Goal: Task Accomplishment & Management: Complete application form

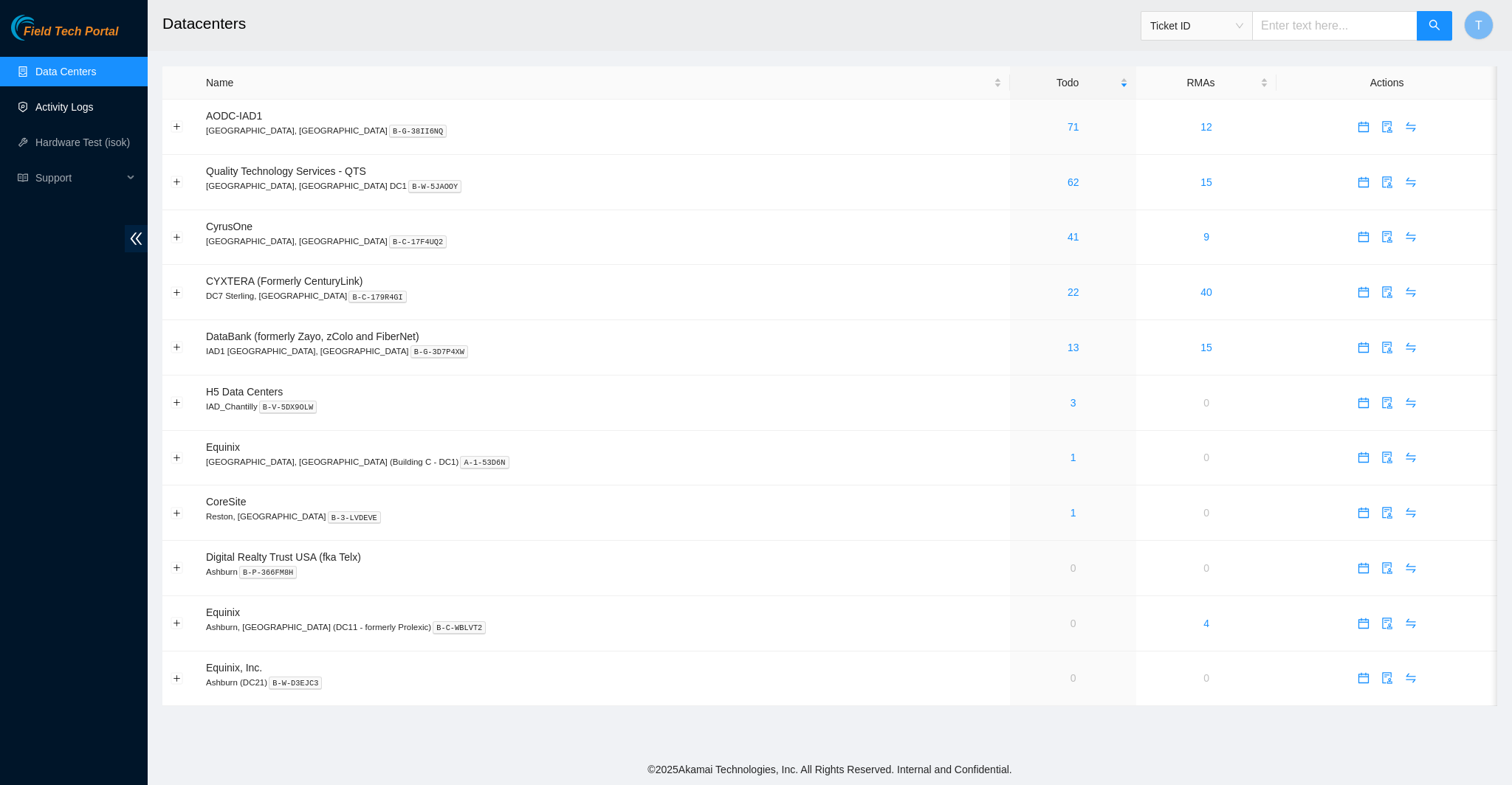
click at [94, 110] on link "Activity Logs" at bounding box center [65, 107] width 59 height 12
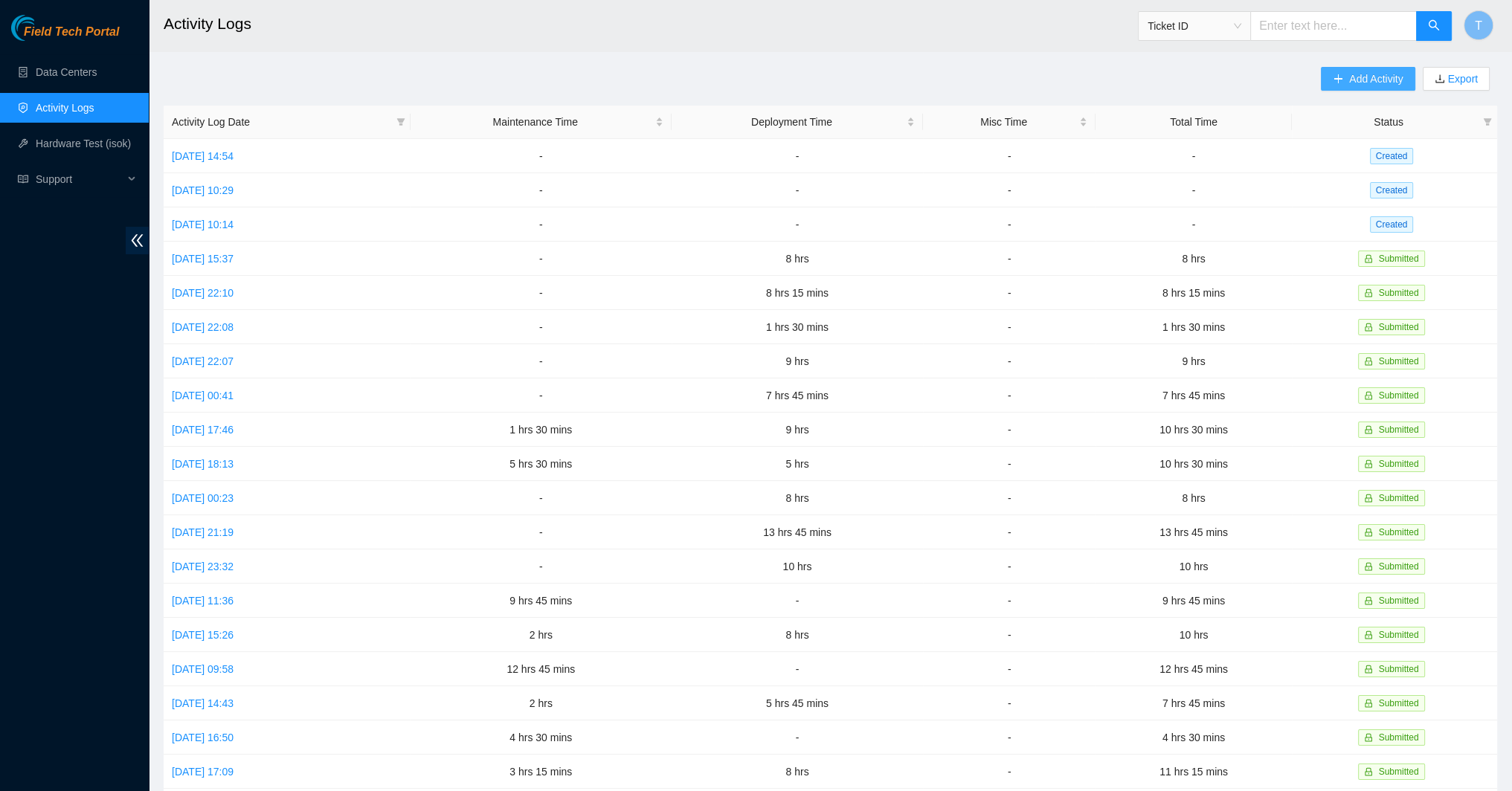
click at [1338, 76] on icon "plus" at bounding box center [1337, 79] width 10 height 10
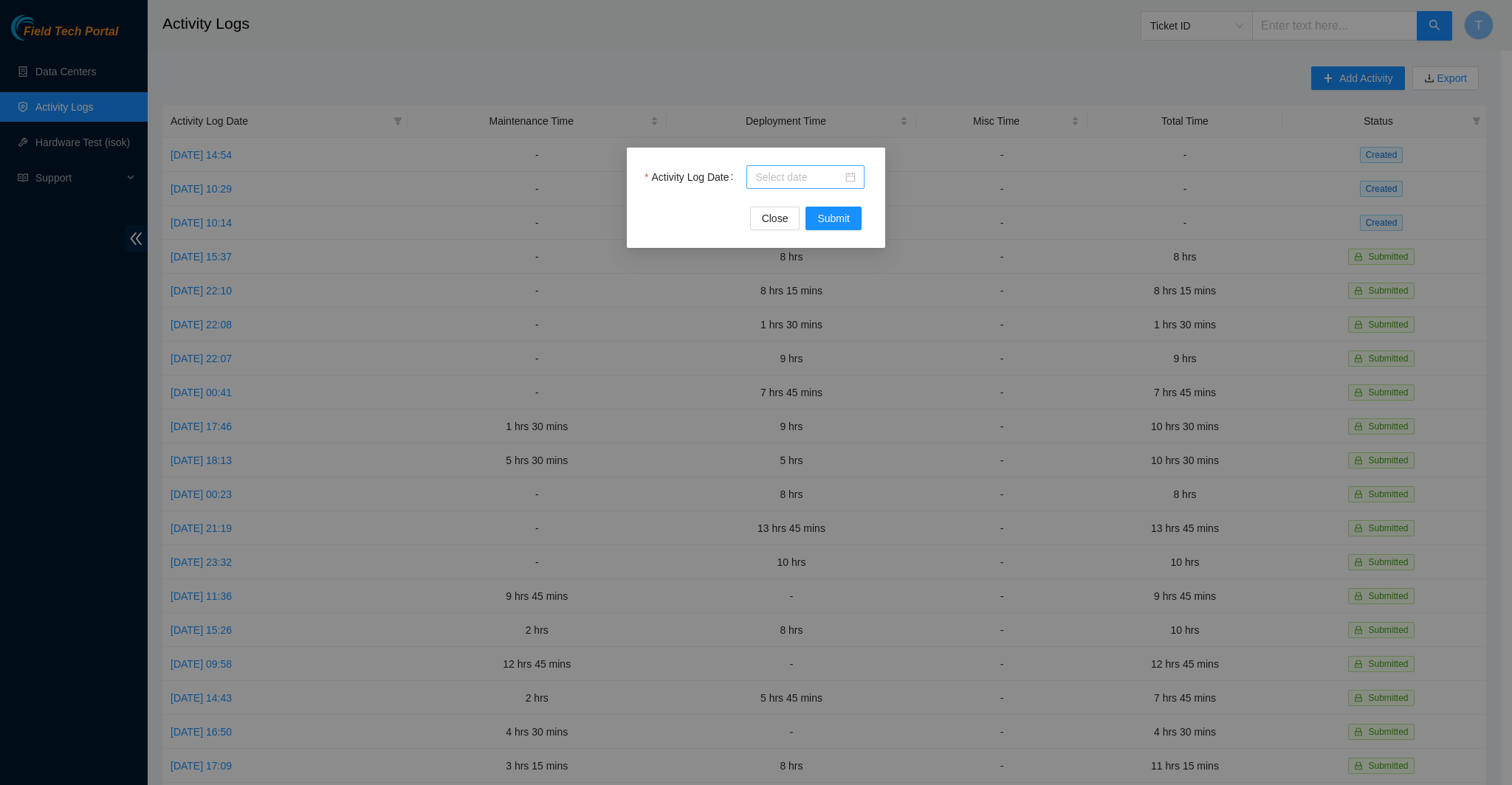
click at [846, 175] on div at bounding box center [805, 177] width 101 height 16
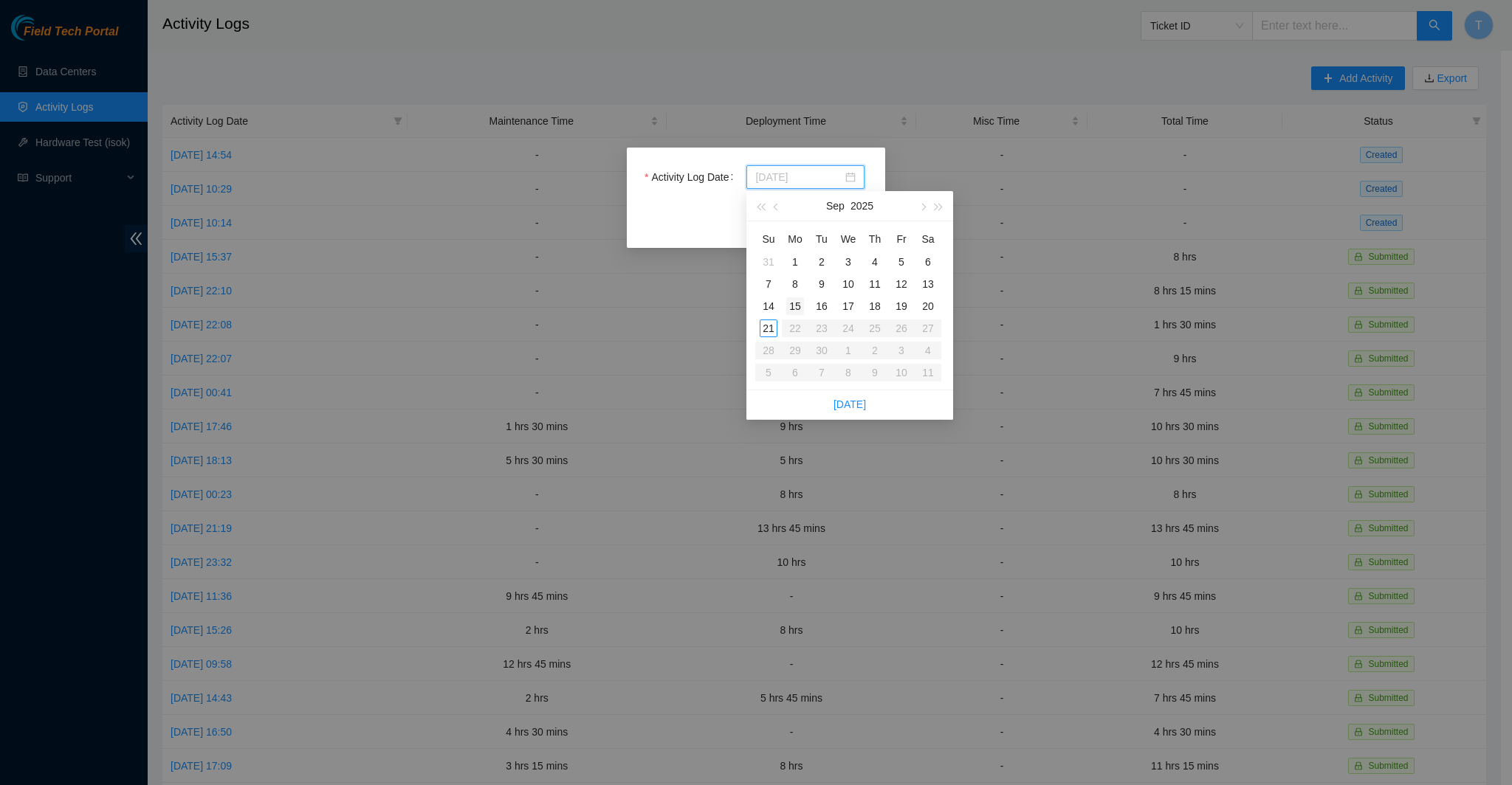
type input "[DATE]"
click at [792, 308] on div "15" at bounding box center [795, 306] width 18 height 18
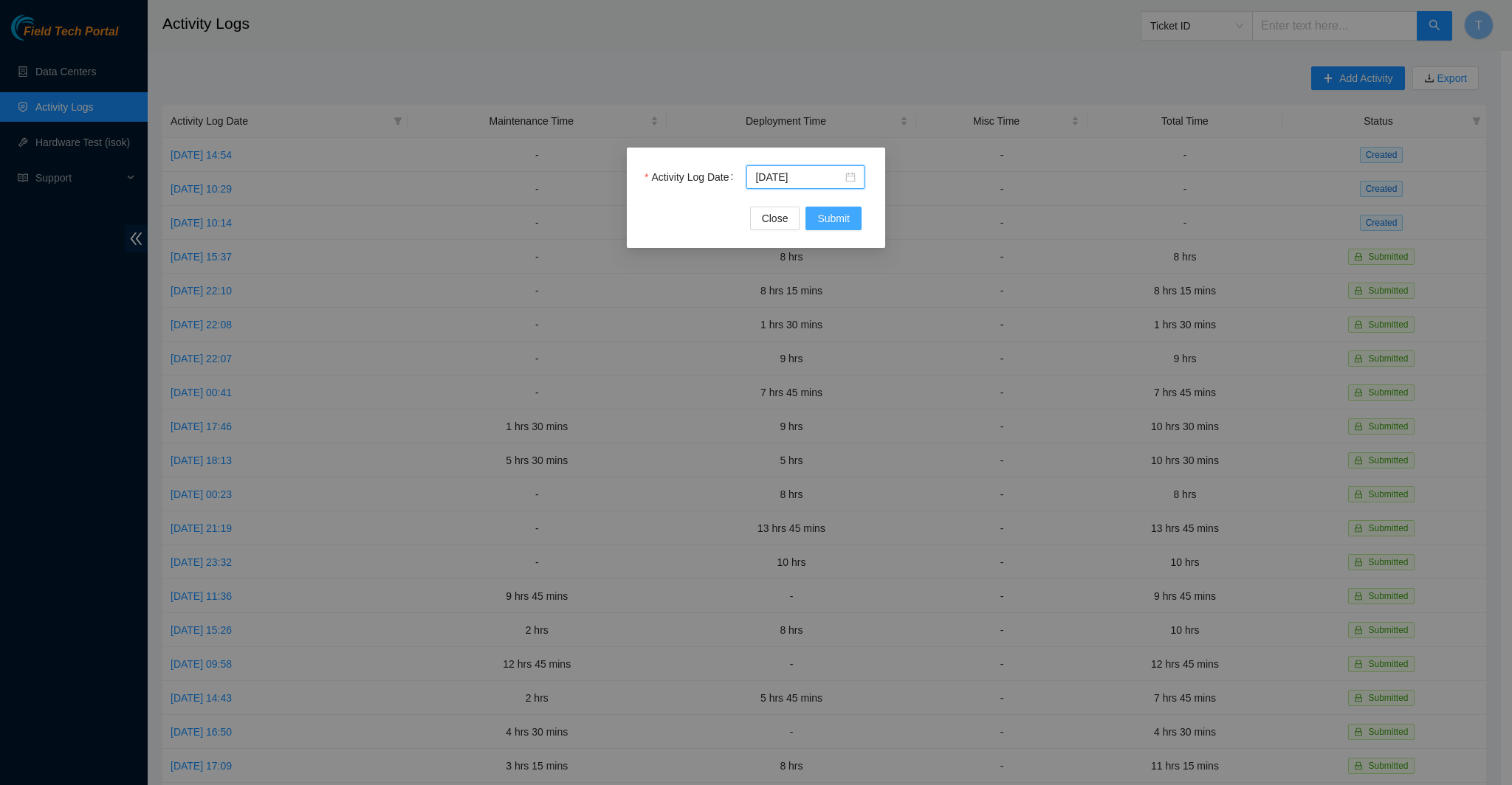
click at [849, 210] on span "Submit" at bounding box center [833, 218] width 33 height 16
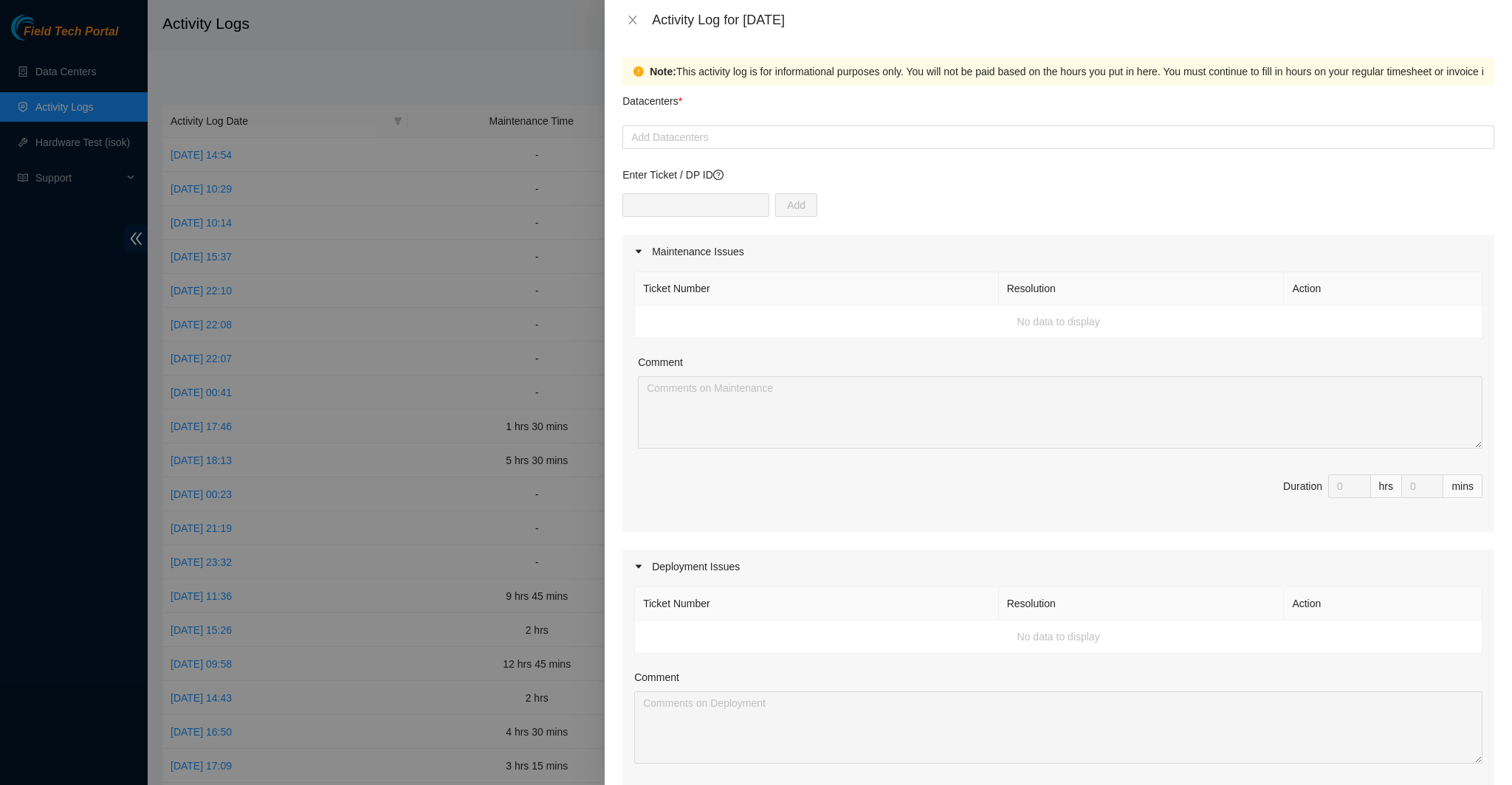
click at [688, 123] on div "Datacenters *" at bounding box center [1059, 106] width 872 height 40
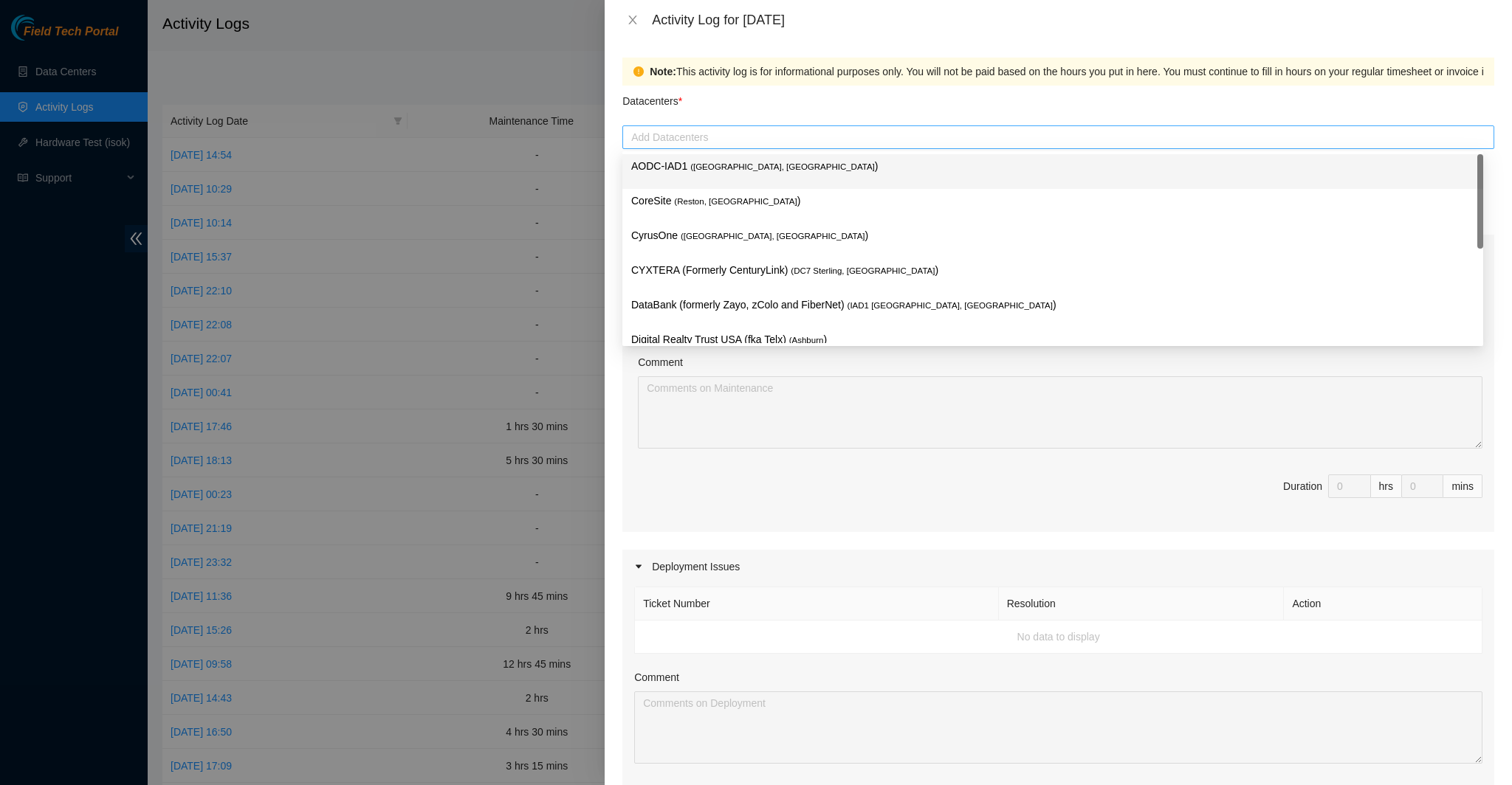
click at [693, 137] on div at bounding box center [1058, 137] width 864 height 18
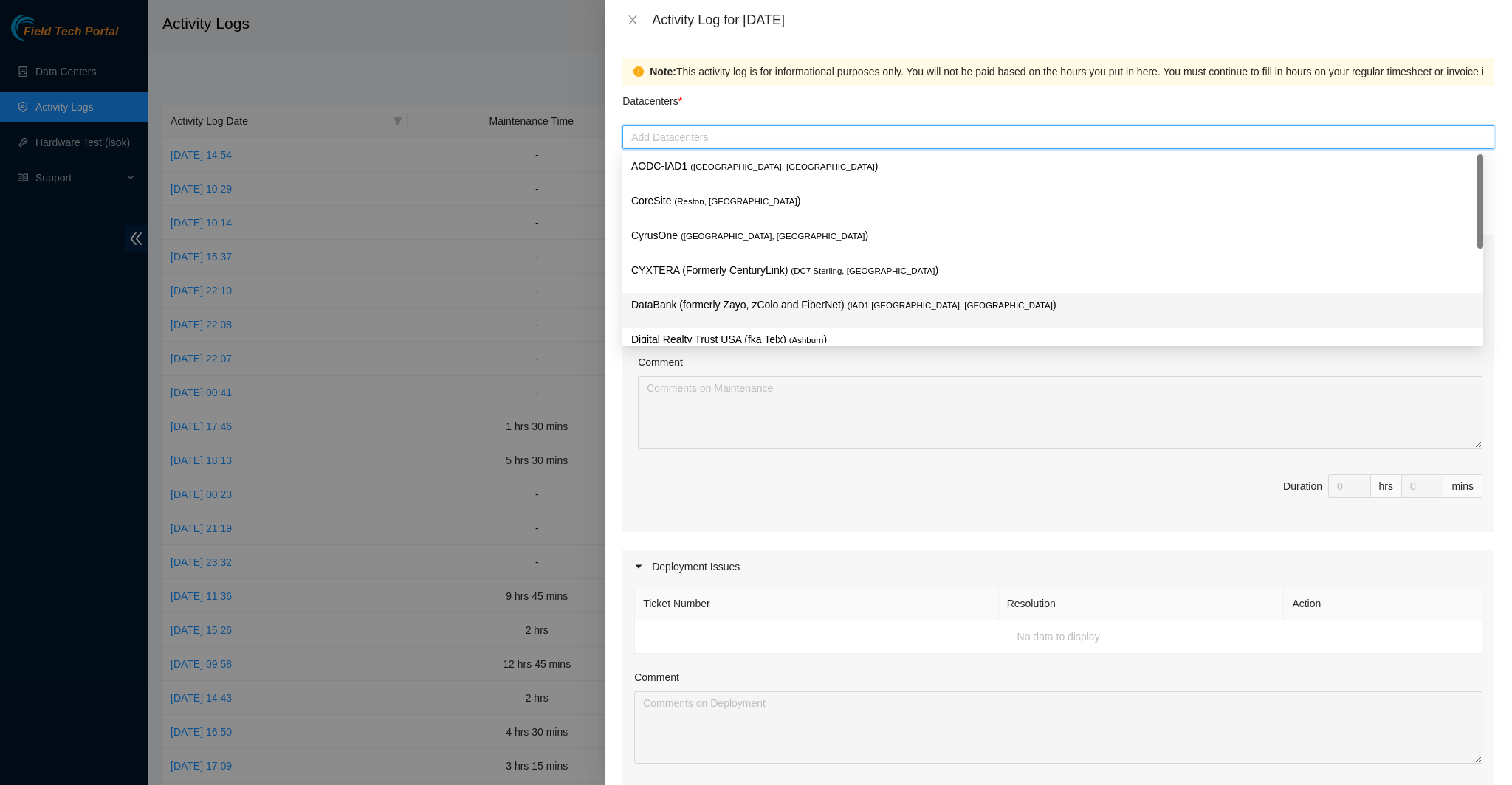
click at [714, 313] on p "DataBank (formerly Zayo, zColo and FiberNet) ( IAD1 [GEOGRAPHIC_DATA], [GEOGRAP…" at bounding box center [1053, 305] width 843 height 17
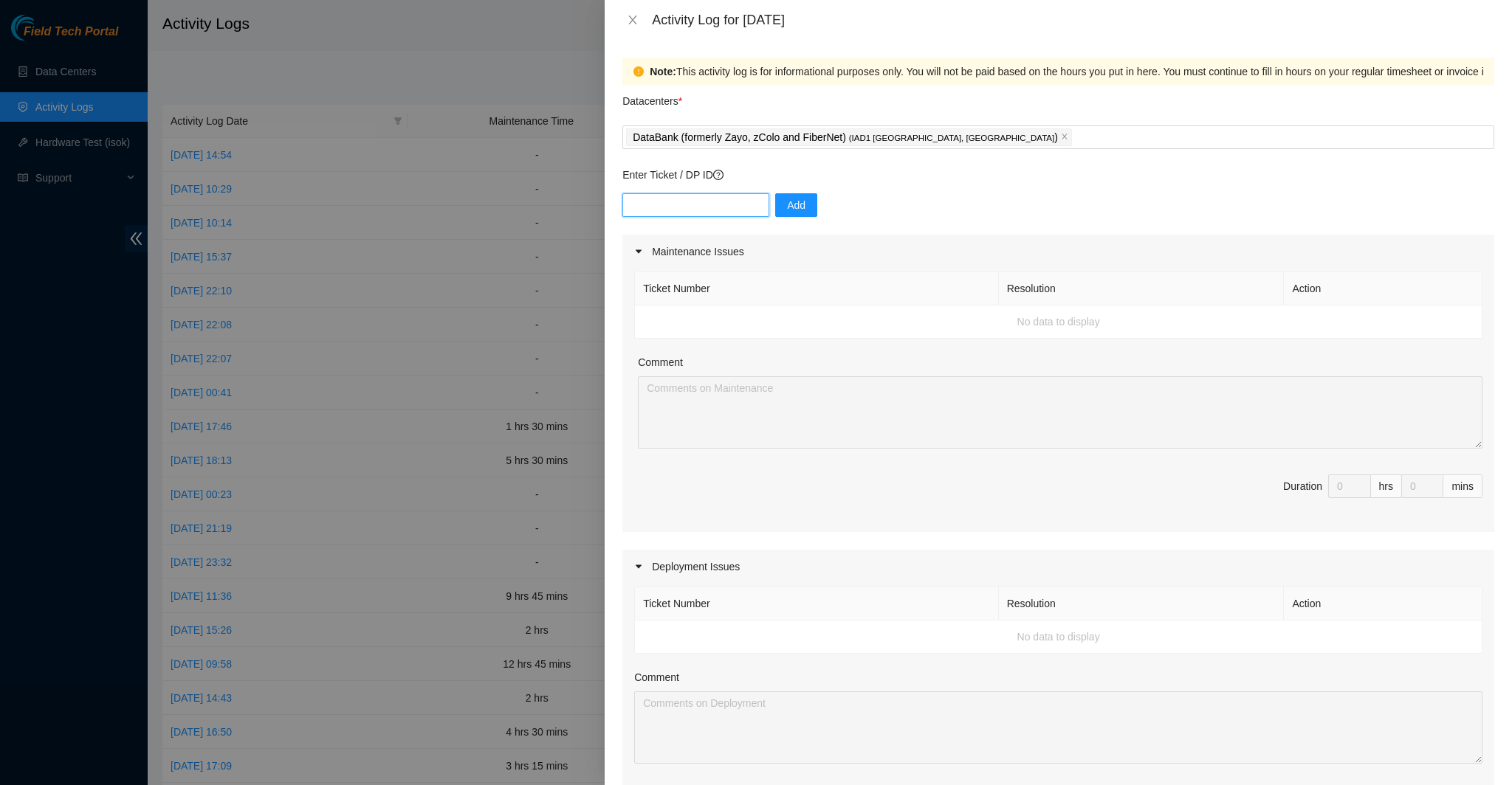
click at [714, 204] on input "text" at bounding box center [696, 205] width 147 height 23
paste input "DP83345"
type input "DP83345"
click at [784, 215] on button "Add" at bounding box center [796, 205] width 42 height 23
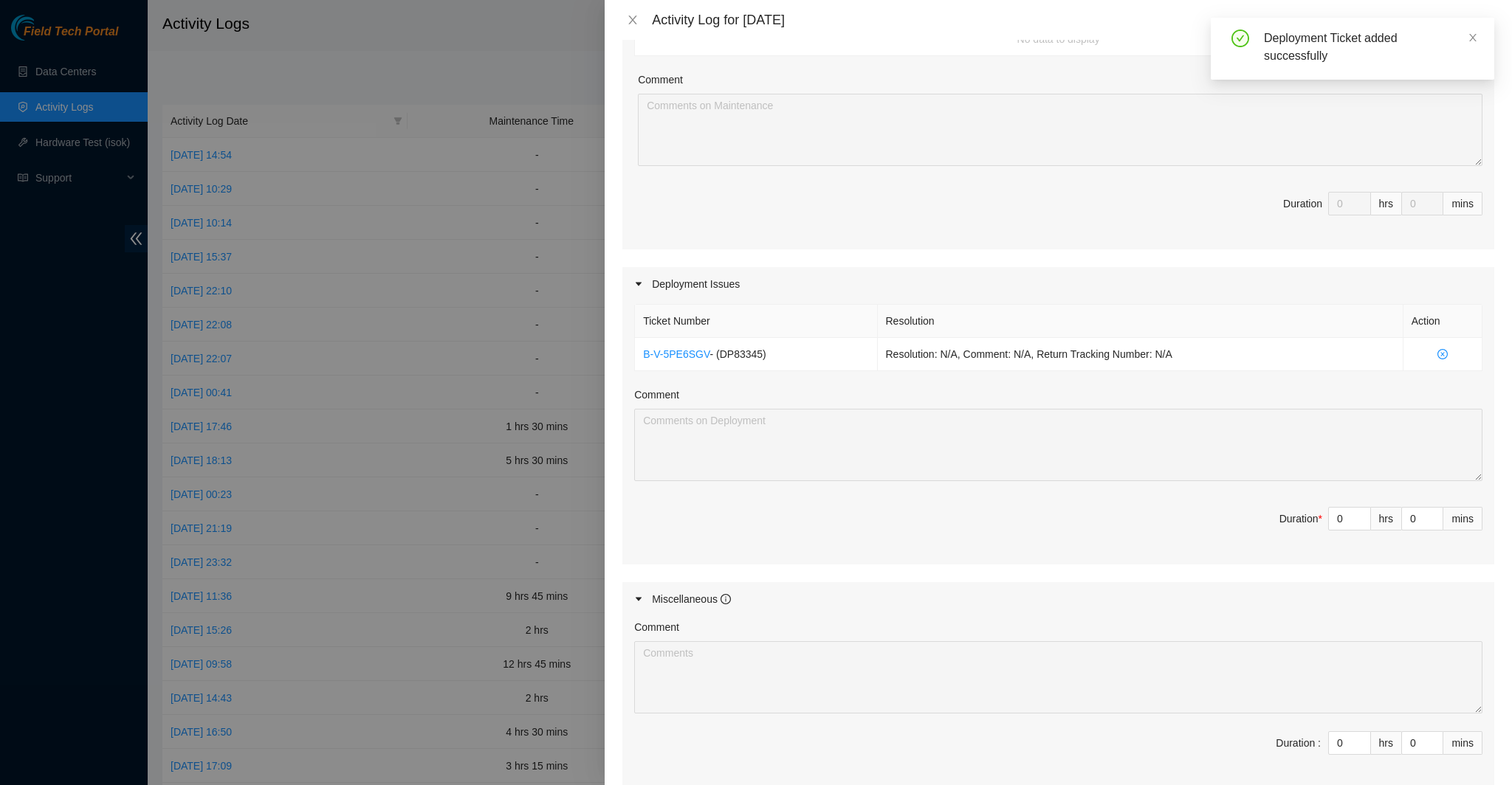
scroll to position [295, 0]
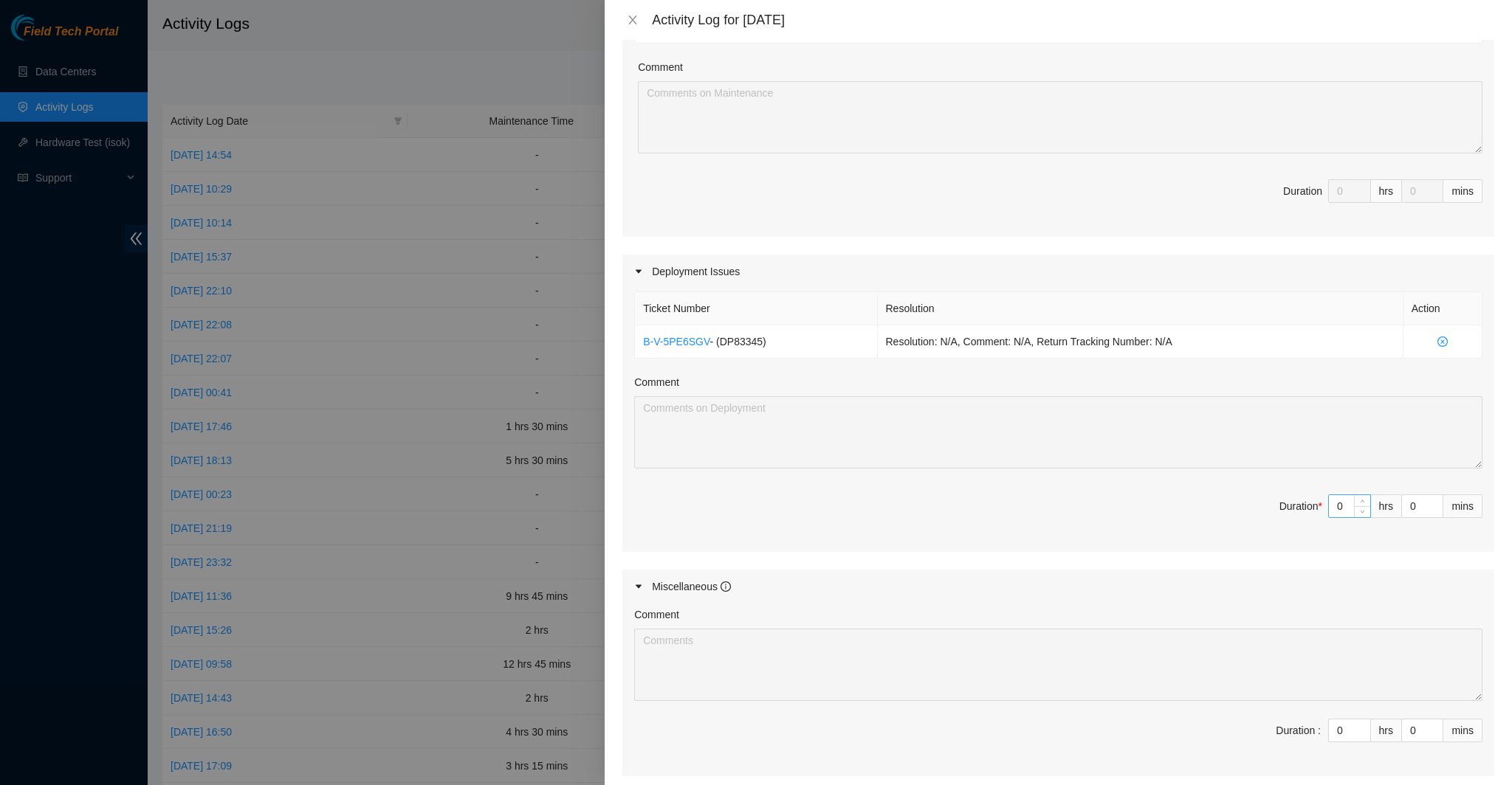
click at [1337, 507] on input "0" at bounding box center [1349, 506] width 41 height 22
type input "7"
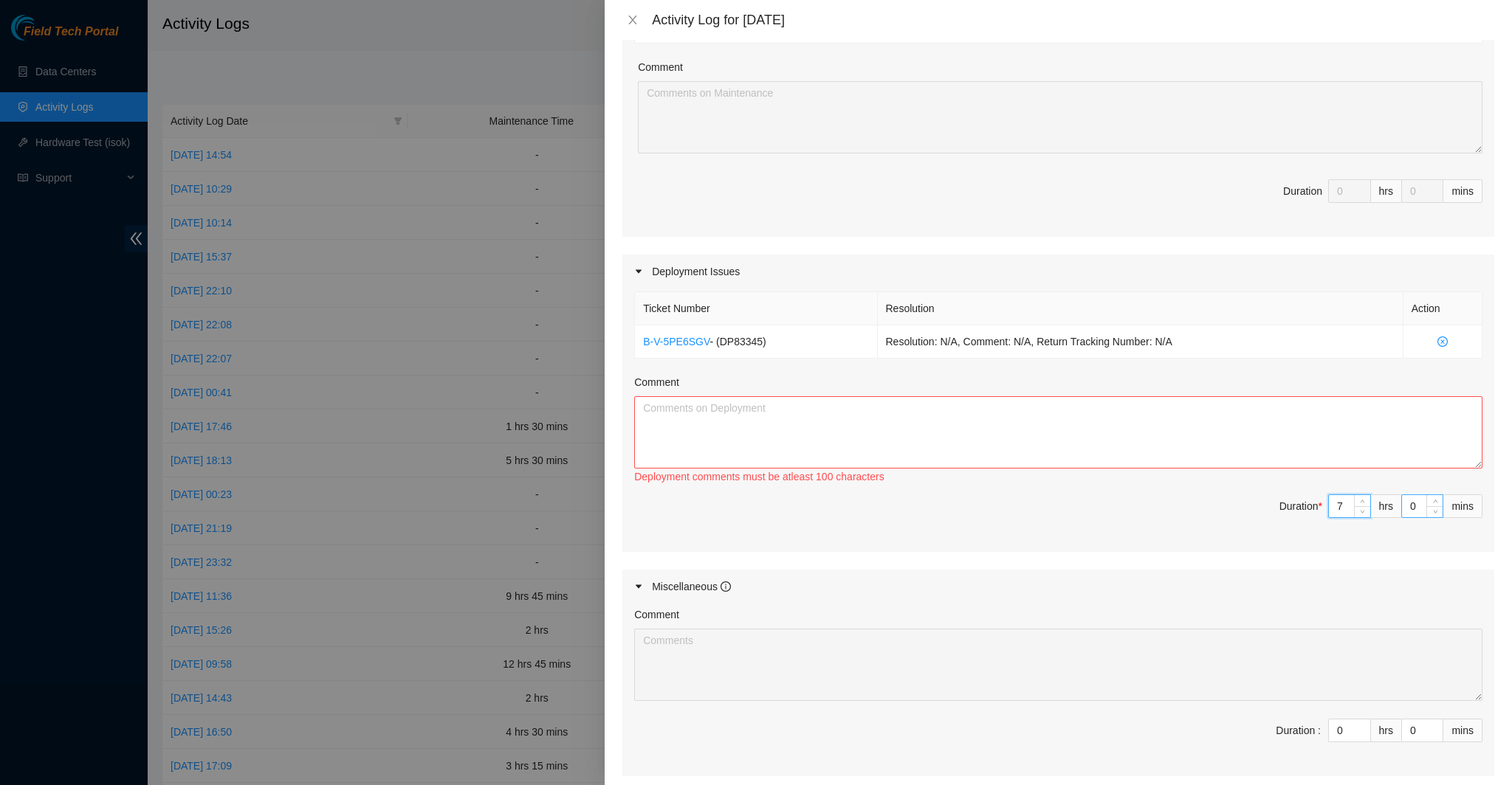
type input "7"
click at [1406, 506] on input "0" at bounding box center [1422, 506] width 40 height 22
type input "1"
type input "15"
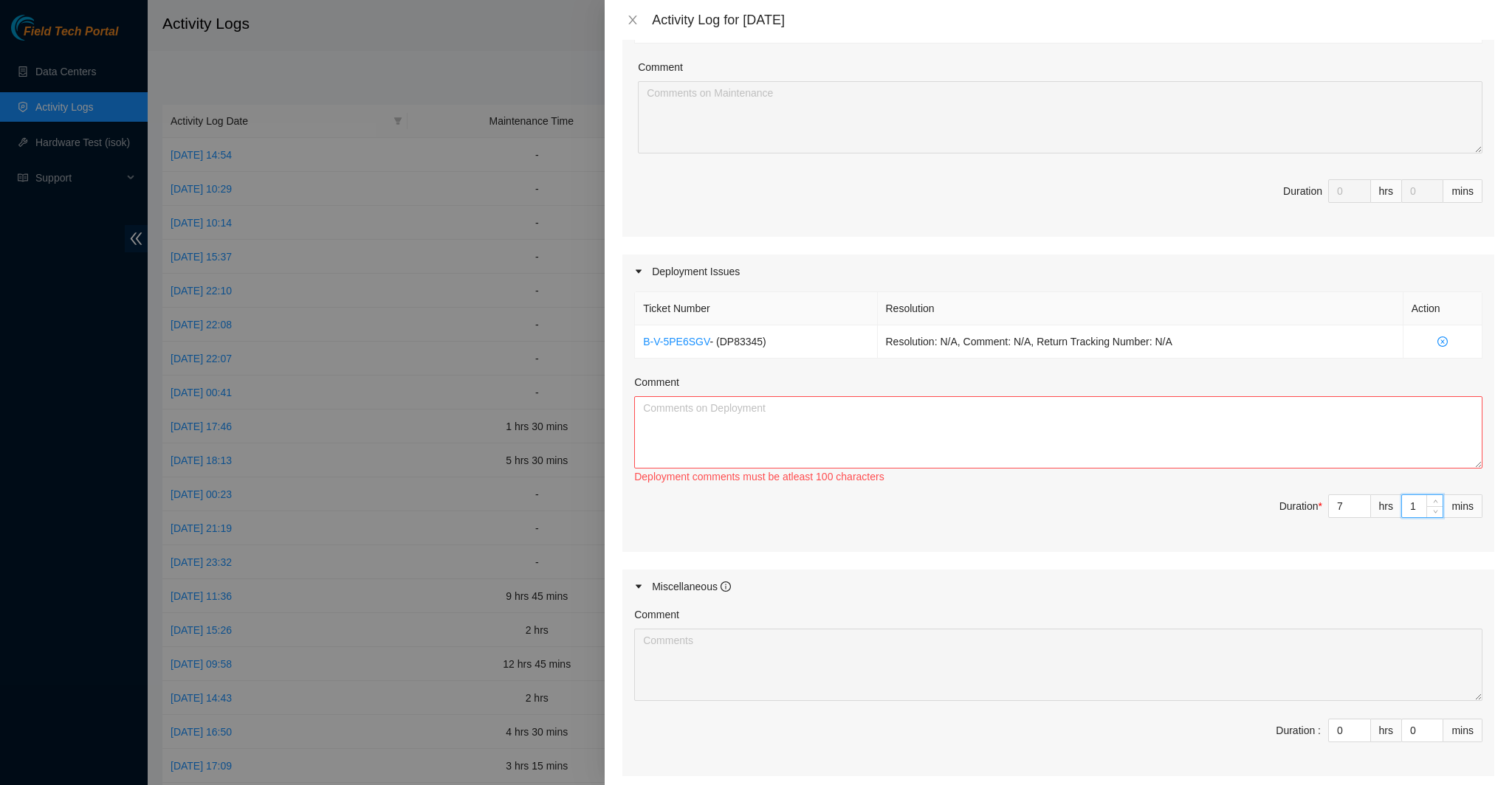
type input "15"
click at [1254, 406] on textarea "Comment" at bounding box center [1059, 432] width 848 height 72
click at [1243, 432] on textarea "Comment" at bounding box center [1059, 432] width 848 height 72
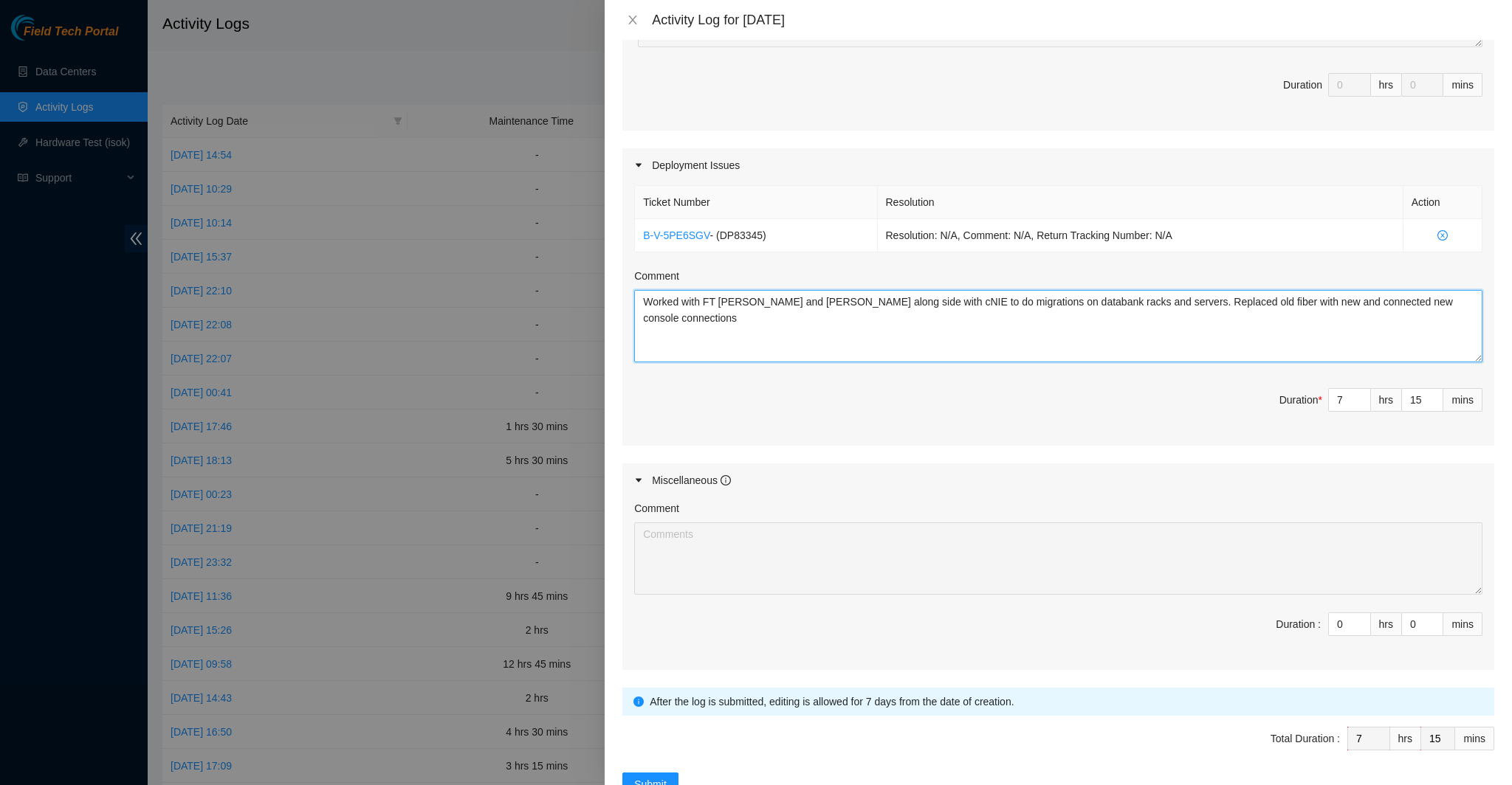
scroll to position [442, 0]
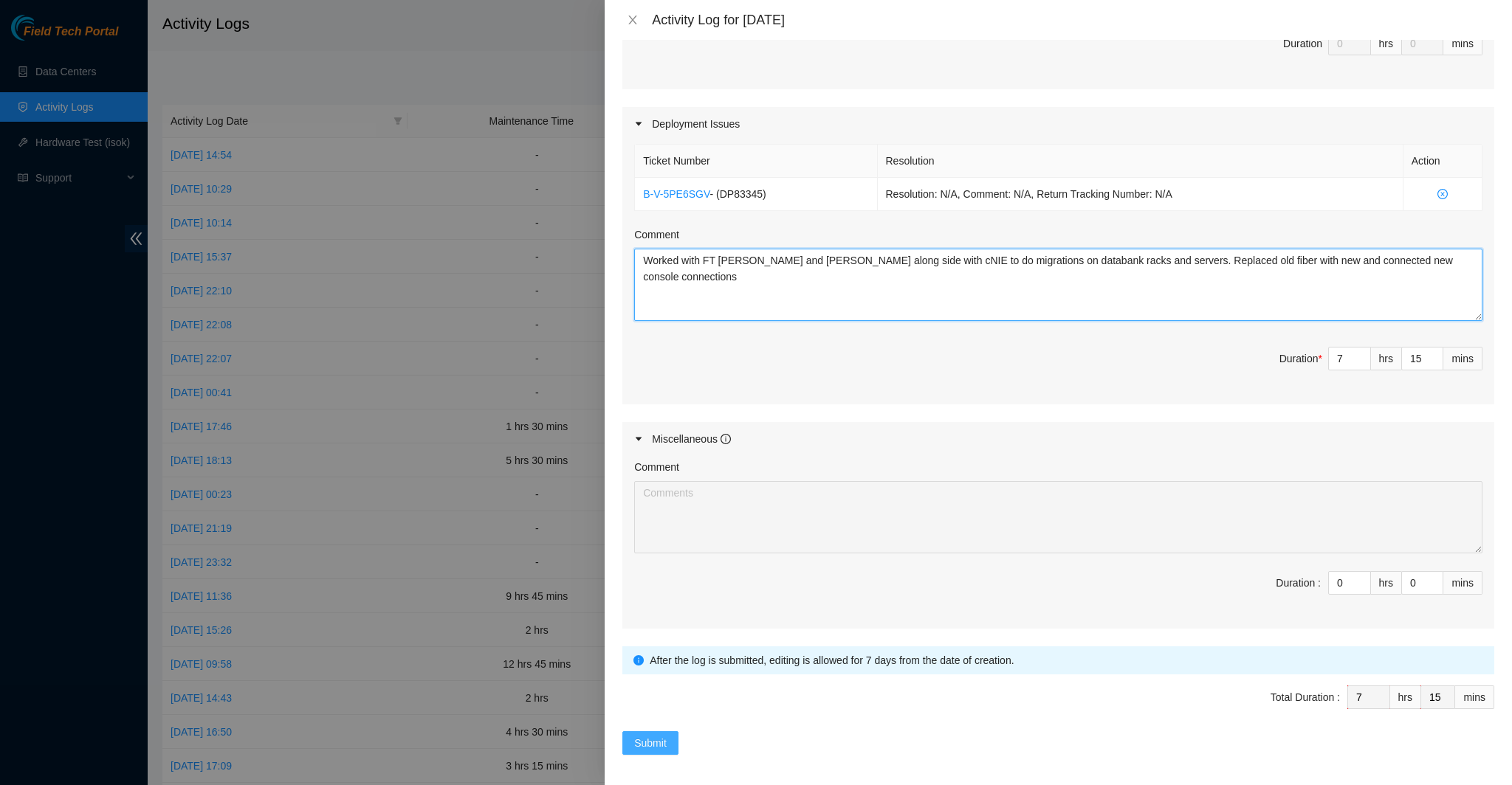
type textarea "Worked with FT [PERSON_NAME] and [PERSON_NAME] along side with cNIE to do migra…"
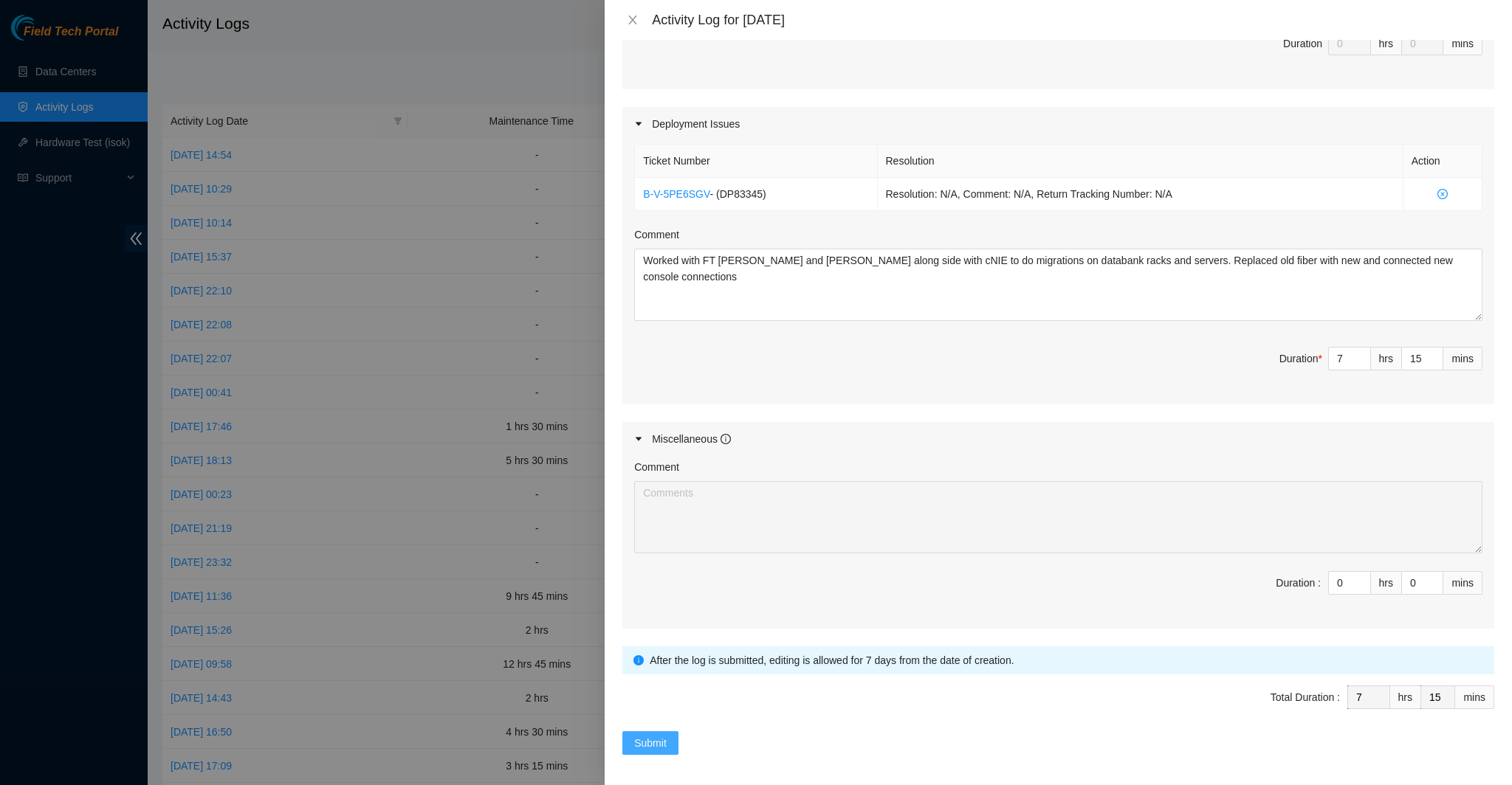
click at [638, 731] on button "Submit" at bounding box center [650, 743] width 56 height 23
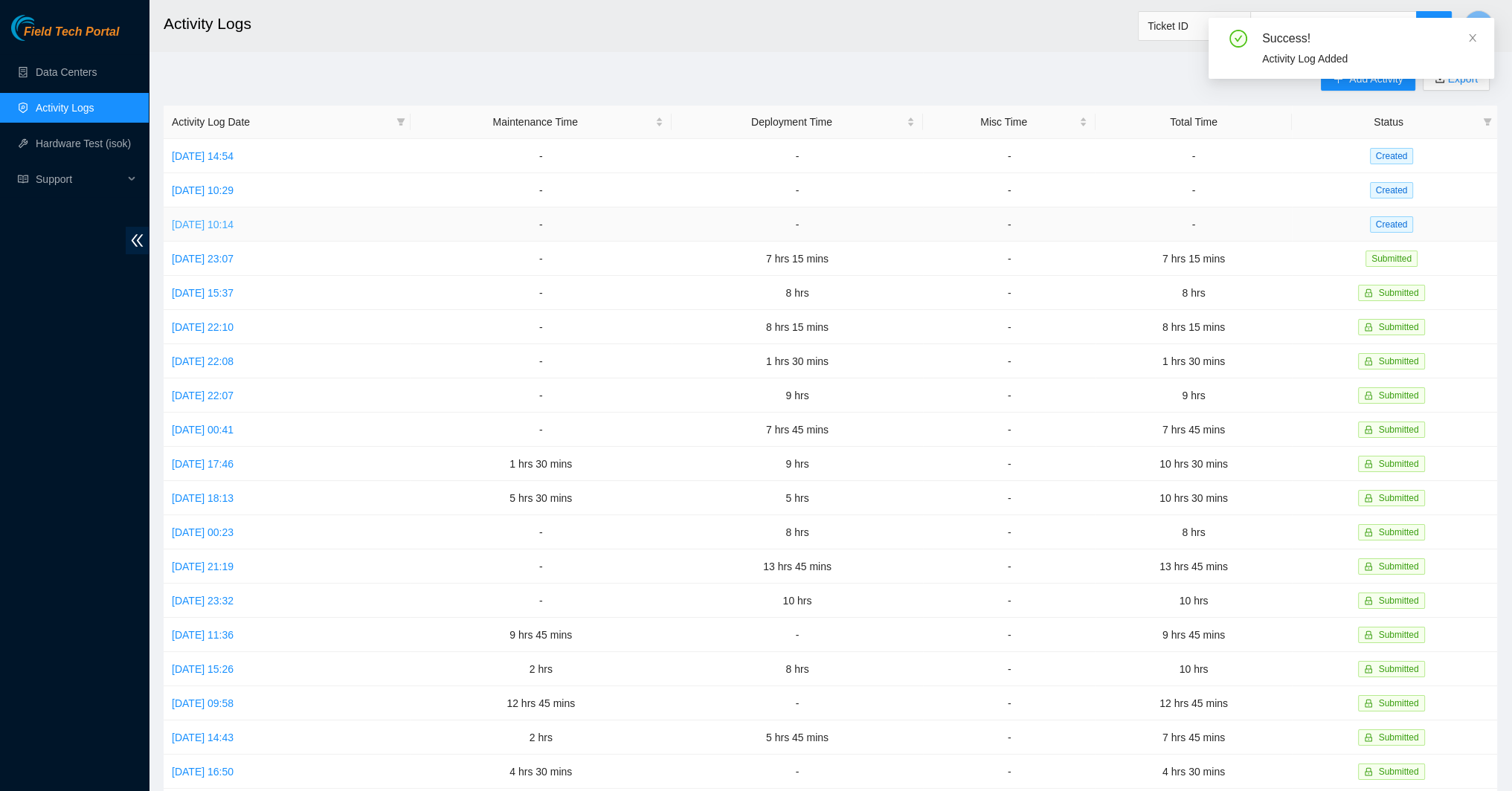
click at [229, 226] on link "[DATE] 10:14" at bounding box center [202, 225] width 62 height 12
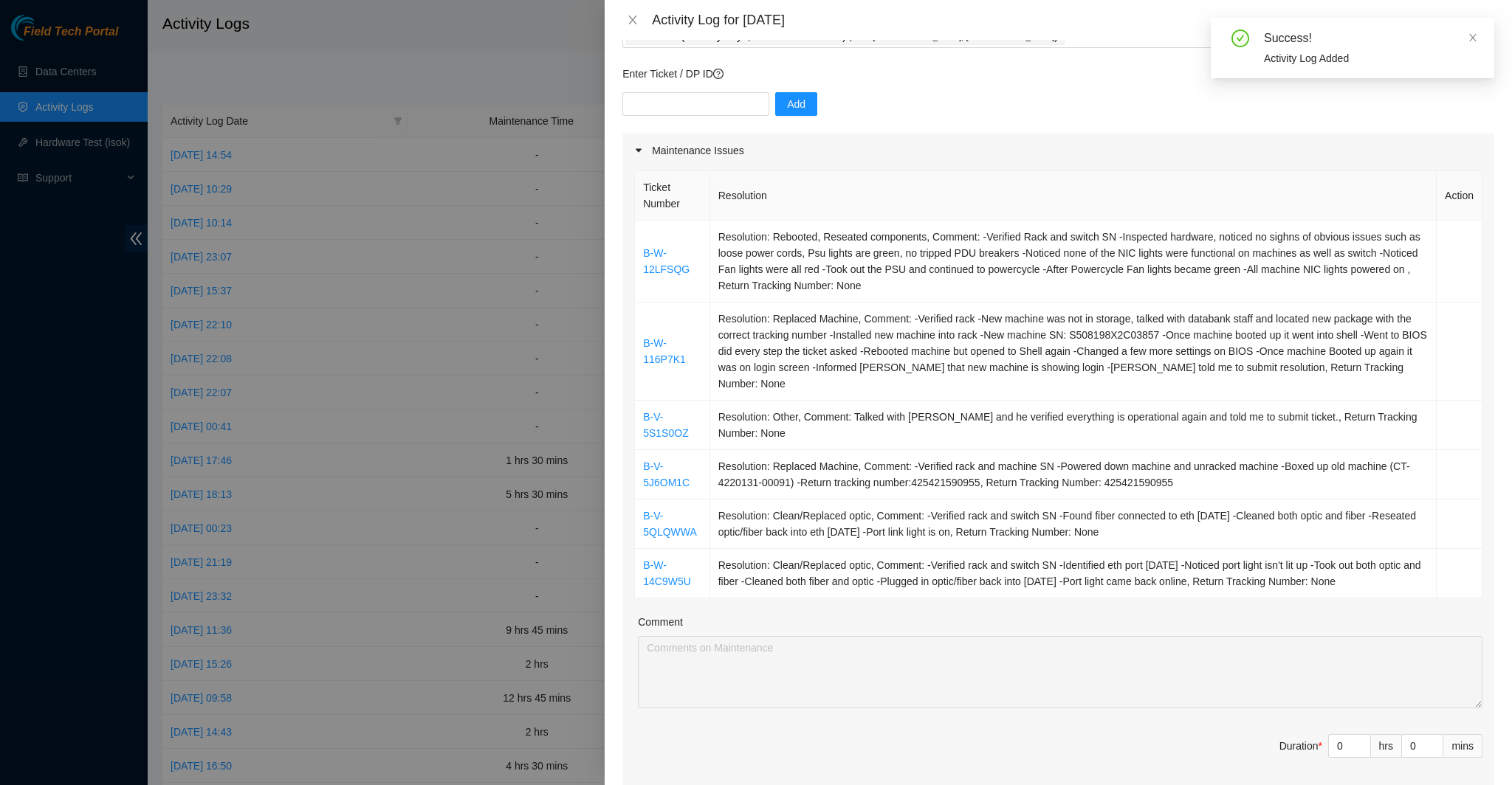
scroll to position [147, 0]
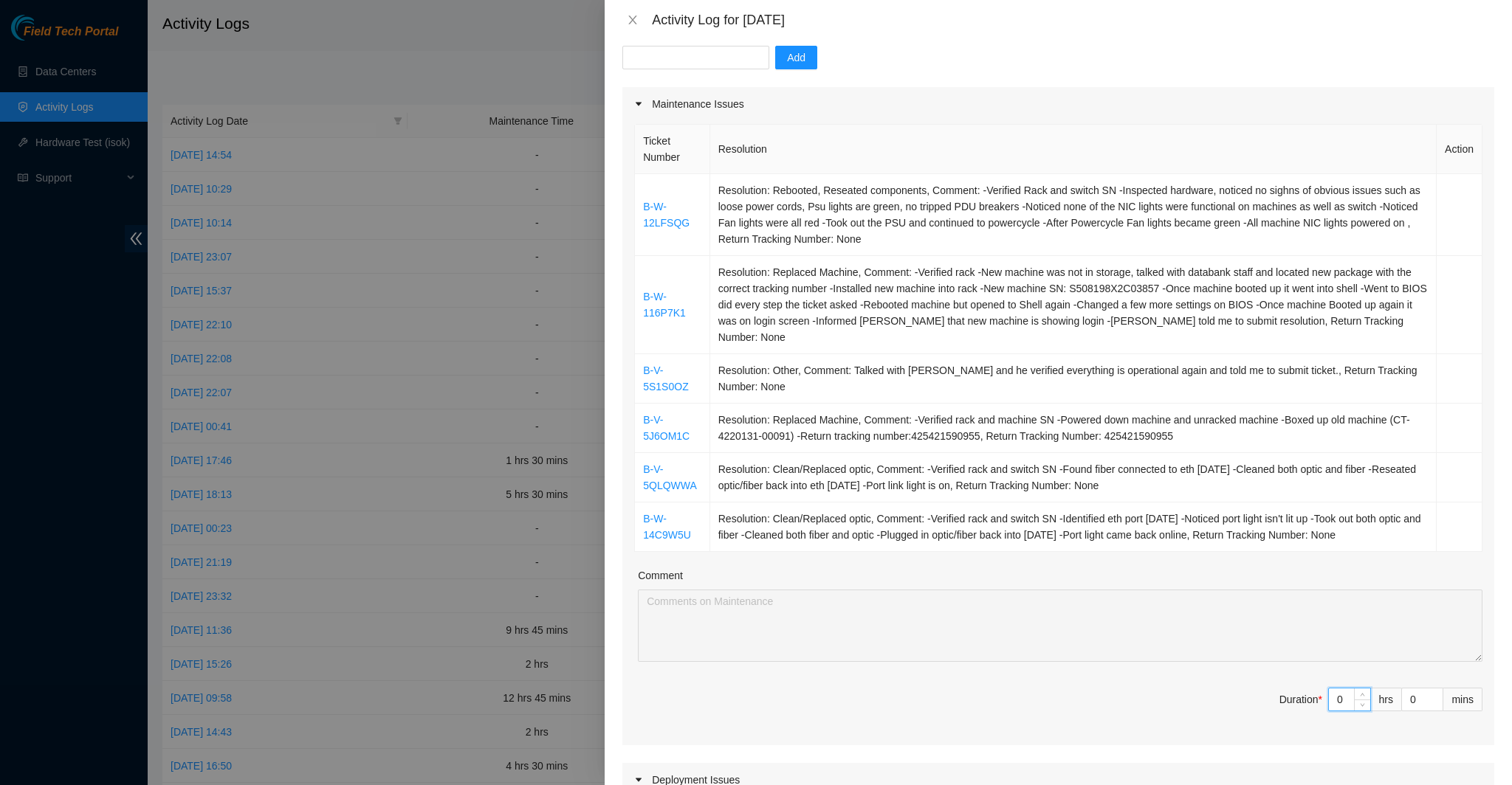
click at [1334, 697] on input "0" at bounding box center [1349, 700] width 41 height 22
type input "8"
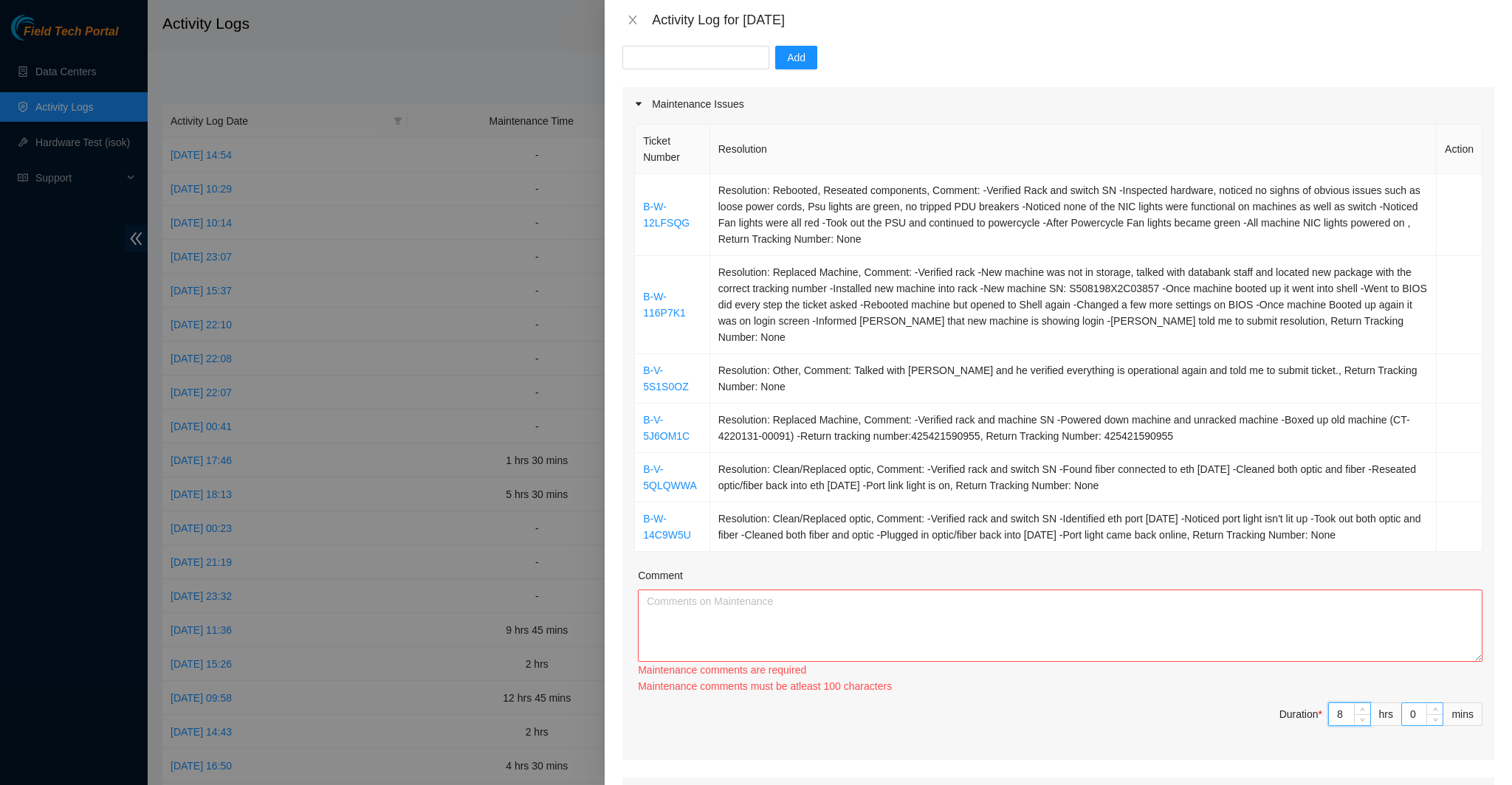
type input "8"
click at [1410, 718] on input "0" at bounding box center [1422, 714] width 40 height 22
type input "3"
type input "30"
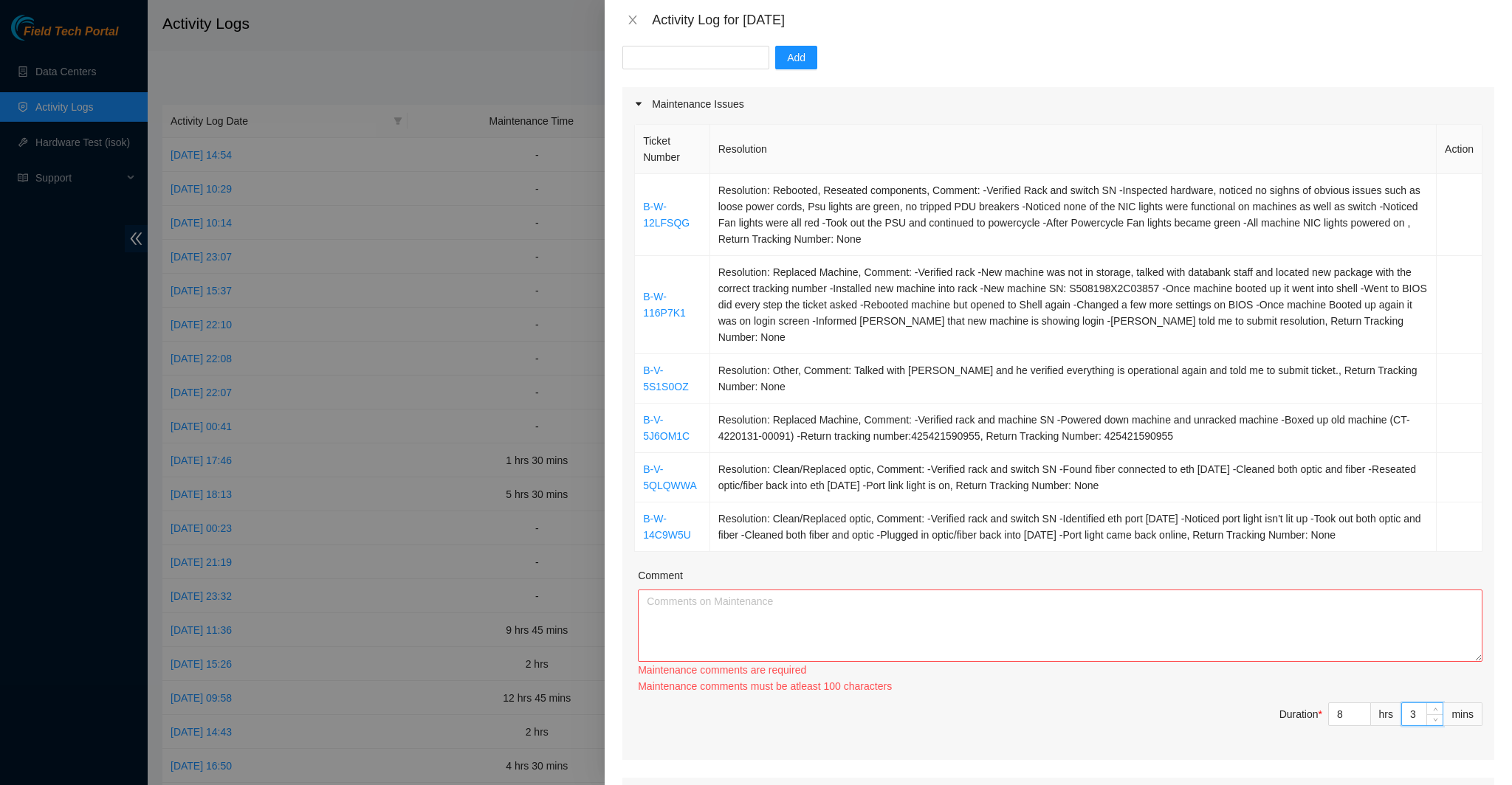
type input "30"
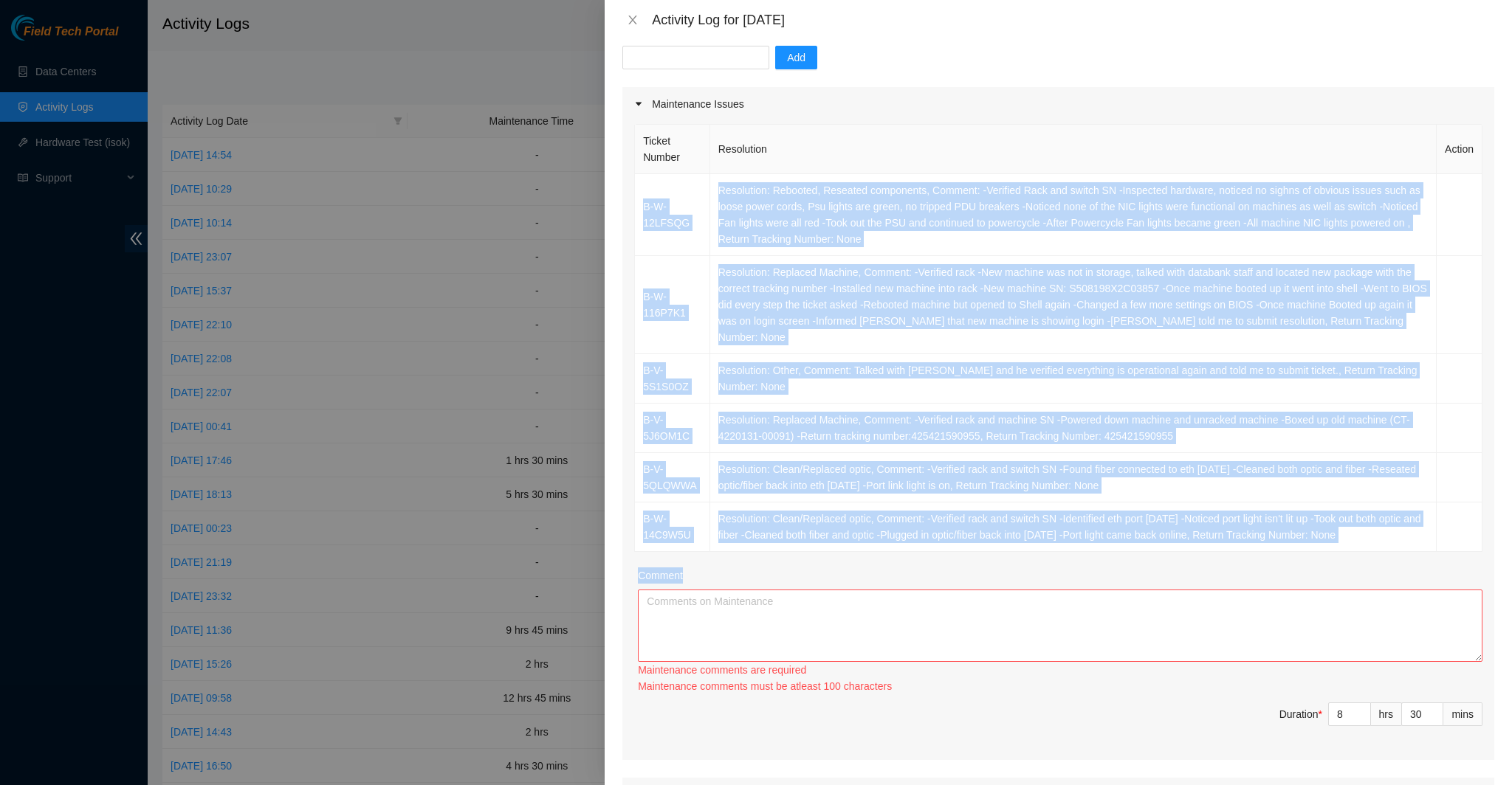
drag, startPoint x: 638, startPoint y: 196, endPoint x: 1349, endPoint y: 559, distance: 798.3
click at [1349, 559] on div "Ticket Number Resolution Action B-W-12LFSQG Resolution: Rebooted, Reseated comp…" at bounding box center [1059, 440] width 872 height 639
copy div "B-W-12LFSQG Resolution: Rebooted, Reseated components, Comment: -Verified Rack …"
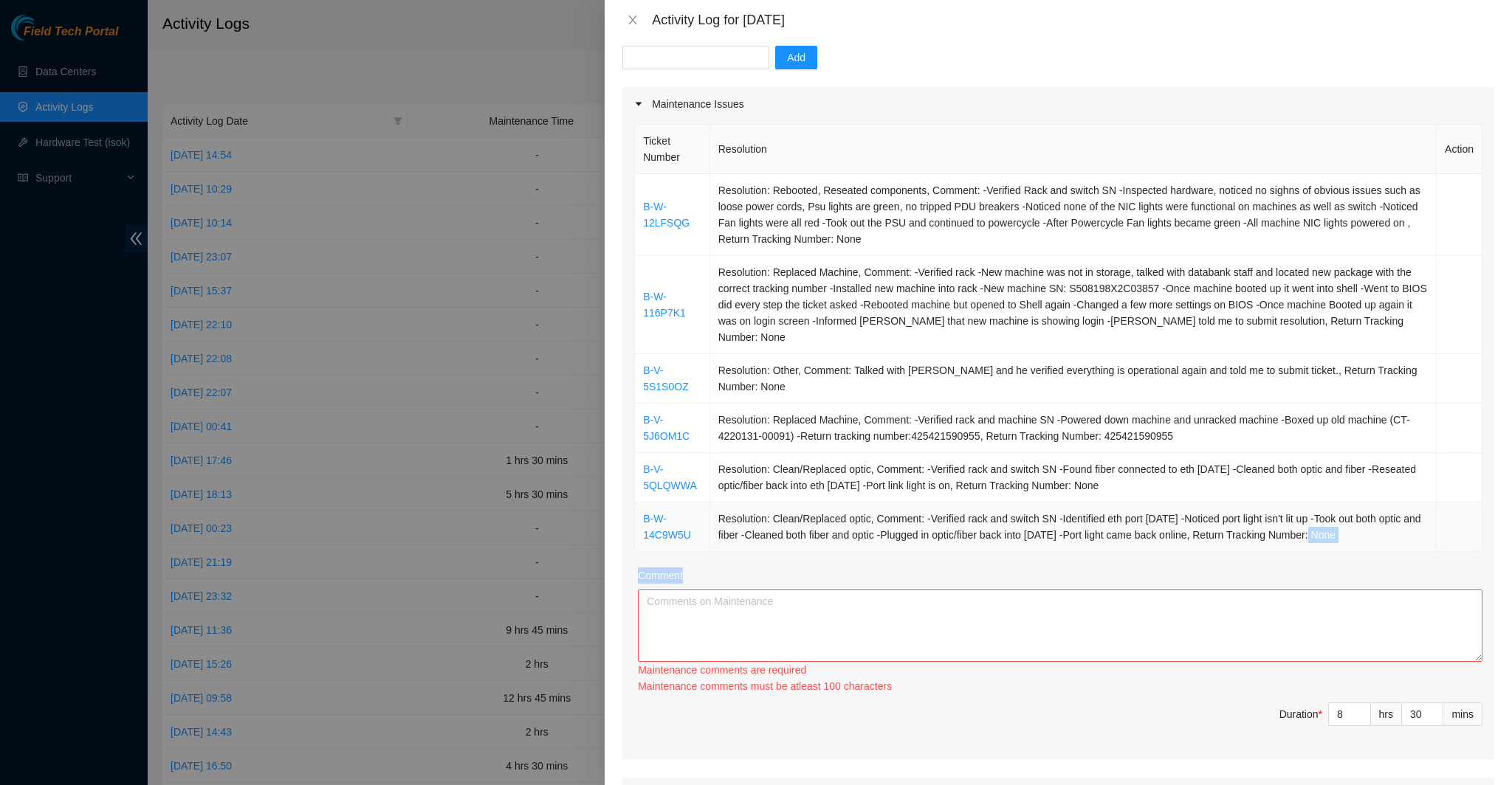
click at [1328, 550] on div "Ticket Number Resolution Action B-W-12LFSQG Resolution: Rebooted, Reseated comp…" at bounding box center [1059, 440] width 872 height 639
click at [1395, 555] on div "Ticket Number Resolution Action B-W-12LFSQG Resolution: Rebooted, Reseated comp…" at bounding box center [1059, 440] width 872 height 639
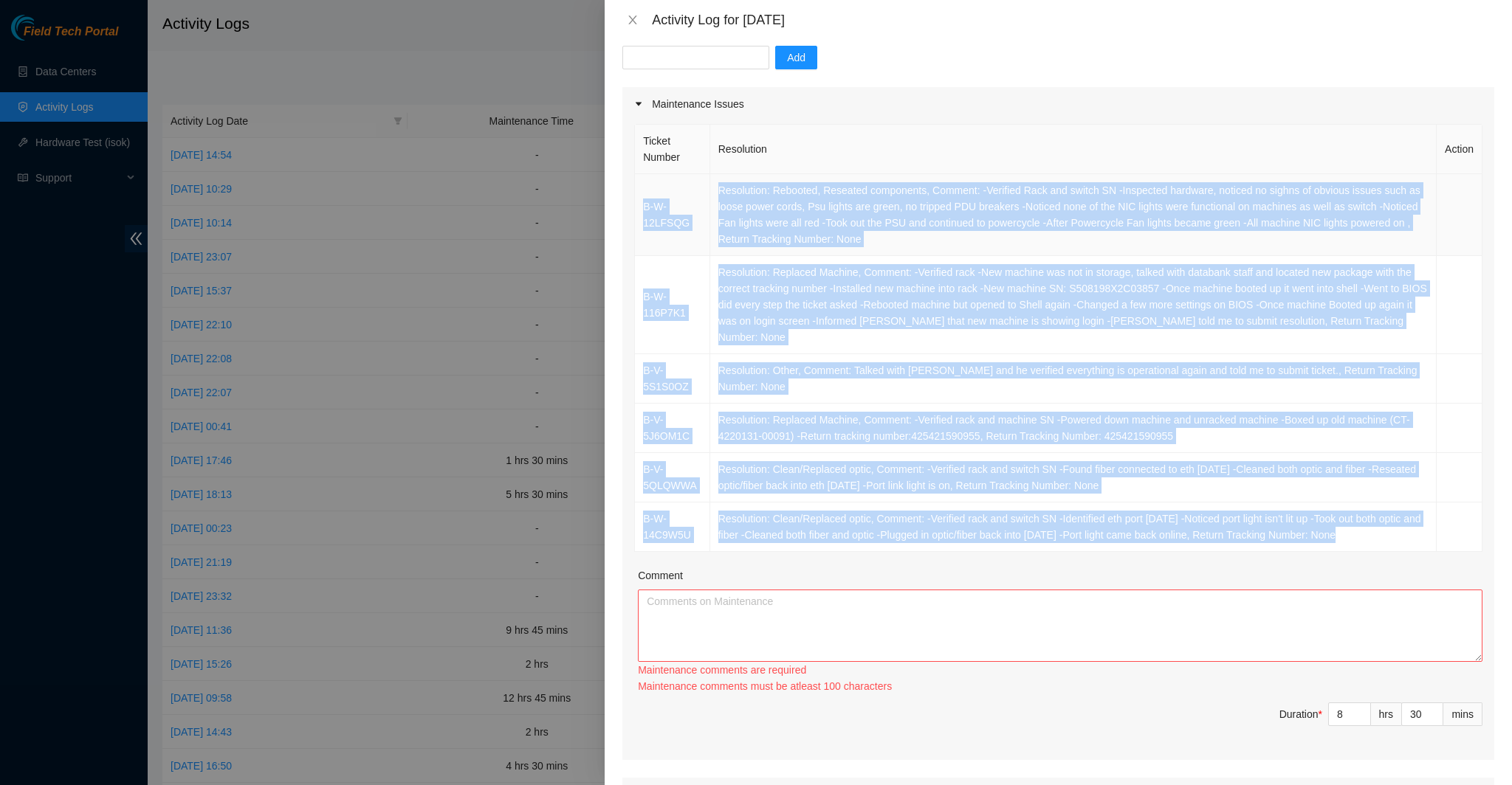
drag, startPoint x: 1381, startPoint y: 546, endPoint x: 635, endPoint y: 206, distance: 819.8
click at [635, 206] on tbody "B-W-12LFSQG Resolution: Rebooted, Reseated components, Comment: -Verified Rack …" at bounding box center [1058, 363] width 847 height 378
copy tbody "B-W-12LFSQG Resolution: Rebooted, Reseated components, Comment: -Verified Rack …"
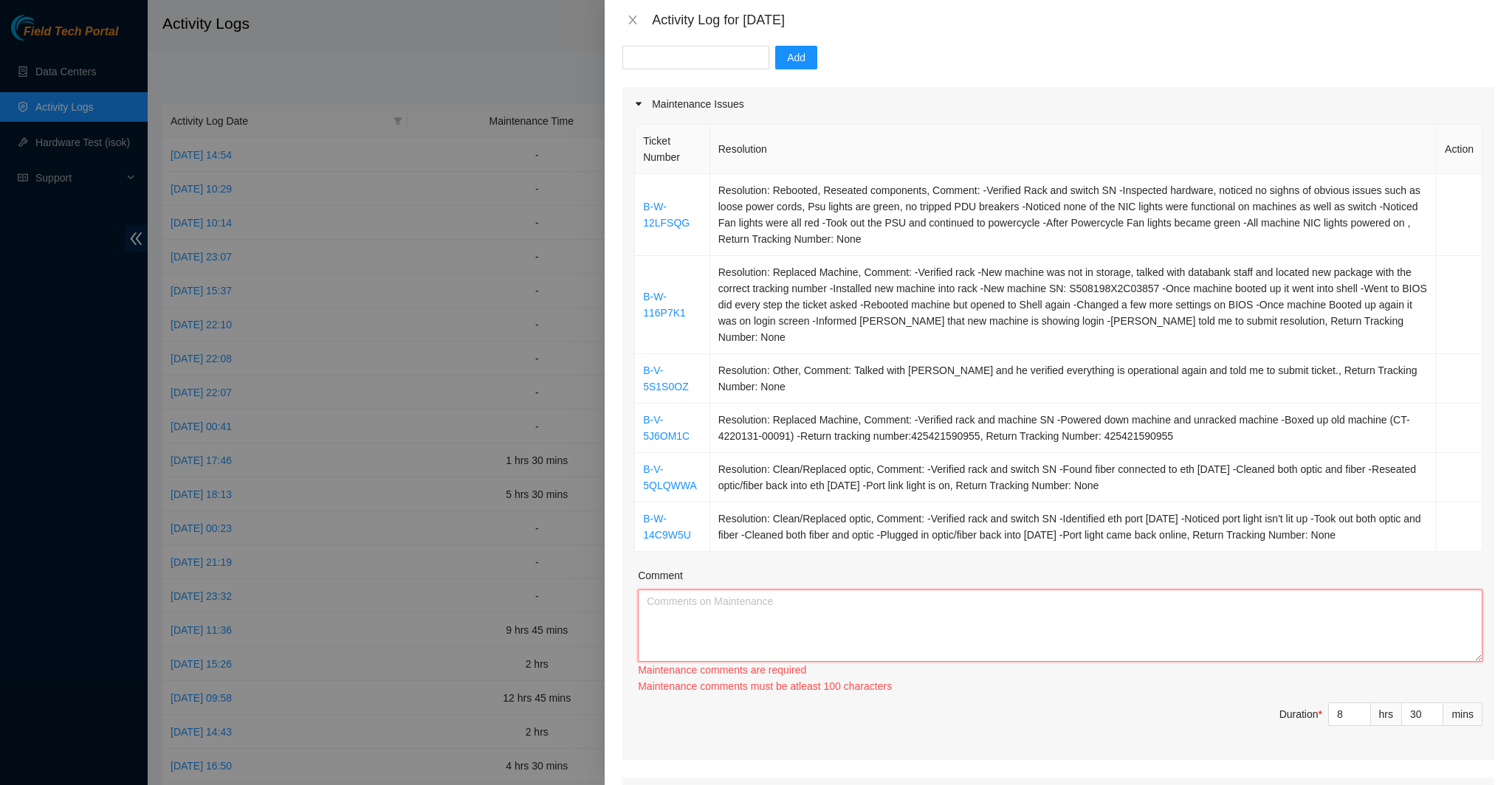
click at [849, 634] on textarea "Comment" at bounding box center [1060, 626] width 845 height 72
paste textarea "B-W-12LFSQG Resolution: Rebooted, Reseated components, Comment: -Verified Rack …"
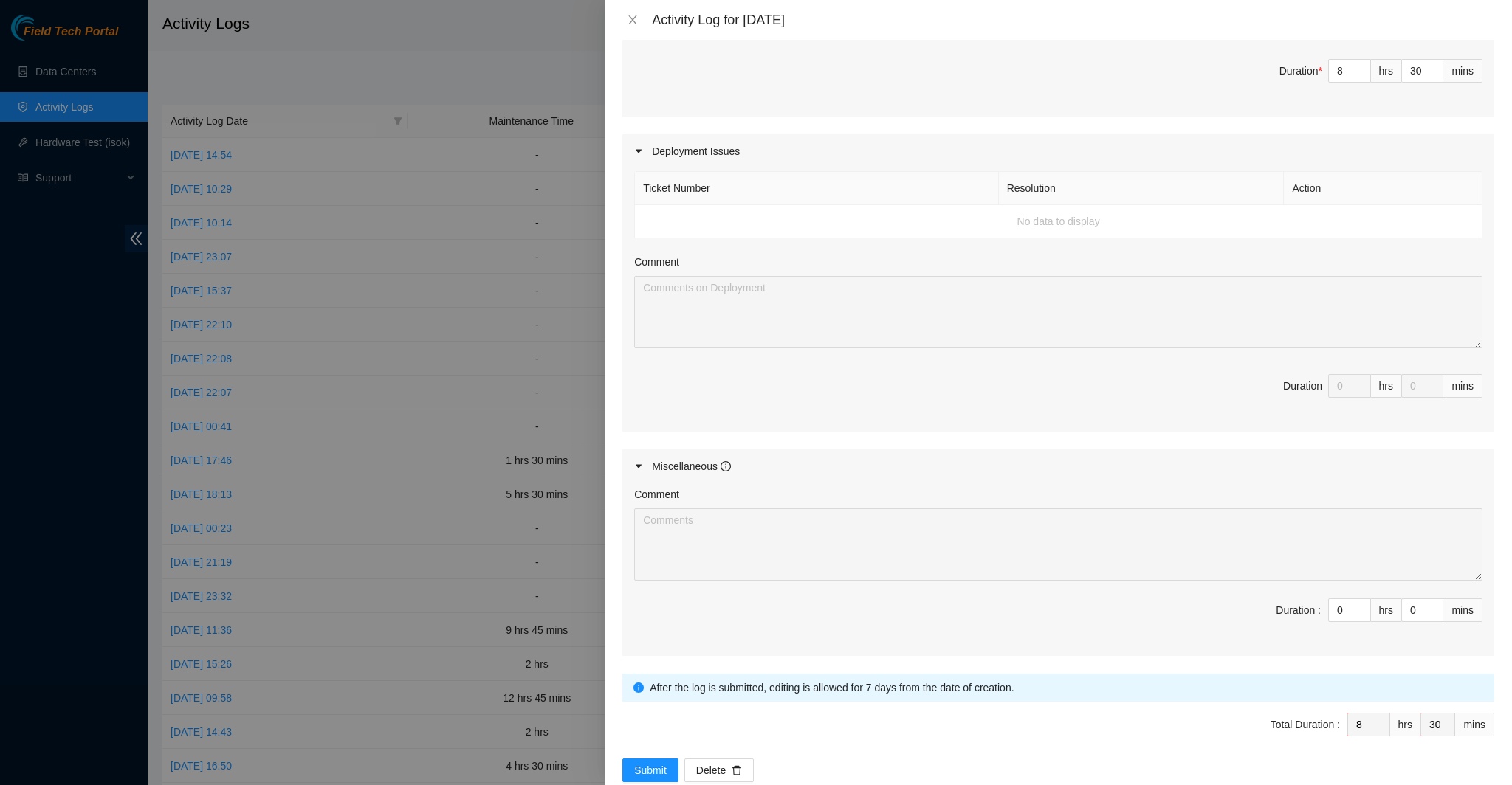
scroll to position [803, 0]
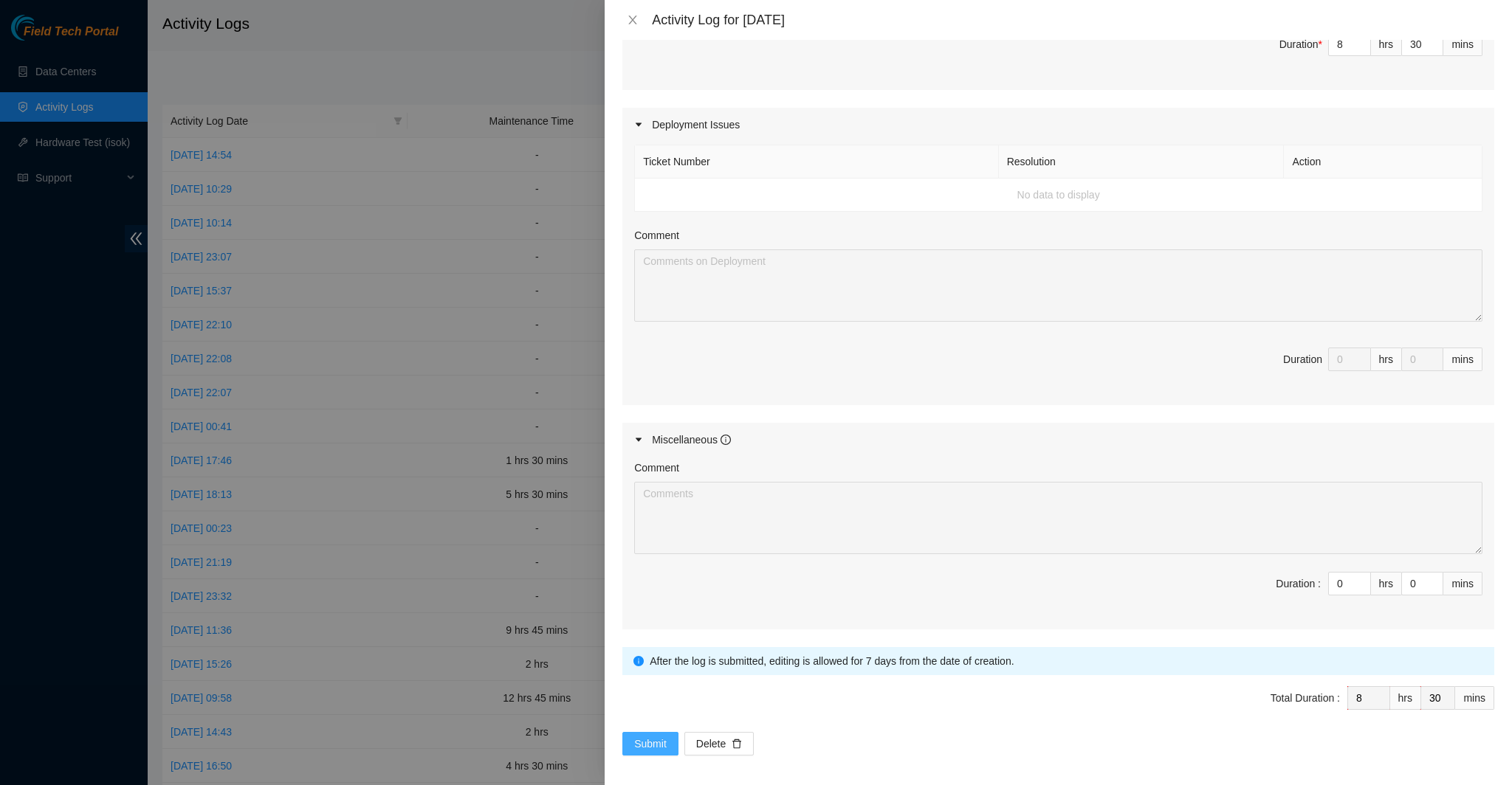
type textarea "B-W-12LFSQG Resolution: Rebooted, Reseated components, Comment: -Verified Rack …"
click at [645, 746] on span "Submit" at bounding box center [650, 743] width 33 height 16
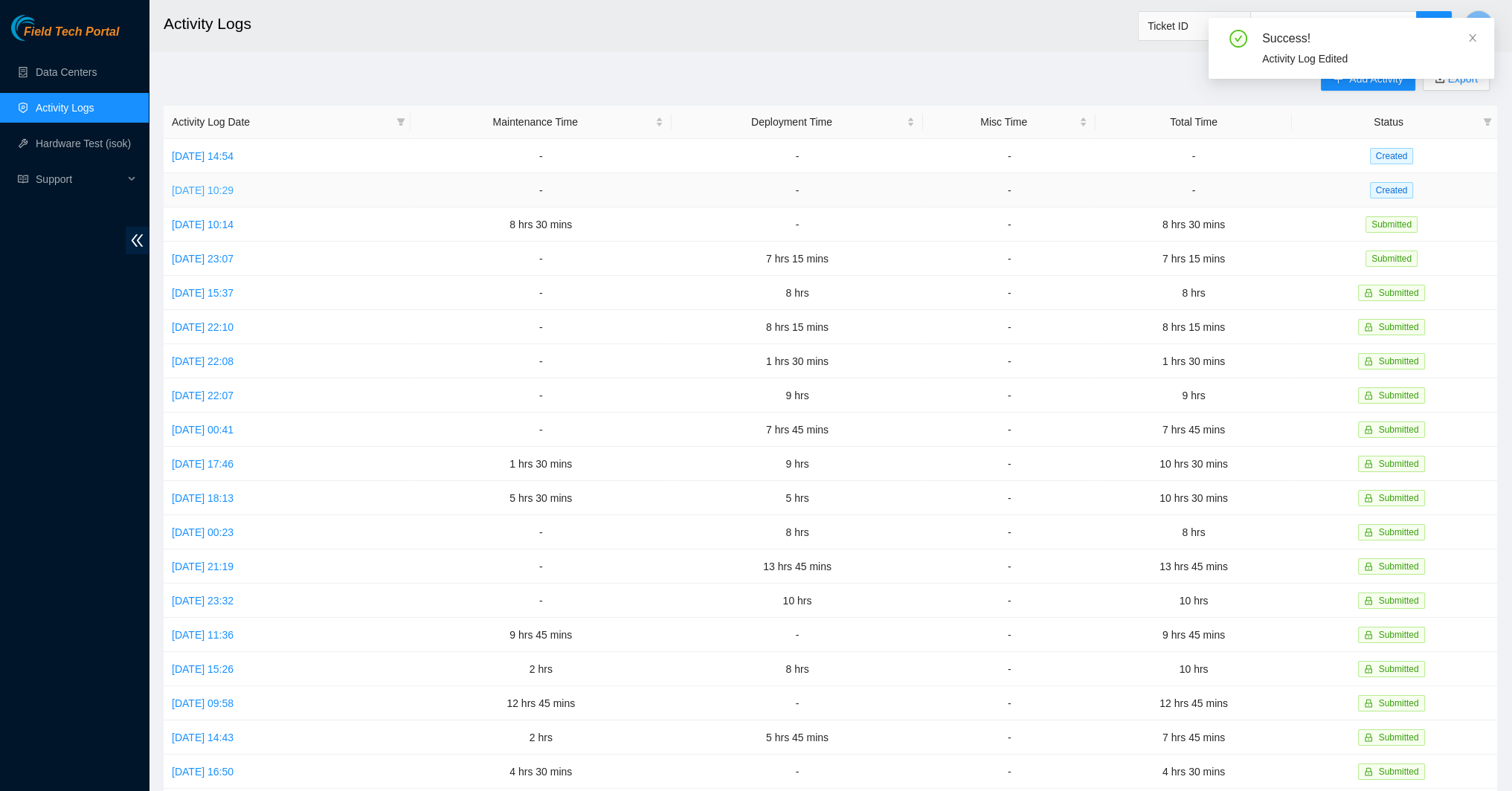
click at [234, 184] on link "[DATE] 10:29" at bounding box center [202, 190] width 62 height 12
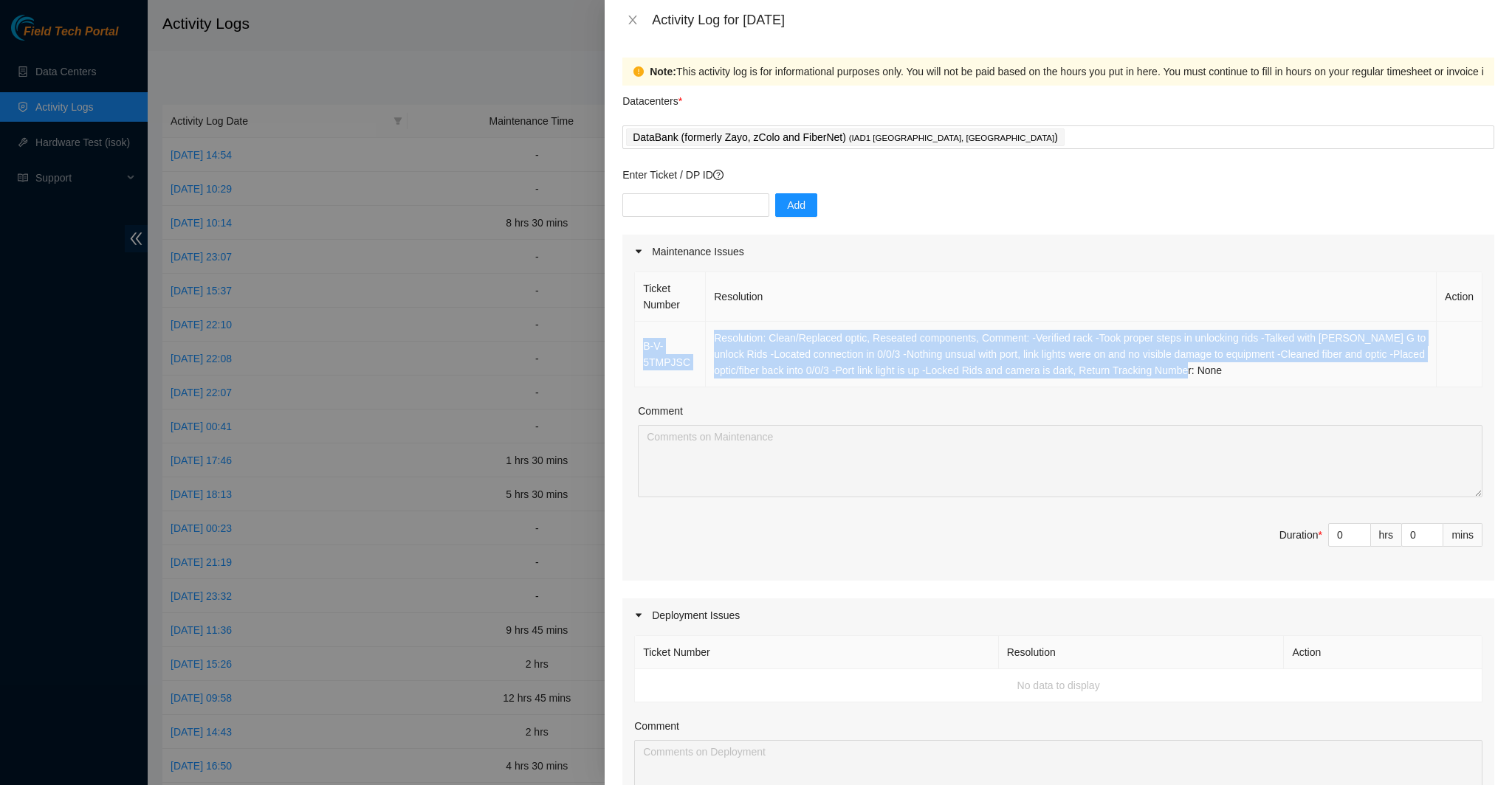
drag, startPoint x: 1205, startPoint y: 370, endPoint x: 645, endPoint y: 352, distance: 560.3
click at [645, 352] on tr "B-V-5TMPJSC Resolution: Clean/Replaced optic, Reseated components, Comment: -Ve…" at bounding box center [1058, 354] width 847 height 65
copy tr "B-V-5TMPJSC Resolution: Clean/Replaced optic, Reseated components, Comment: -Ve…"
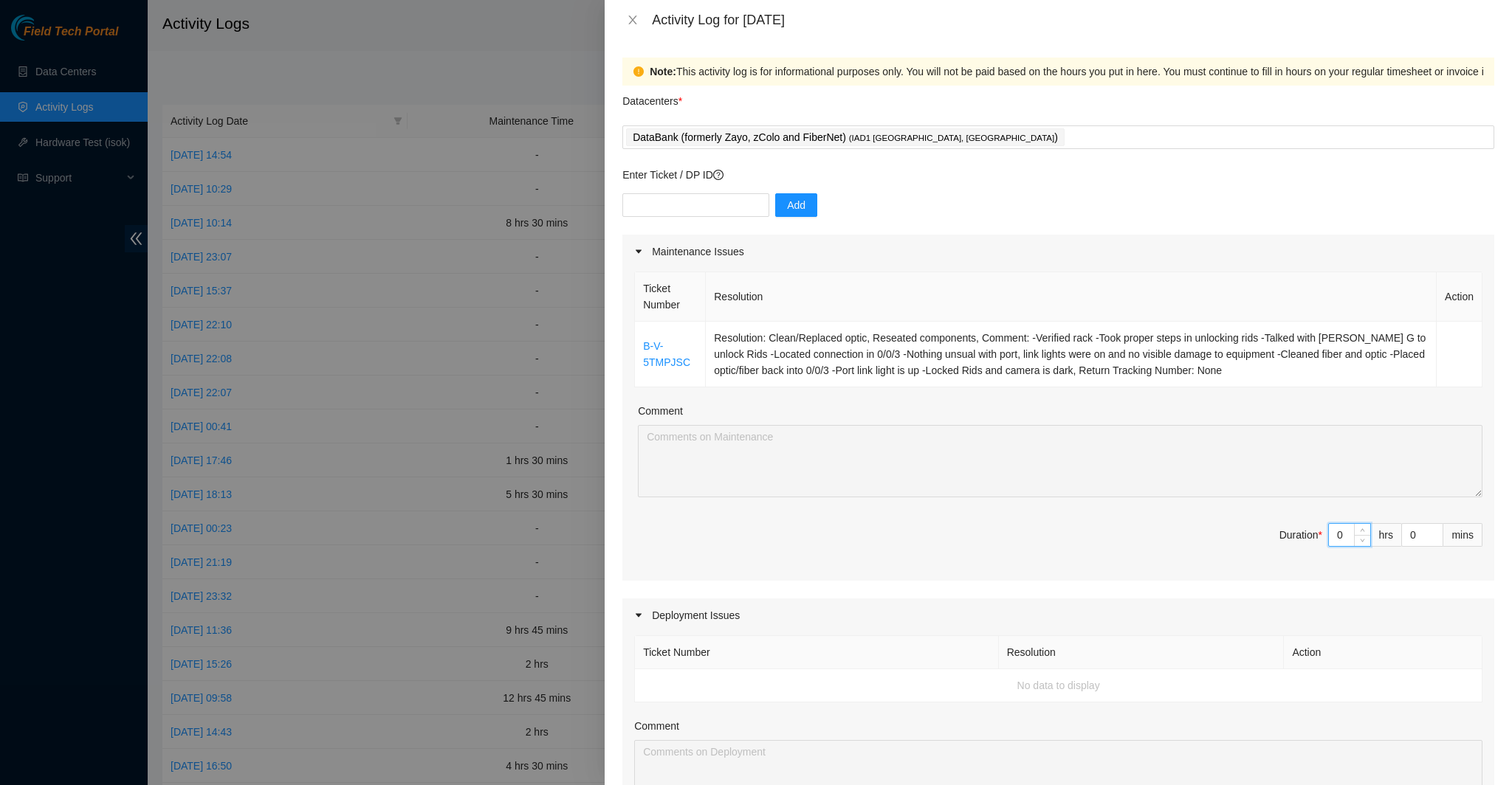
click at [1339, 538] on input "0" at bounding box center [1349, 535] width 41 height 22
type input "4"
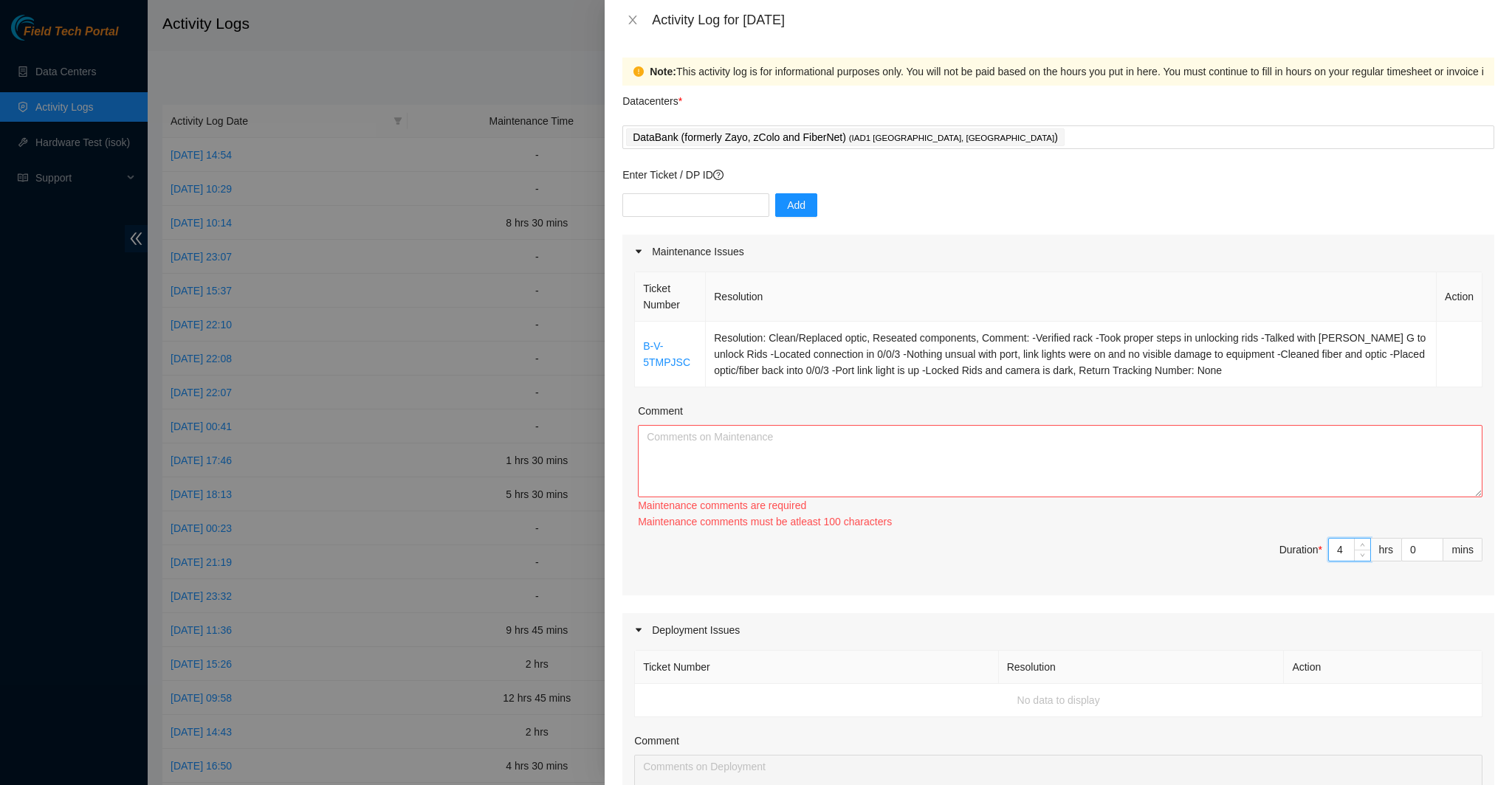
type input "0"
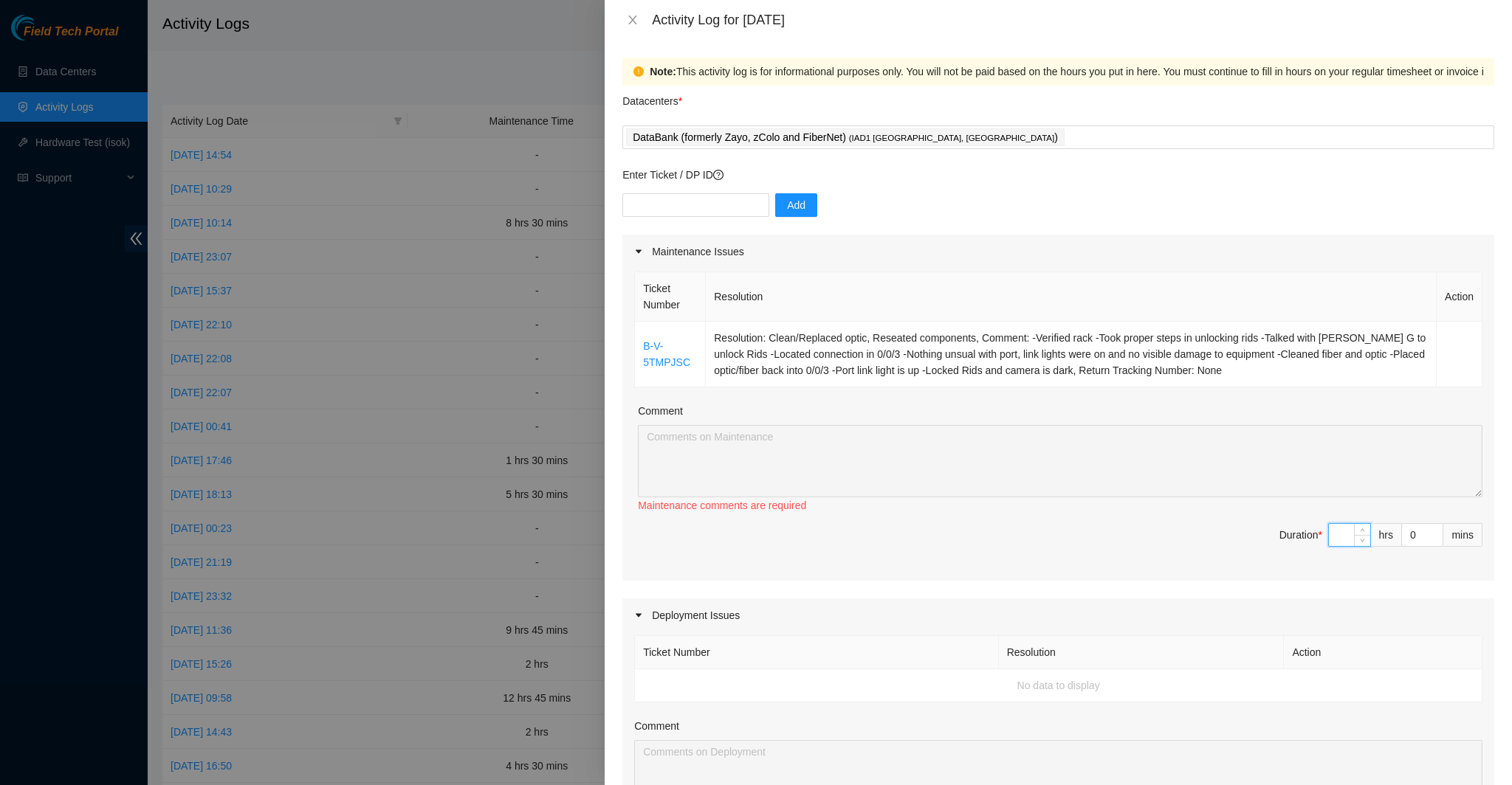
type input "2"
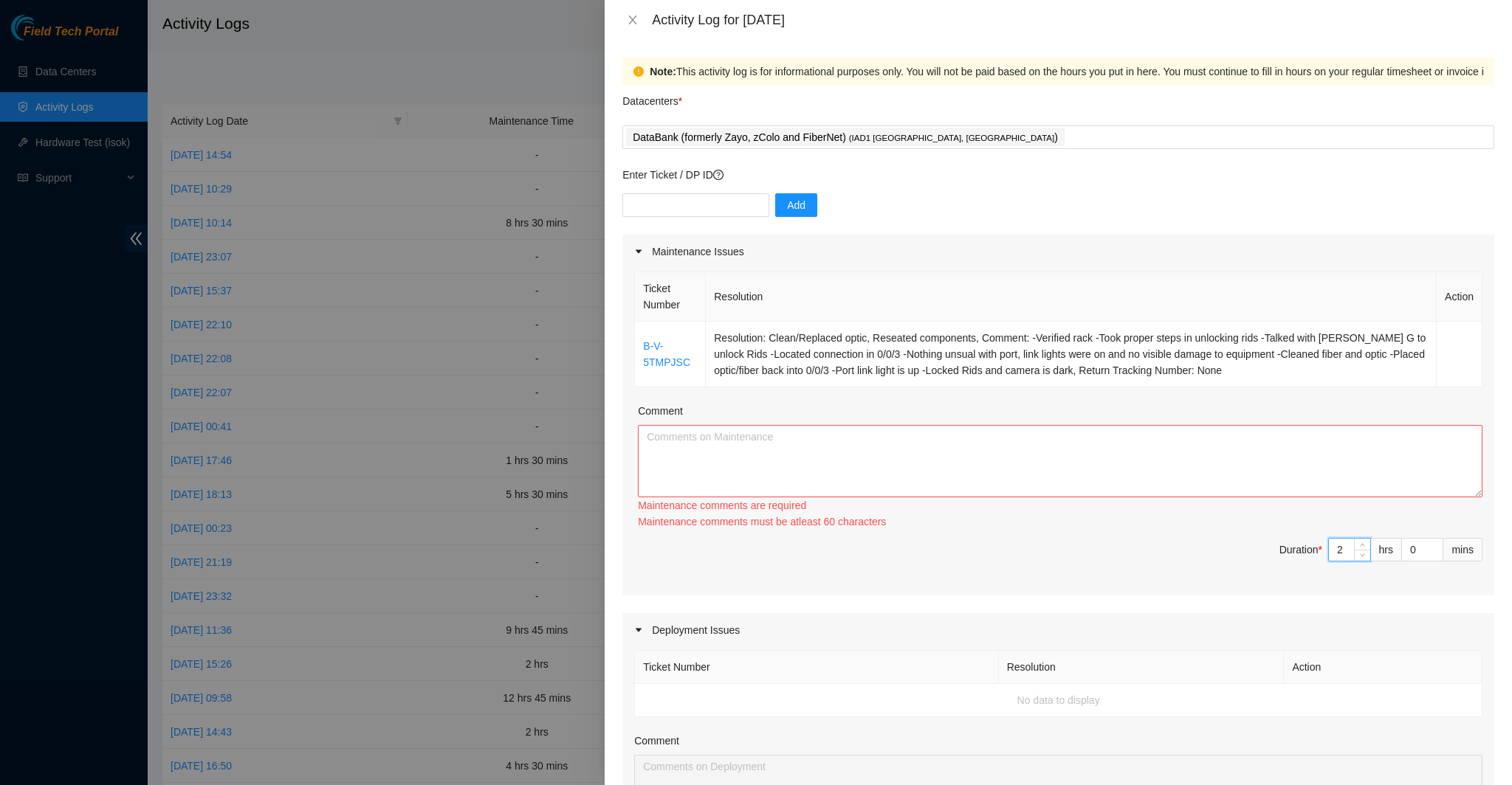
type input "2"
click at [1117, 454] on textarea "Comment" at bounding box center [1060, 461] width 845 height 72
paste textarea "B-V-5TMPJSC Resolution: Clean/Replaced optic, Reseated components, Comment: -Ve…"
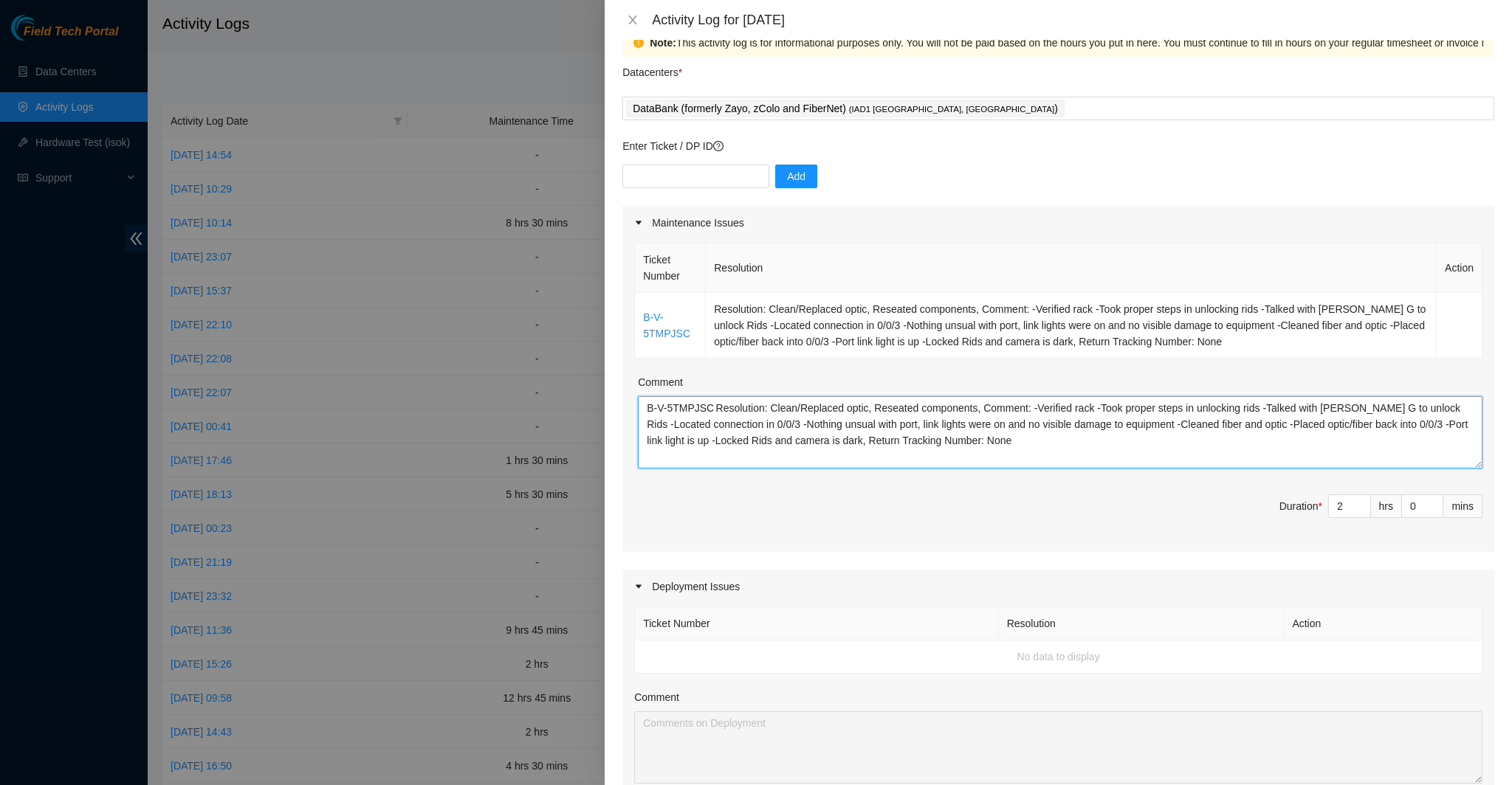
scroll to position [0, 0]
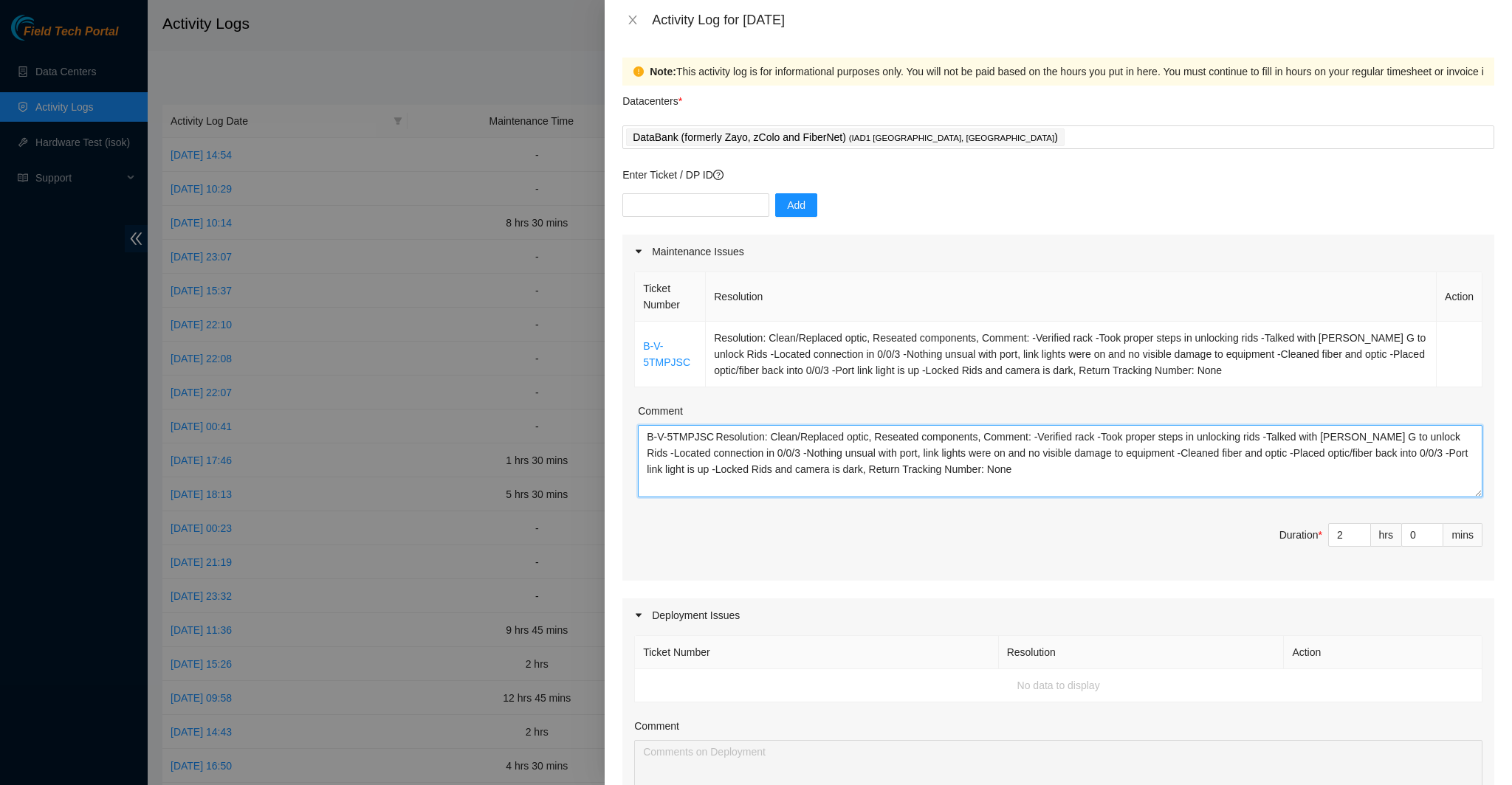
type textarea "B-V-5TMPJSC Resolution: Clean/Replaced optic, Reseated components, Comment: -Ve…"
click at [673, 202] on input "text" at bounding box center [696, 205] width 147 height 23
paste input "DP83345"
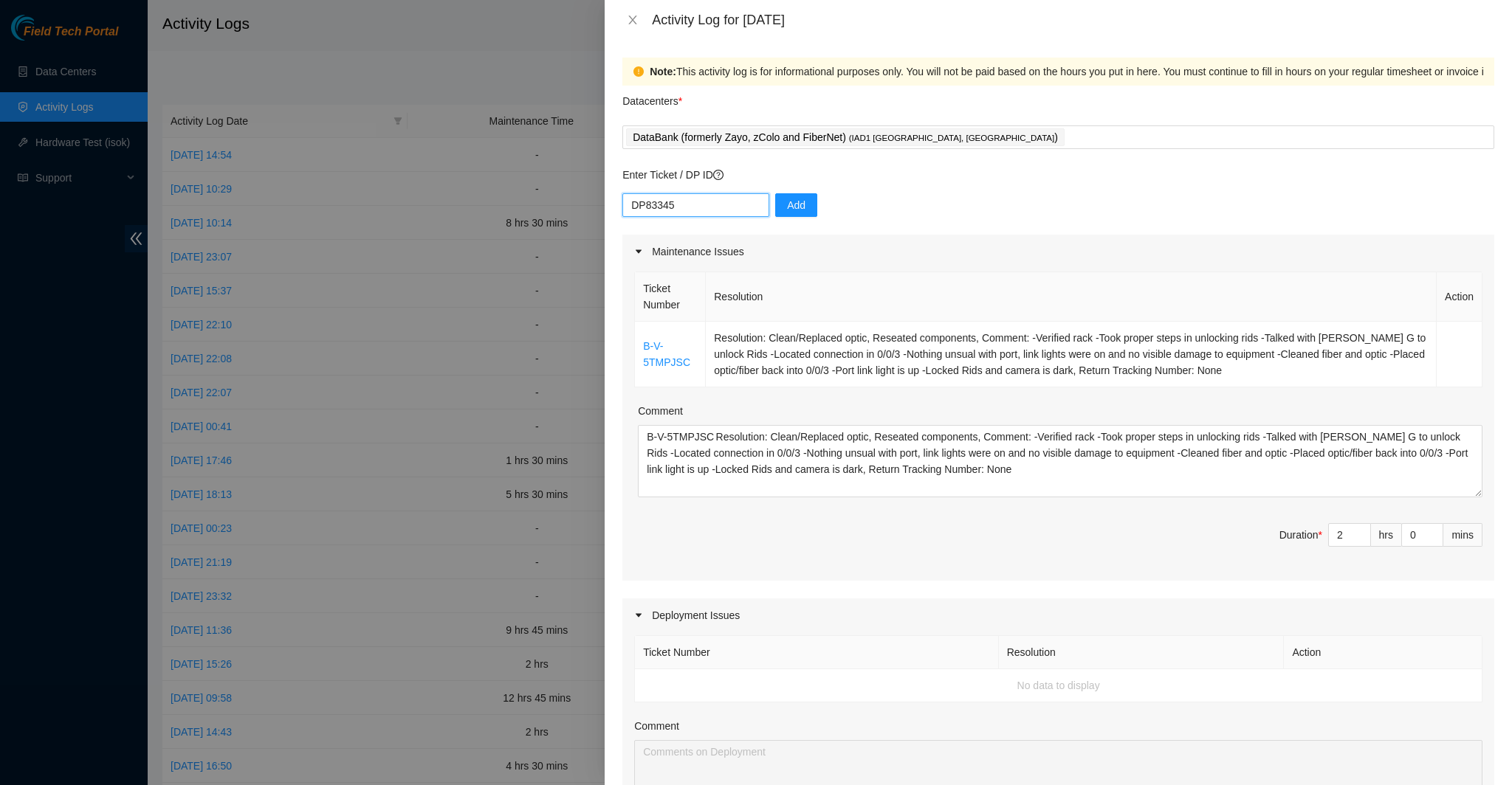
type input "DP83345"
click at [806, 205] on div "DP83345 Add" at bounding box center [1059, 214] width 872 height 41
click at [794, 202] on button "Add" at bounding box center [796, 205] width 42 height 23
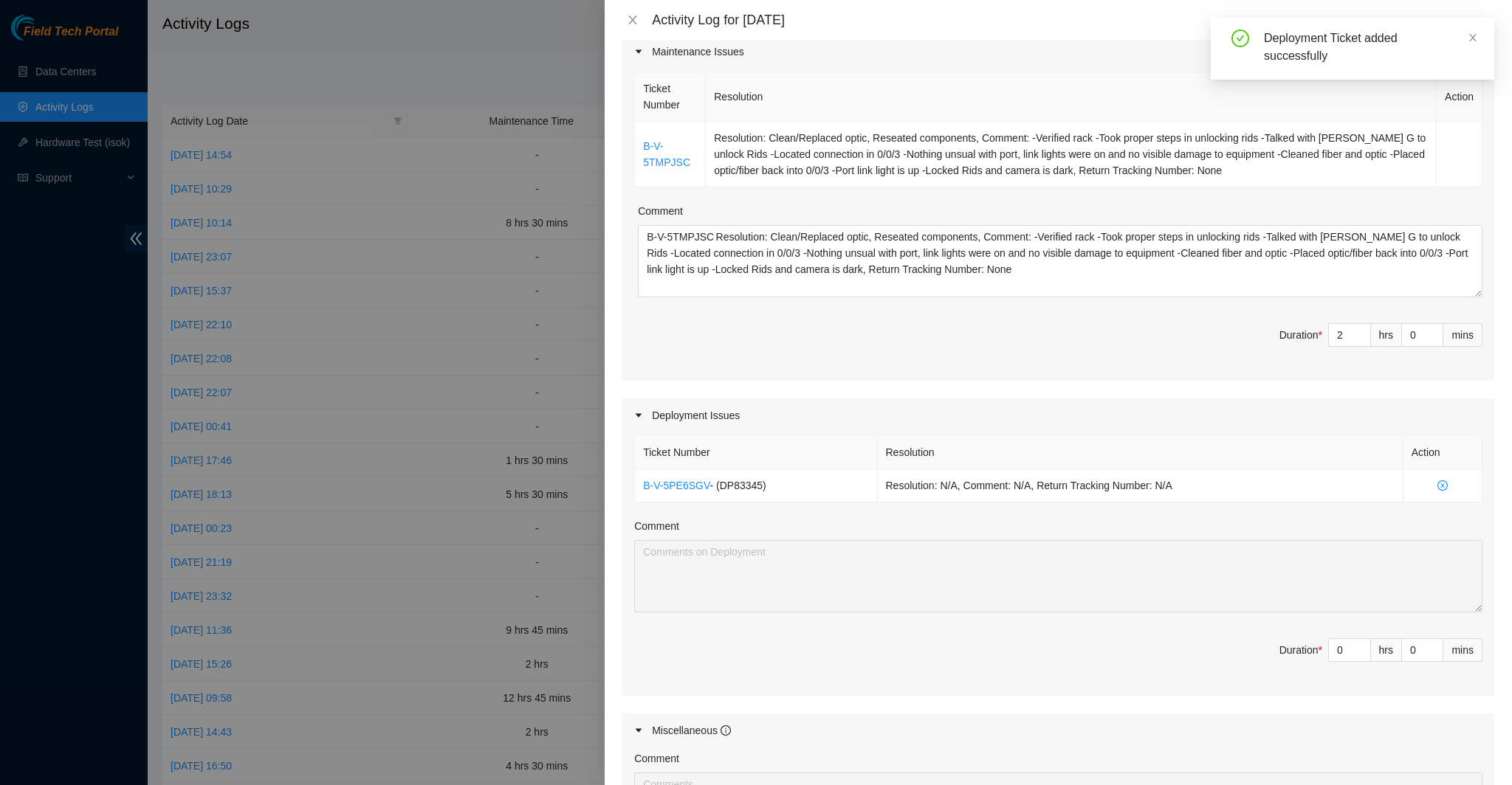
scroll to position [221, 0]
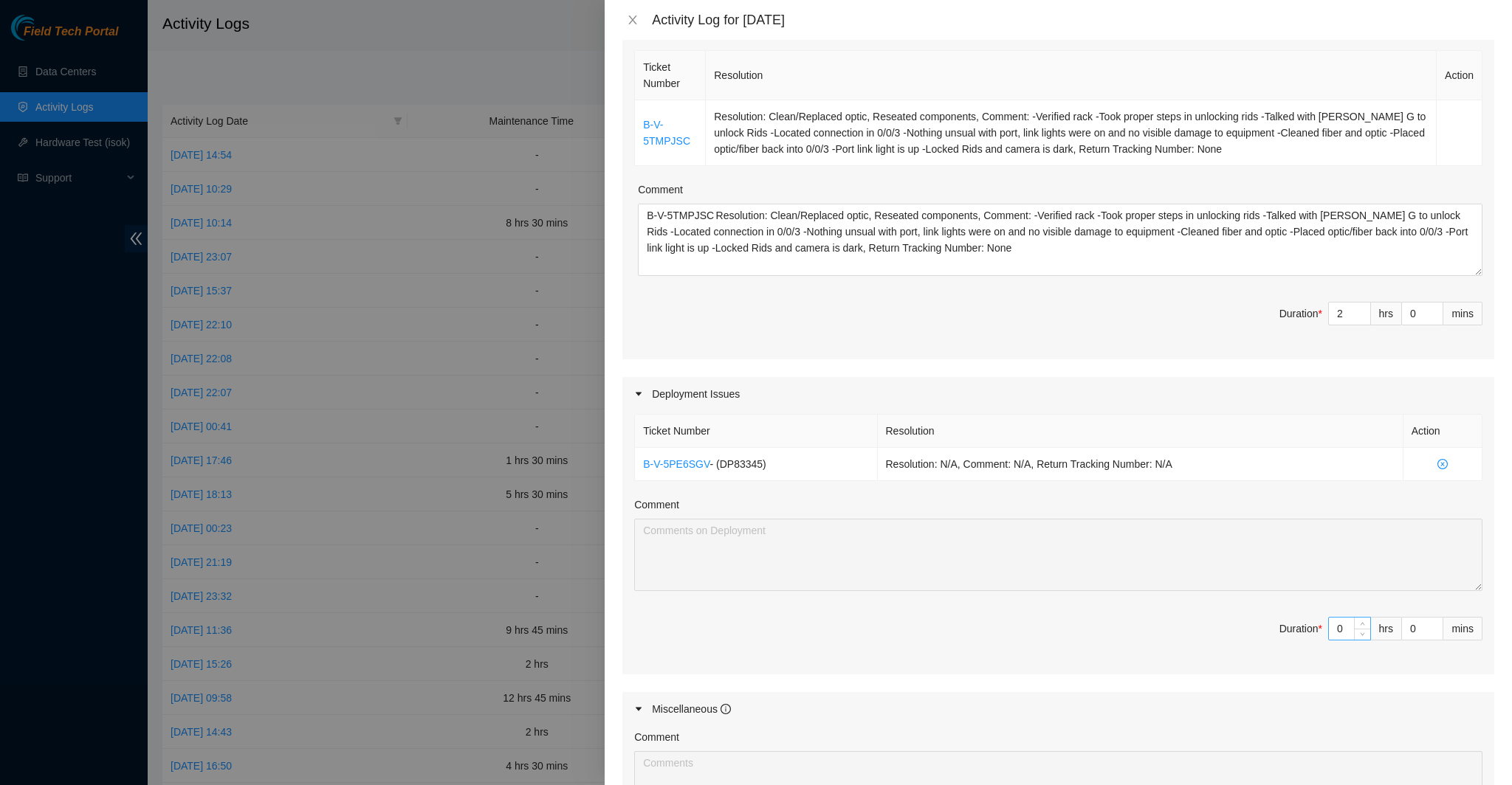
click at [1333, 627] on input "0" at bounding box center [1349, 628] width 41 height 22
type input "7"
type input "9"
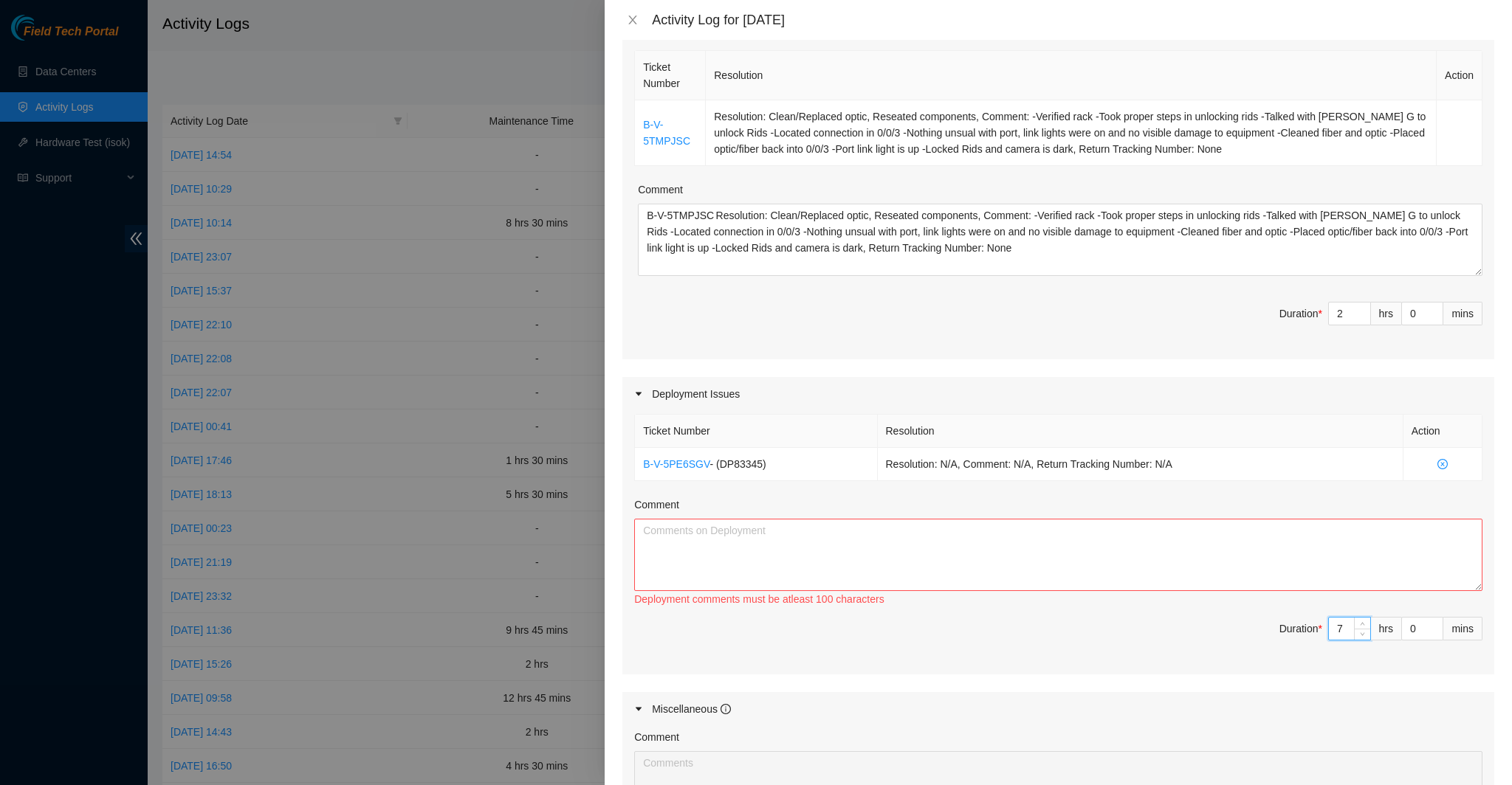
type input "7"
click at [1173, 546] on textarea "Comment" at bounding box center [1059, 555] width 848 height 72
paste textarea "-Ran all remaining console connections -All console connections are finished fo…"
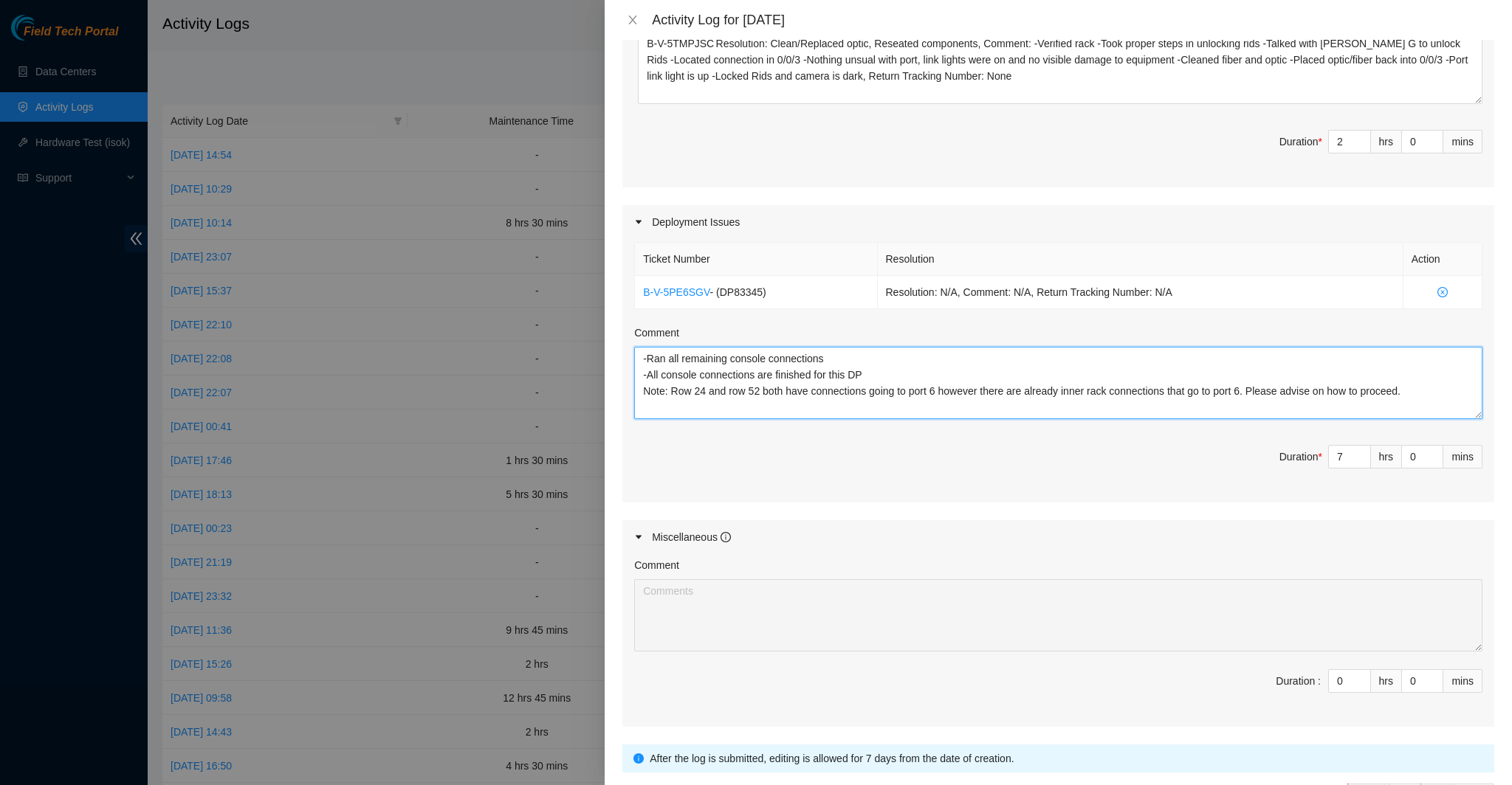
scroll to position [492, 0]
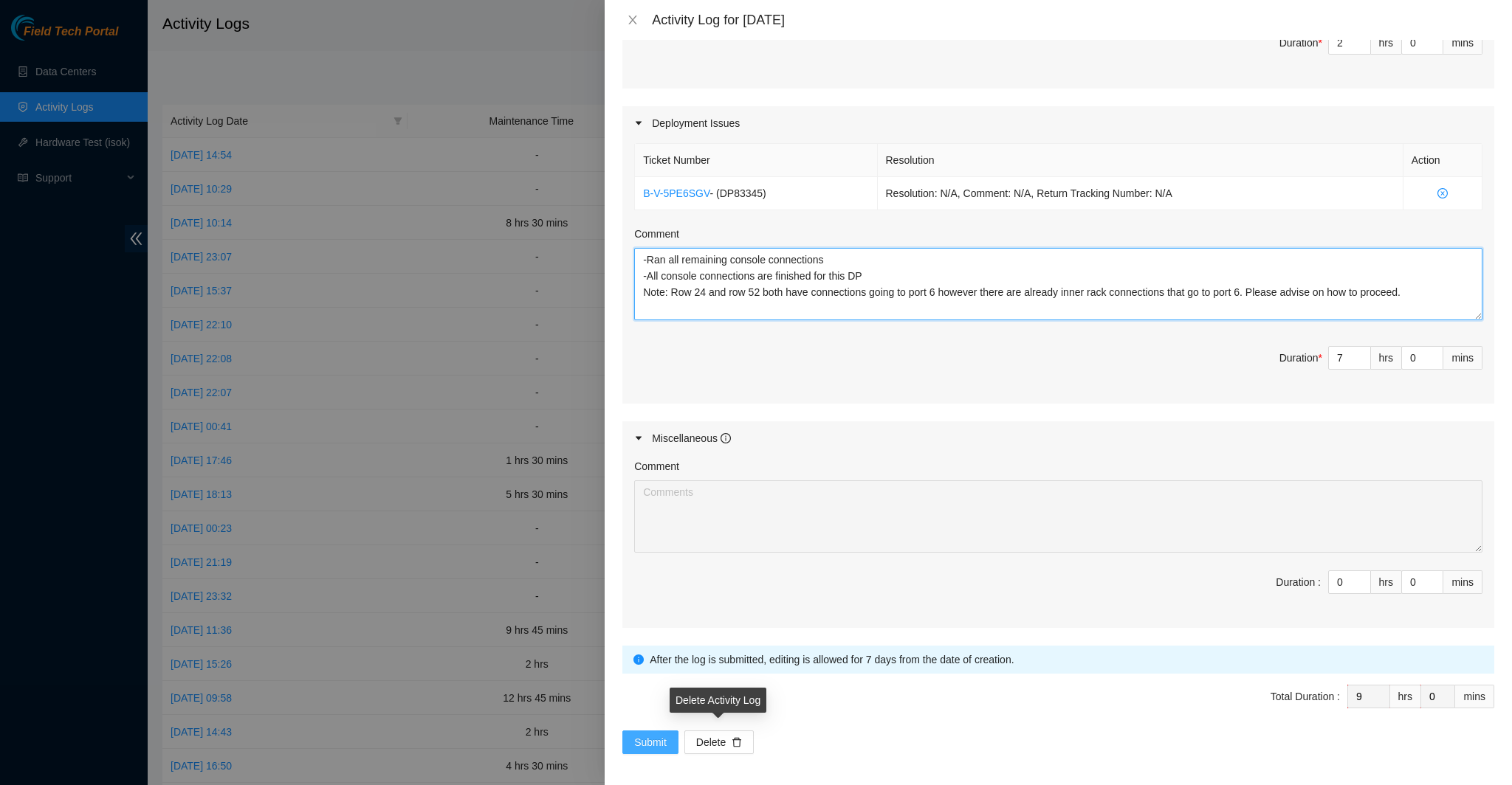
type textarea "-Ran all remaining console connections -All console connections are finished fo…"
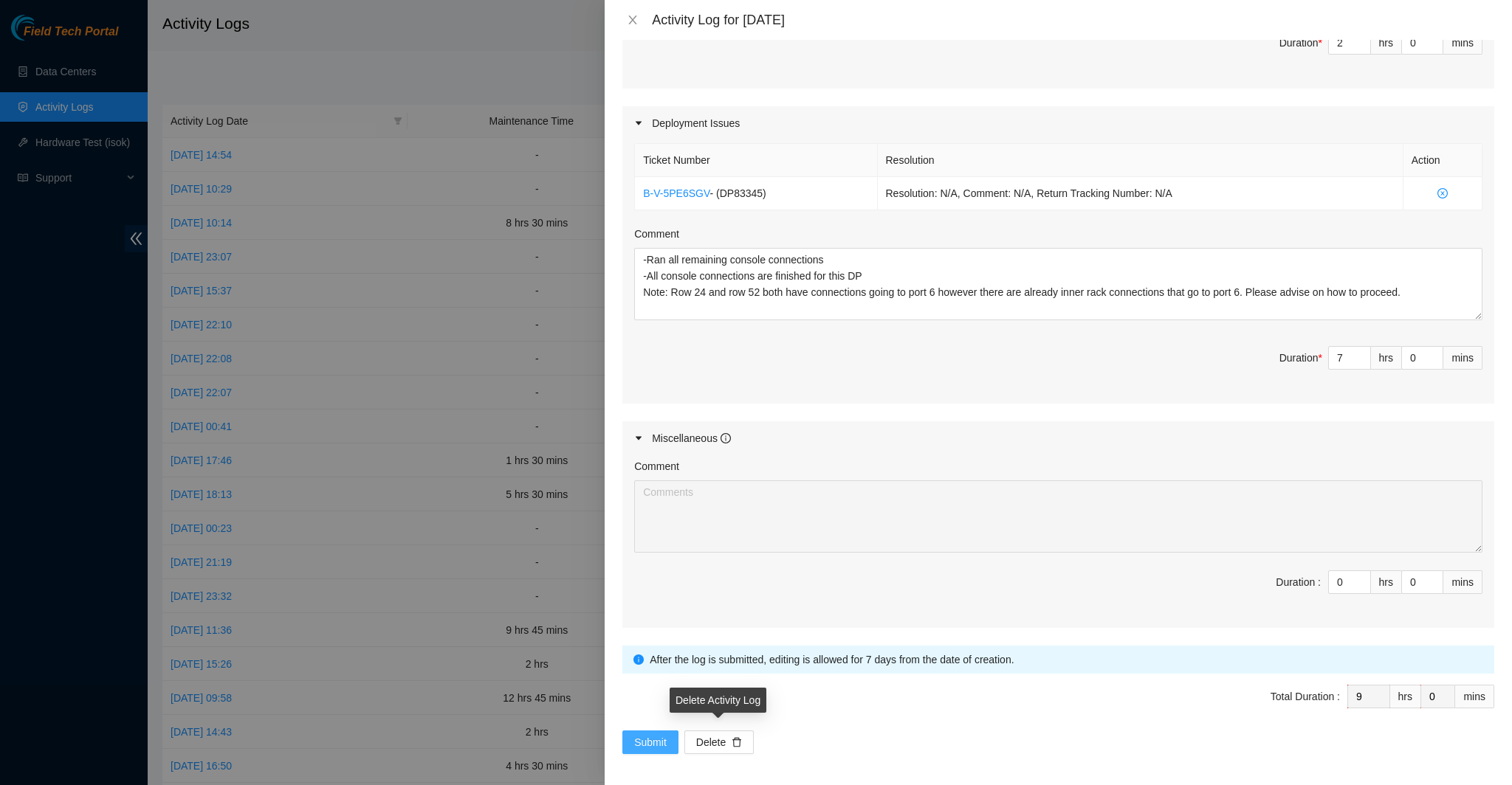
click at [630, 736] on button "Submit" at bounding box center [650, 742] width 56 height 23
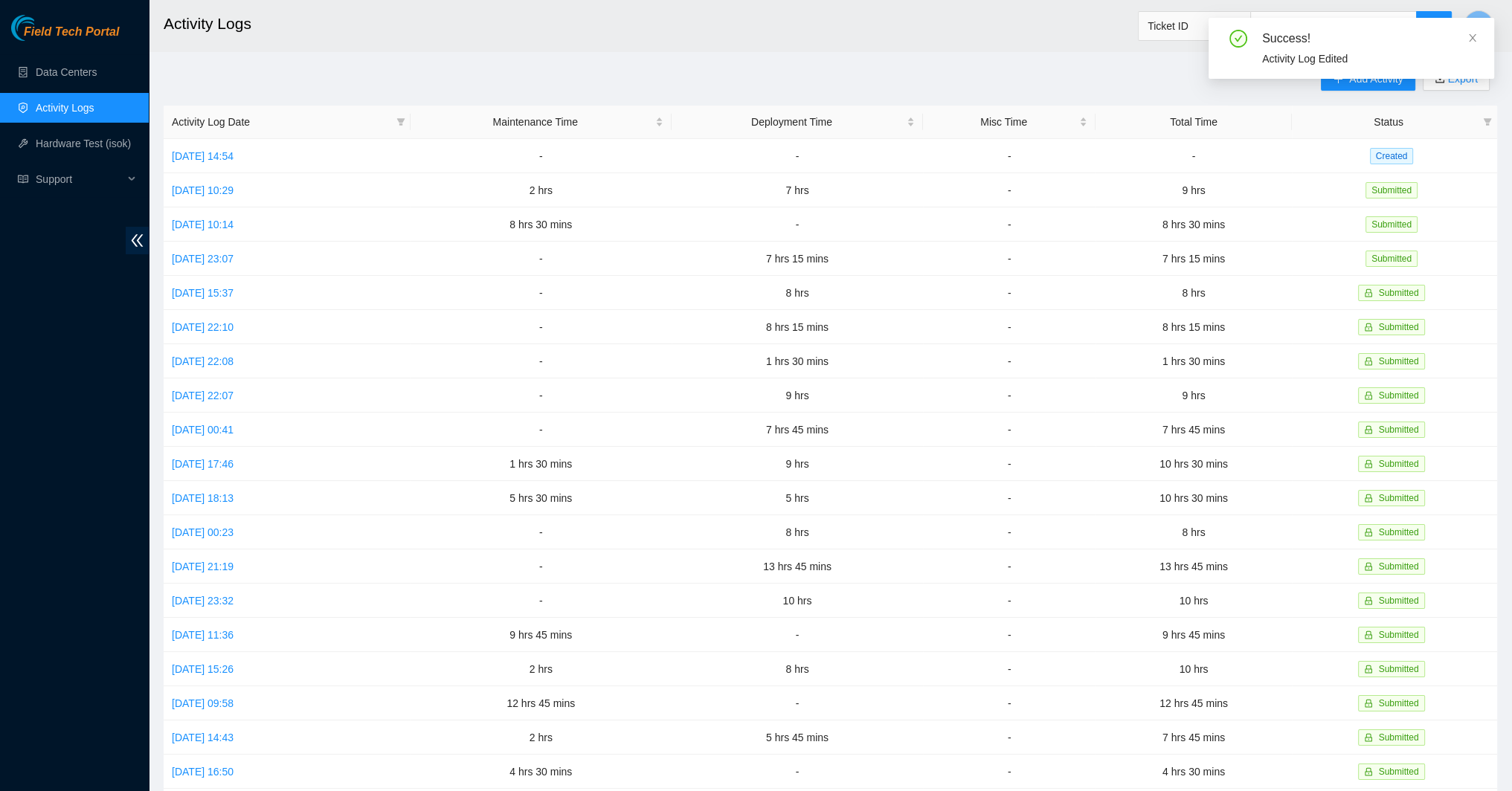
click at [1368, 84] on div "Success! Activity Log Edited" at bounding box center [1351, 54] width 285 height 73
click at [1467, 41] on icon "close" at bounding box center [1472, 38] width 10 height 10
click at [1333, 78] on icon "plus" at bounding box center [1337, 79] width 10 height 10
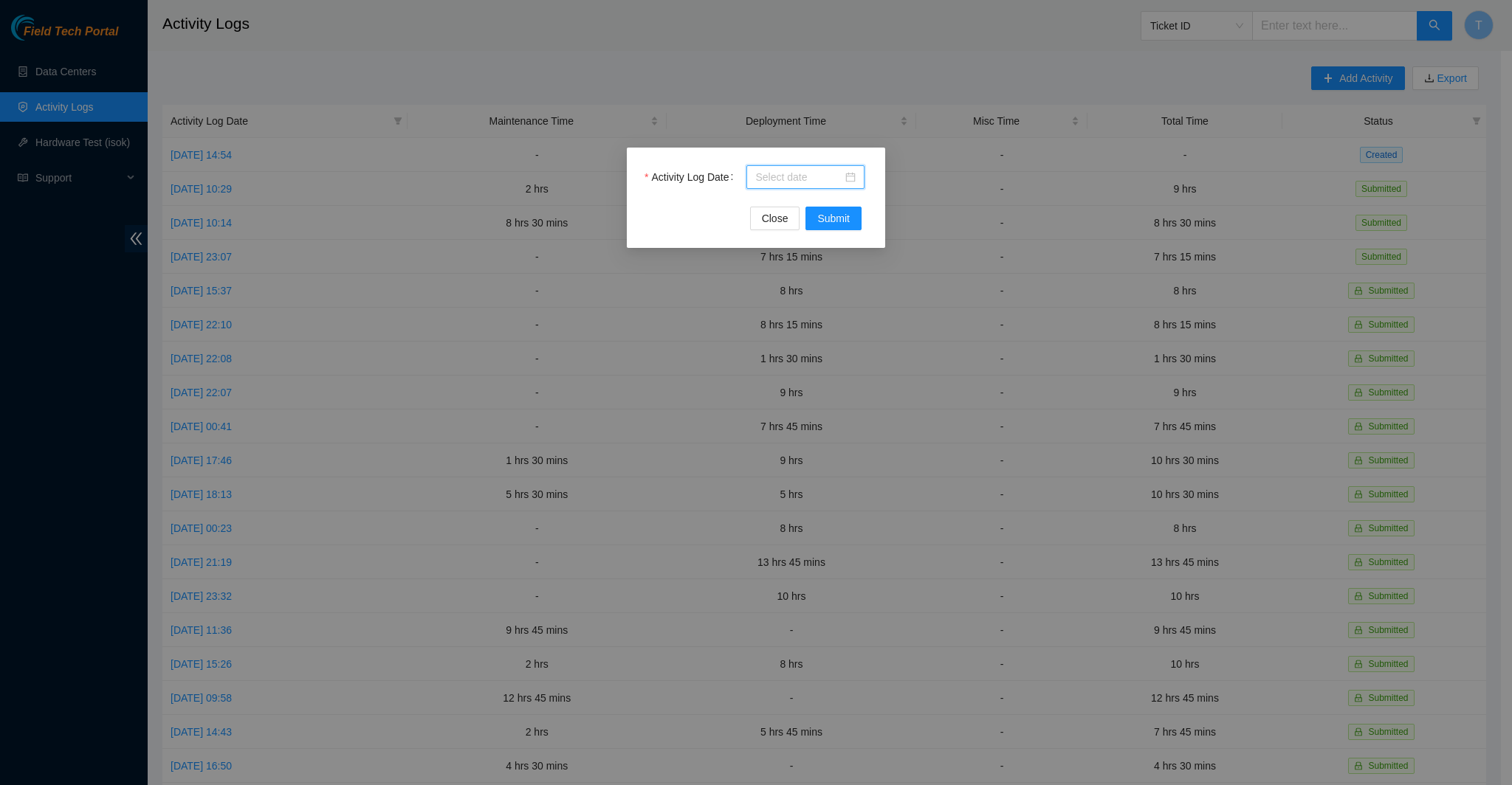
click at [839, 183] on input "Activity Log Date" at bounding box center [799, 177] width 87 height 16
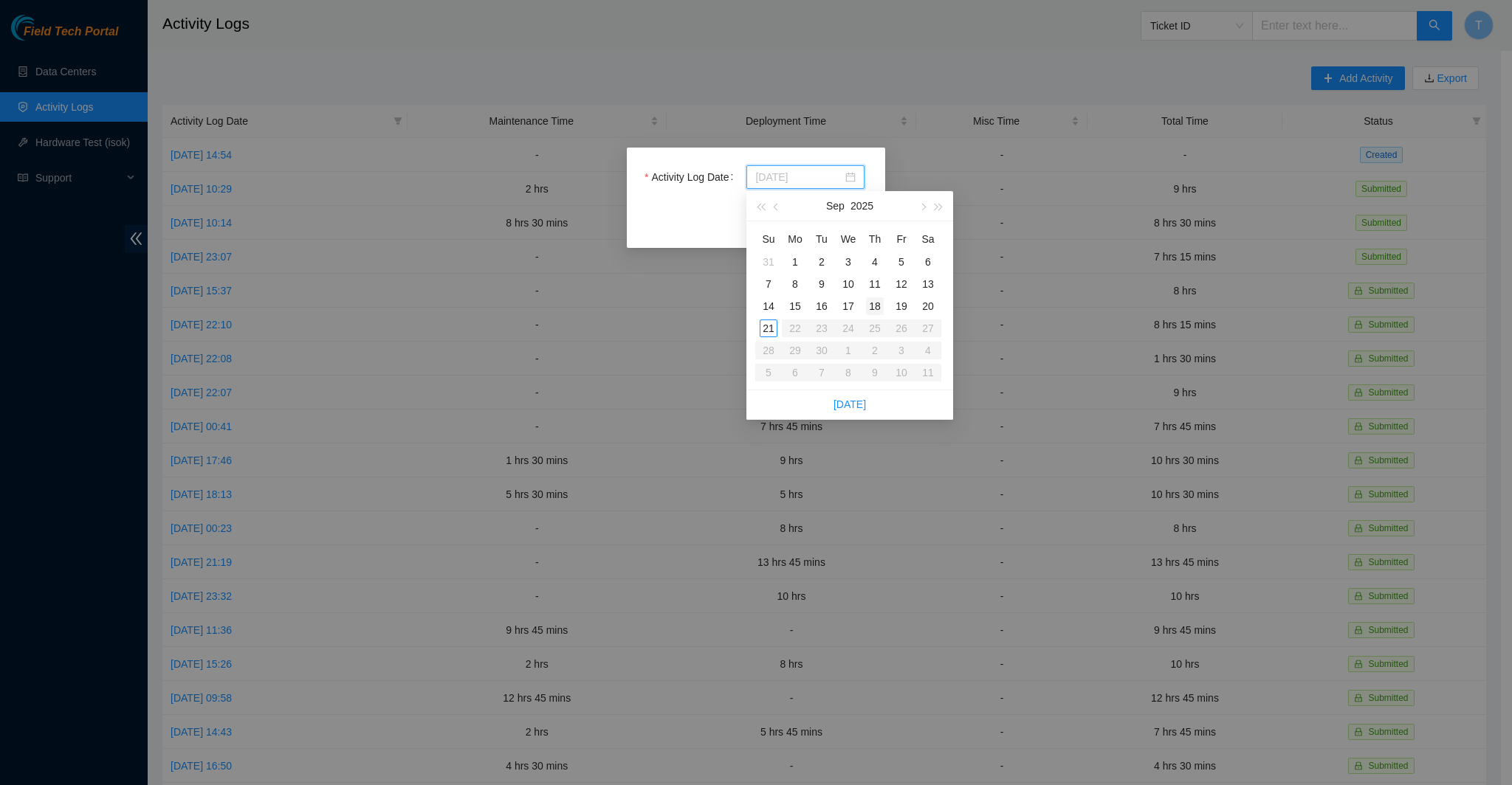
type input "[DATE]"
click at [880, 305] on div "18" at bounding box center [874, 306] width 18 height 18
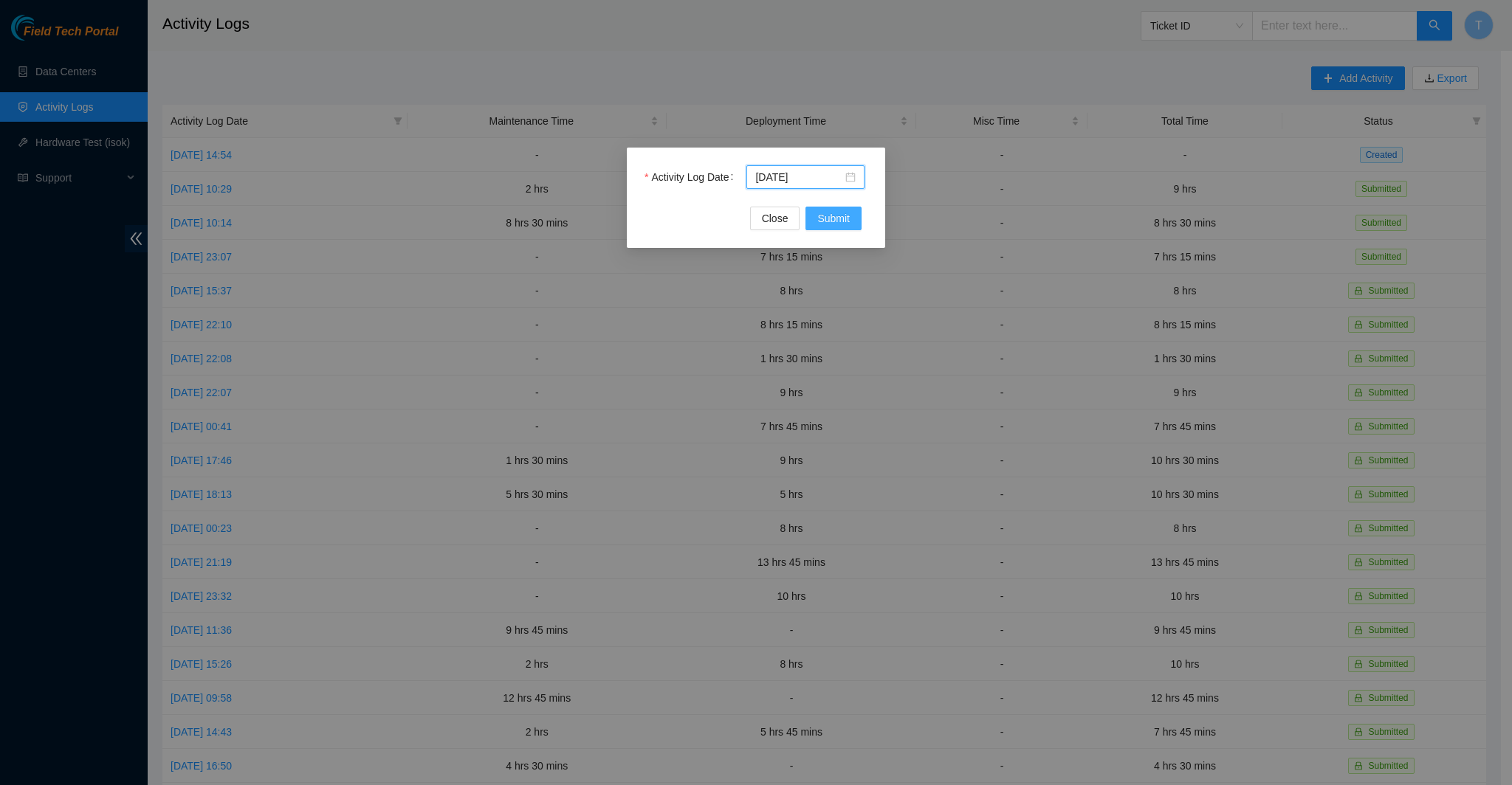
click at [826, 224] on span "Submit" at bounding box center [833, 218] width 33 height 16
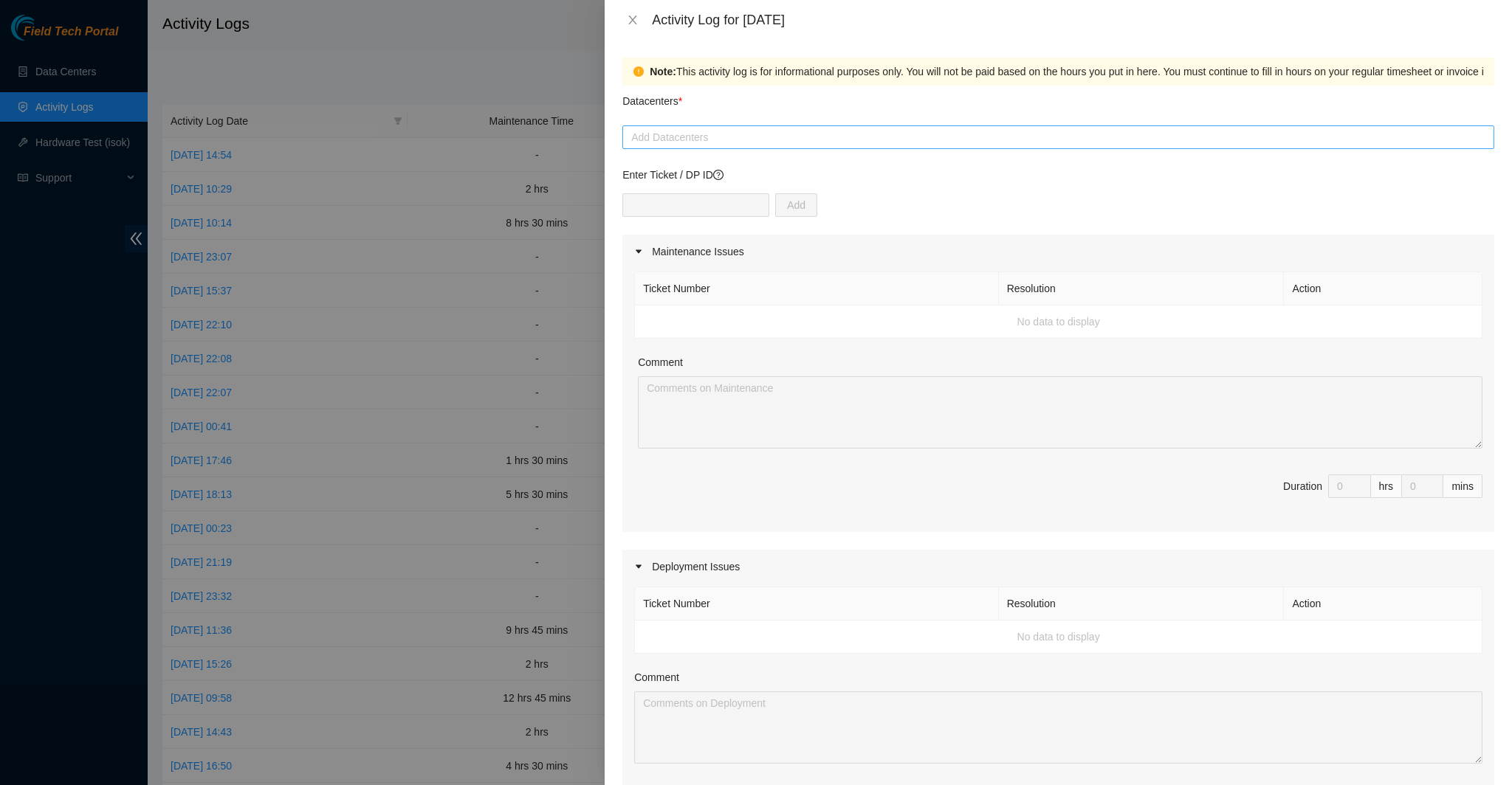
click at [691, 137] on div at bounding box center [1058, 137] width 864 height 18
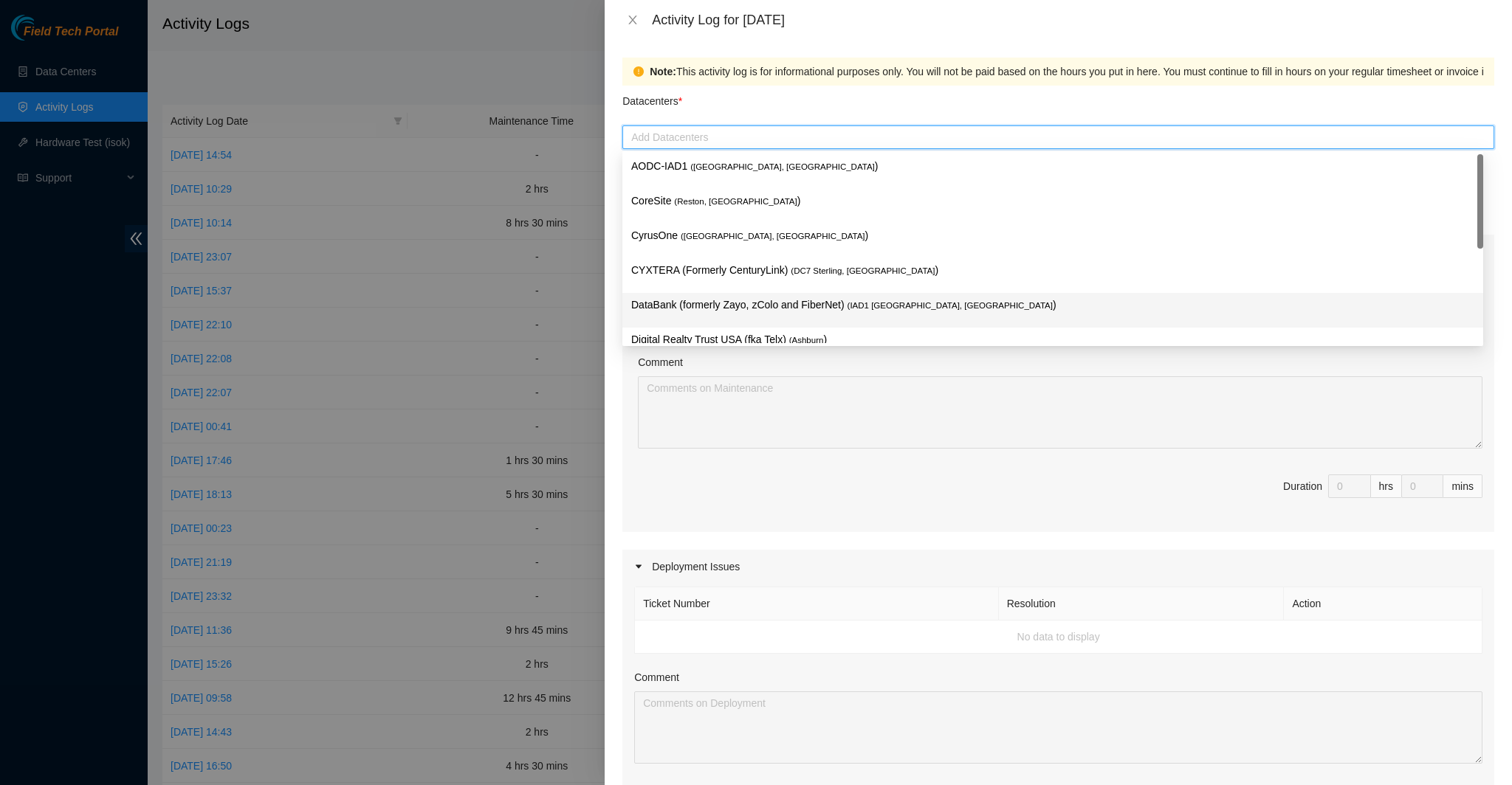
click at [709, 307] on p "DataBank (formerly Zayo, zColo and FiberNet) ( IAD1 [GEOGRAPHIC_DATA], [GEOGRAP…" at bounding box center [1053, 305] width 843 height 17
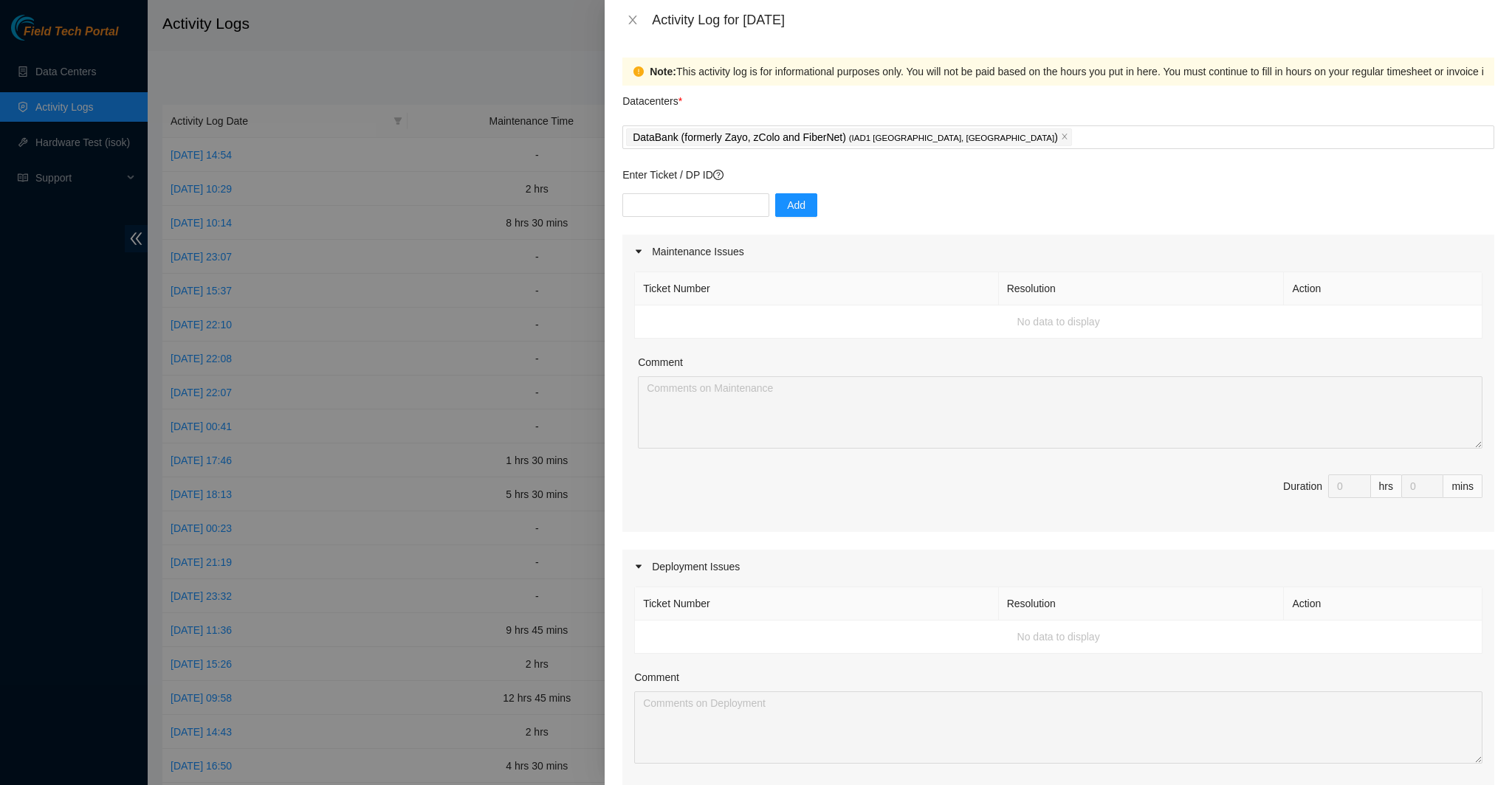
click at [673, 191] on div "Enter Ticket / DP ID Add" at bounding box center [1059, 200] width 872 height 68
click at [678, 211] on input "text" at bounding box center [696, 205] width 147 height 23
type input "DP83347"
click at [808, 214] on div "DP83347 Add" at bounding box center [1059, 214] width 872 height 41
click at [793, 208] on span "Add" at bounding box center [796, 204] width 18 height 16
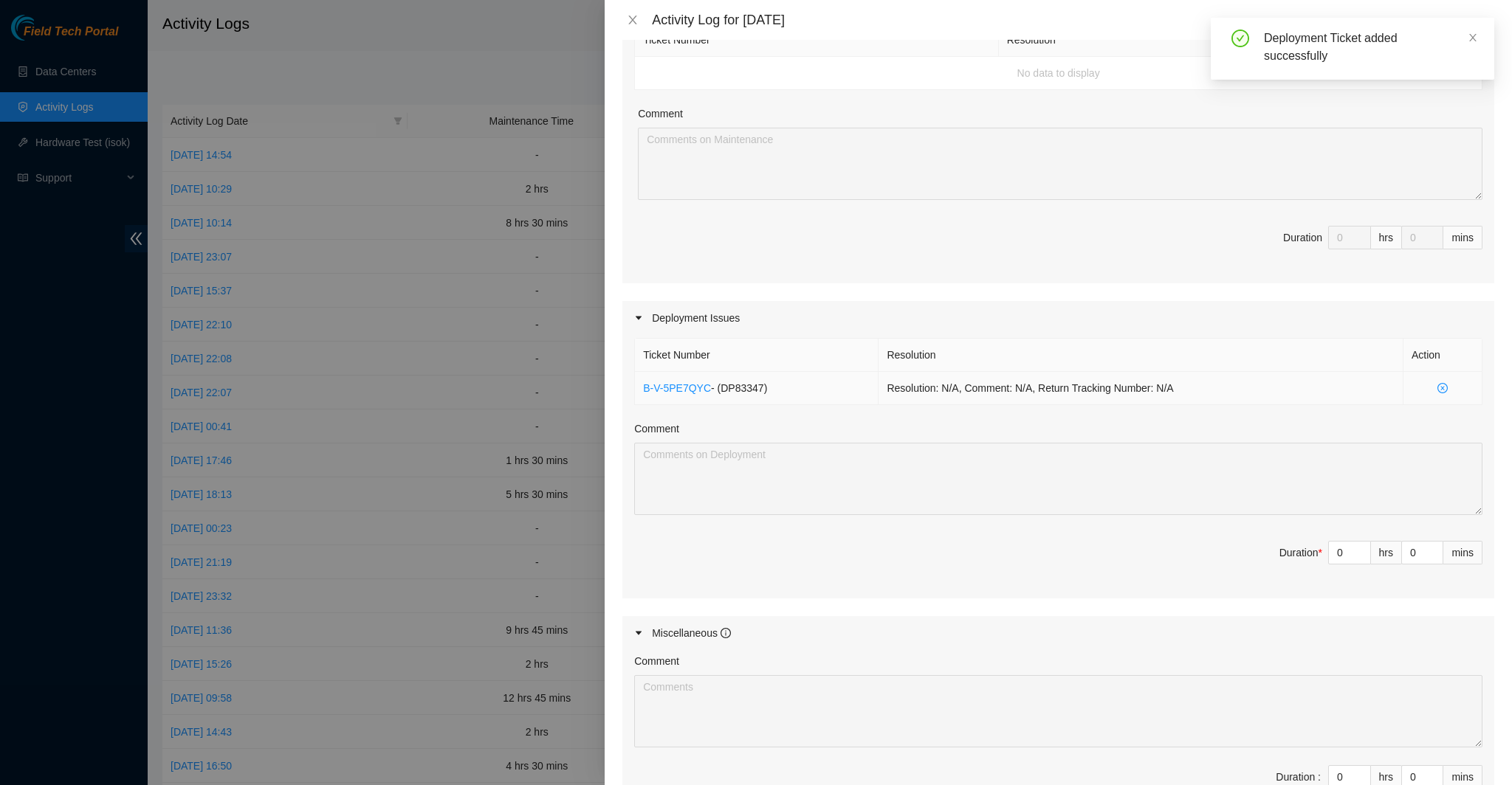
scroll to position [295, 0]
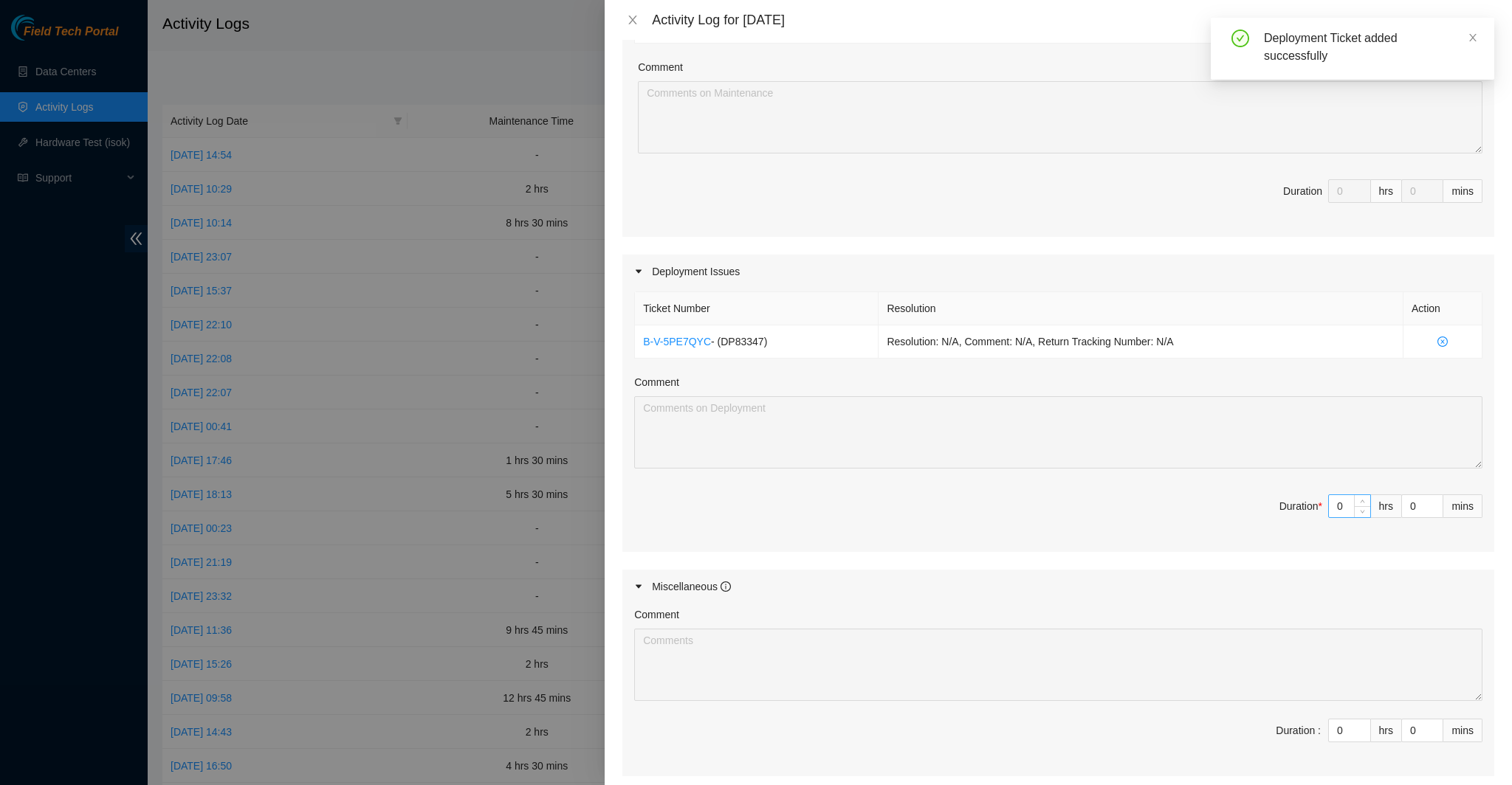
click at [1341, 504] on input "0" at bounding box center [1349, 506] width 41 height 22
type input "08"
type input "8"
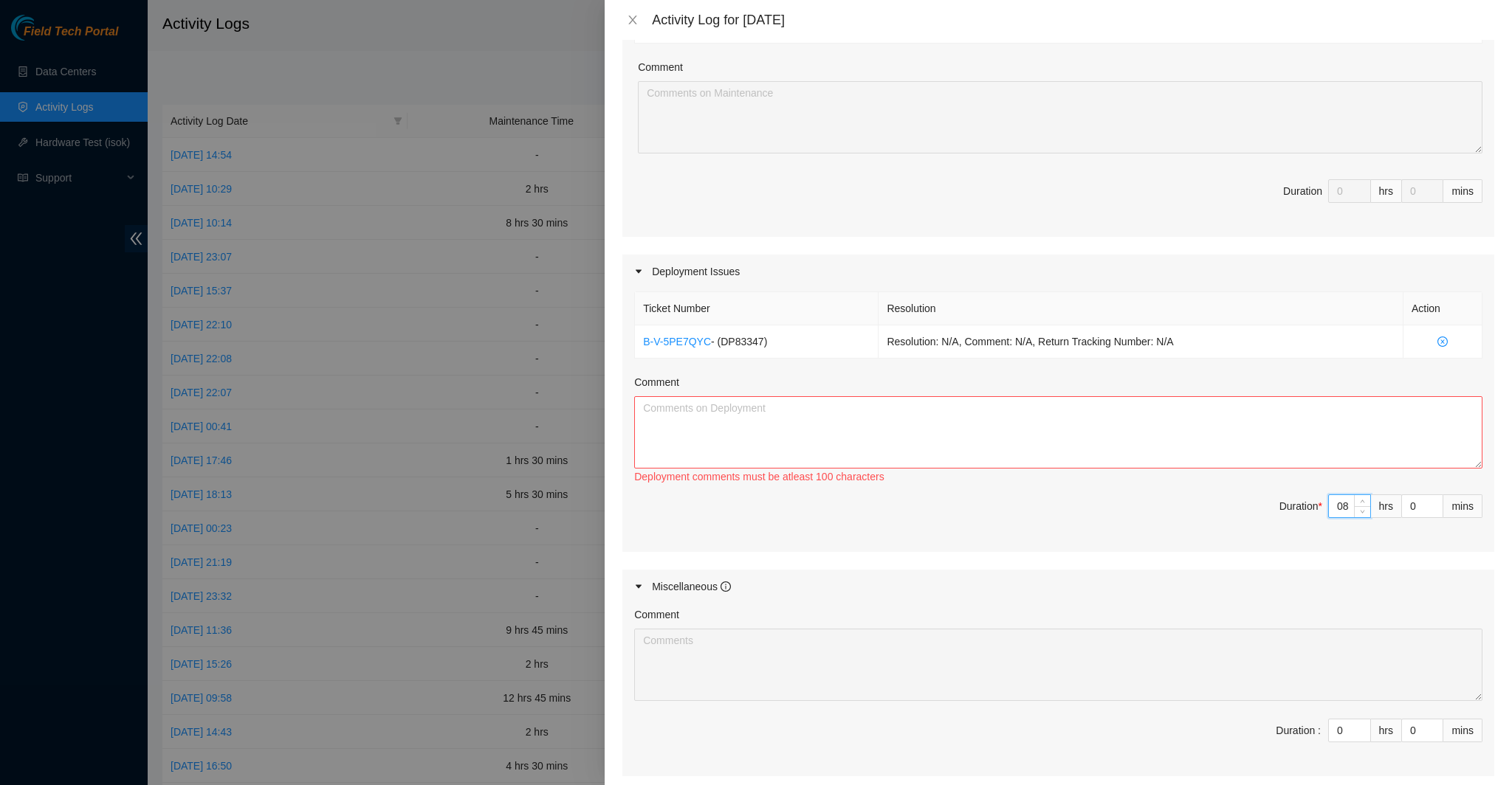
type input "0"
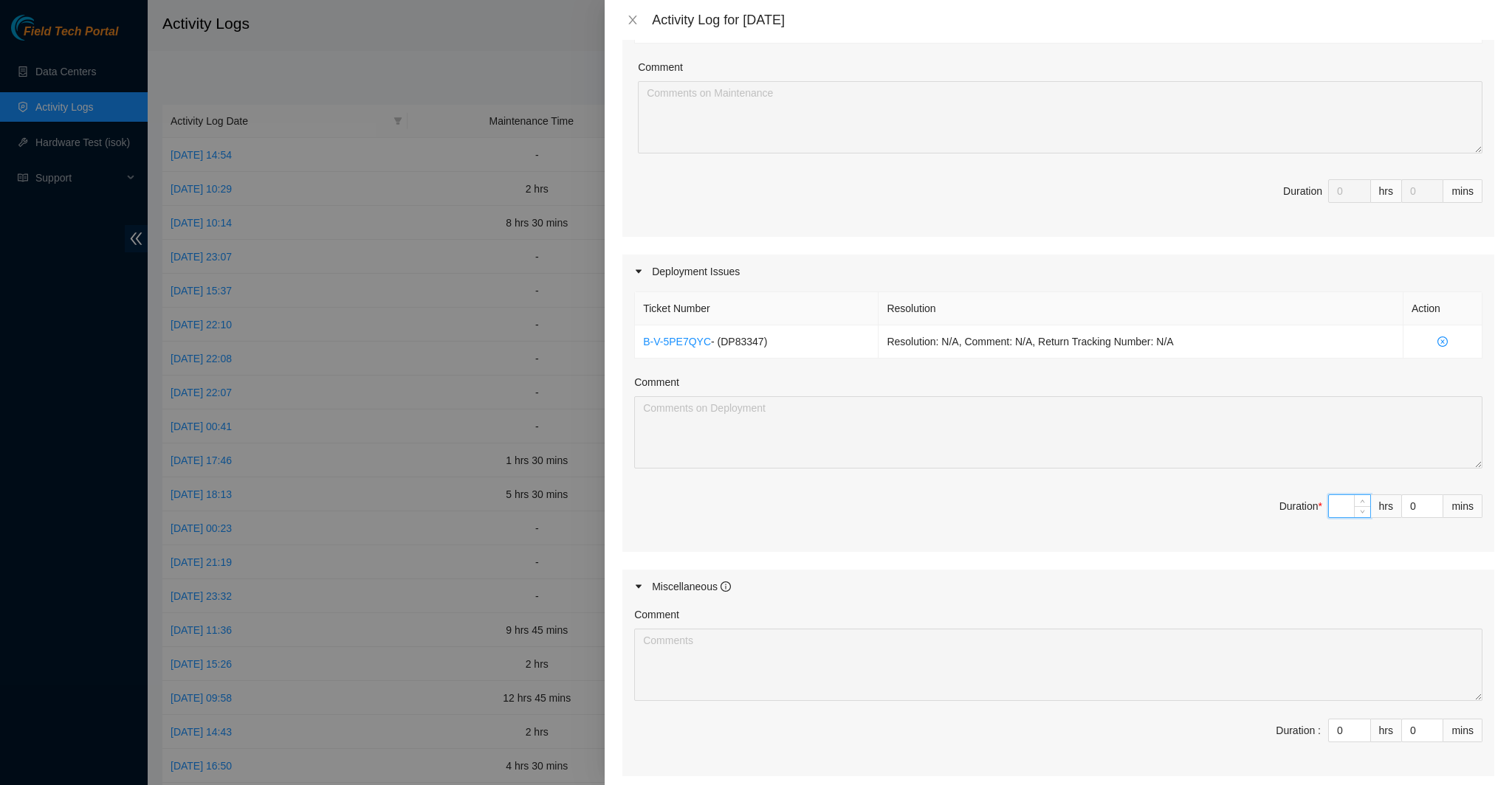
type input "8"
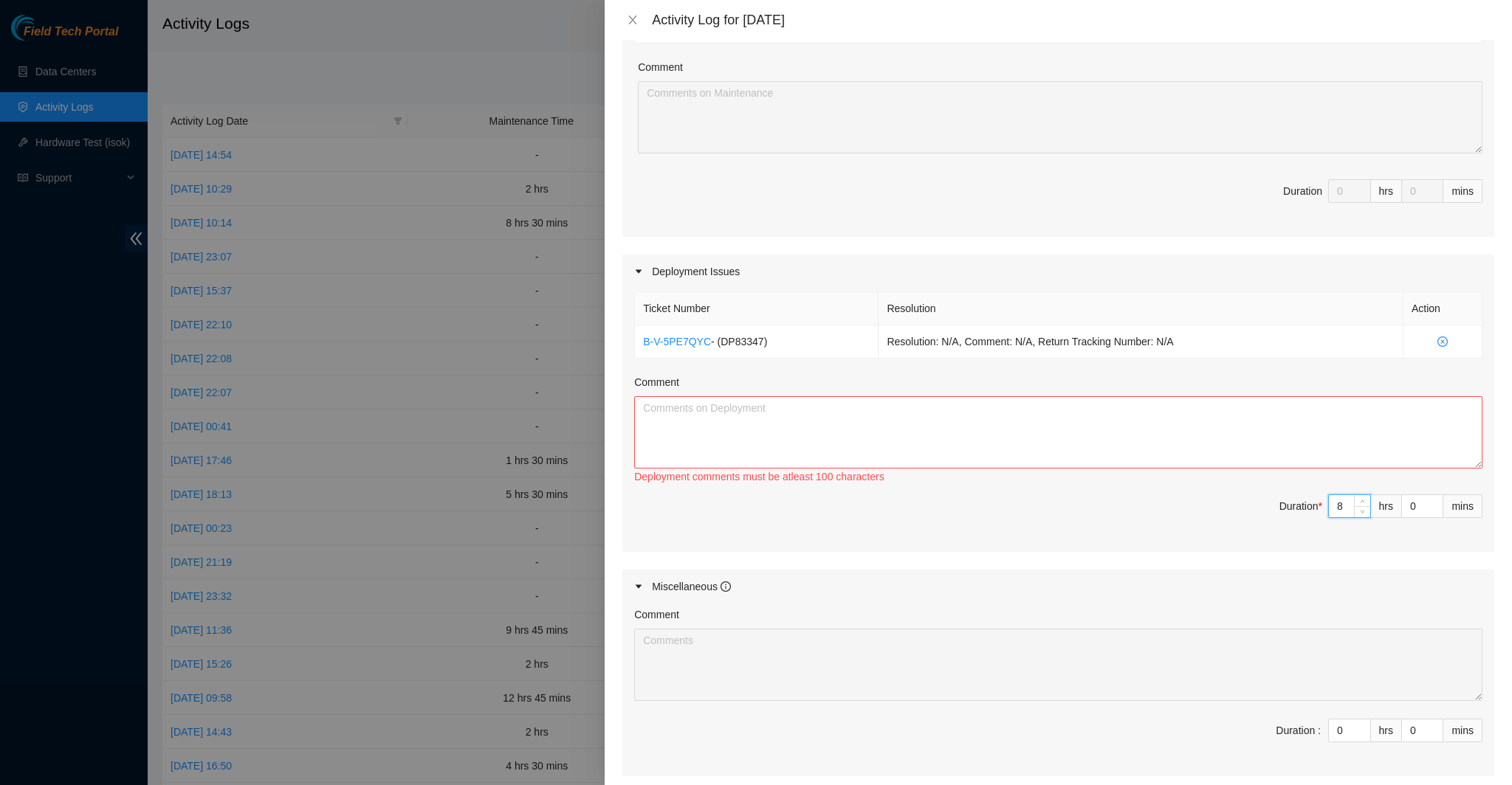
type input "8"
click at [1190, 438] on textarea "Comment" at bounding box center [1059, 432] width 848 height 72
paste textarea "Prepped, ran, managed, and labeled 7 fibers on R03 Leaf rack"
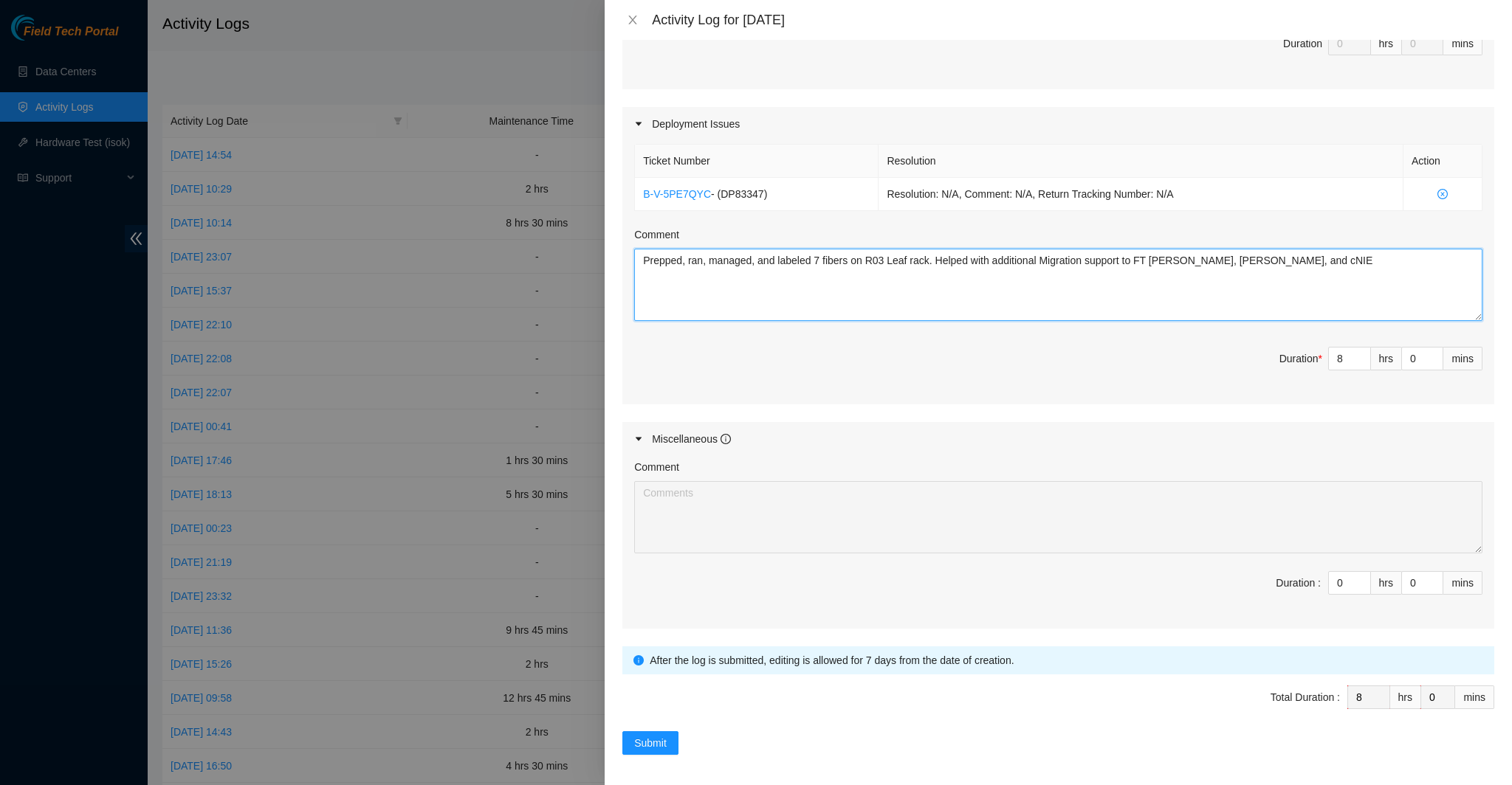
scroll to position [442, 0]
type textarea "Prepped, ran, managed, and labeled 7 fibers on R03 Leaf rack. Helped with addit…"
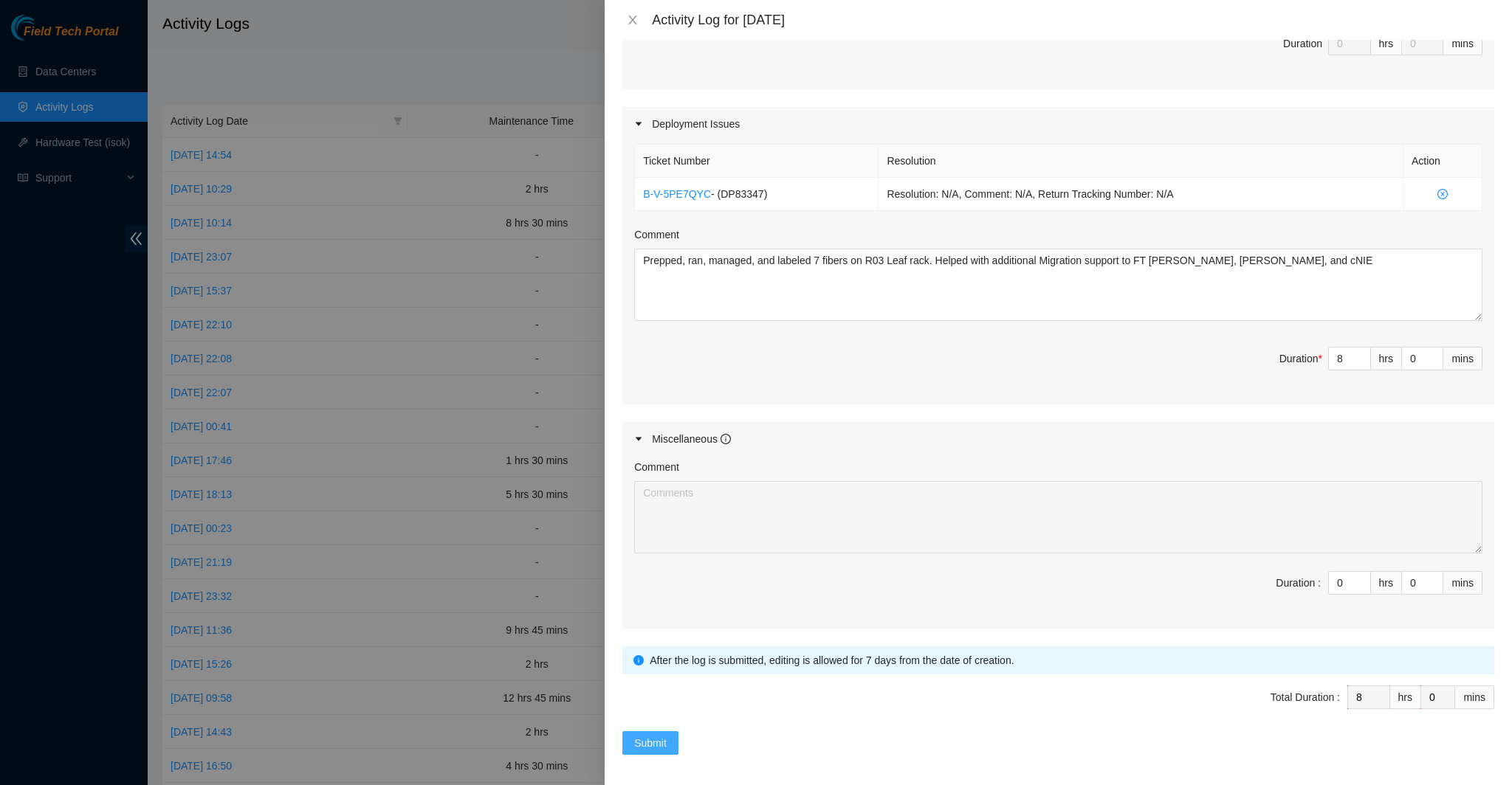
click at [640, 736] on span "Submit" at bounding box center [650, 742] width 33 height 16
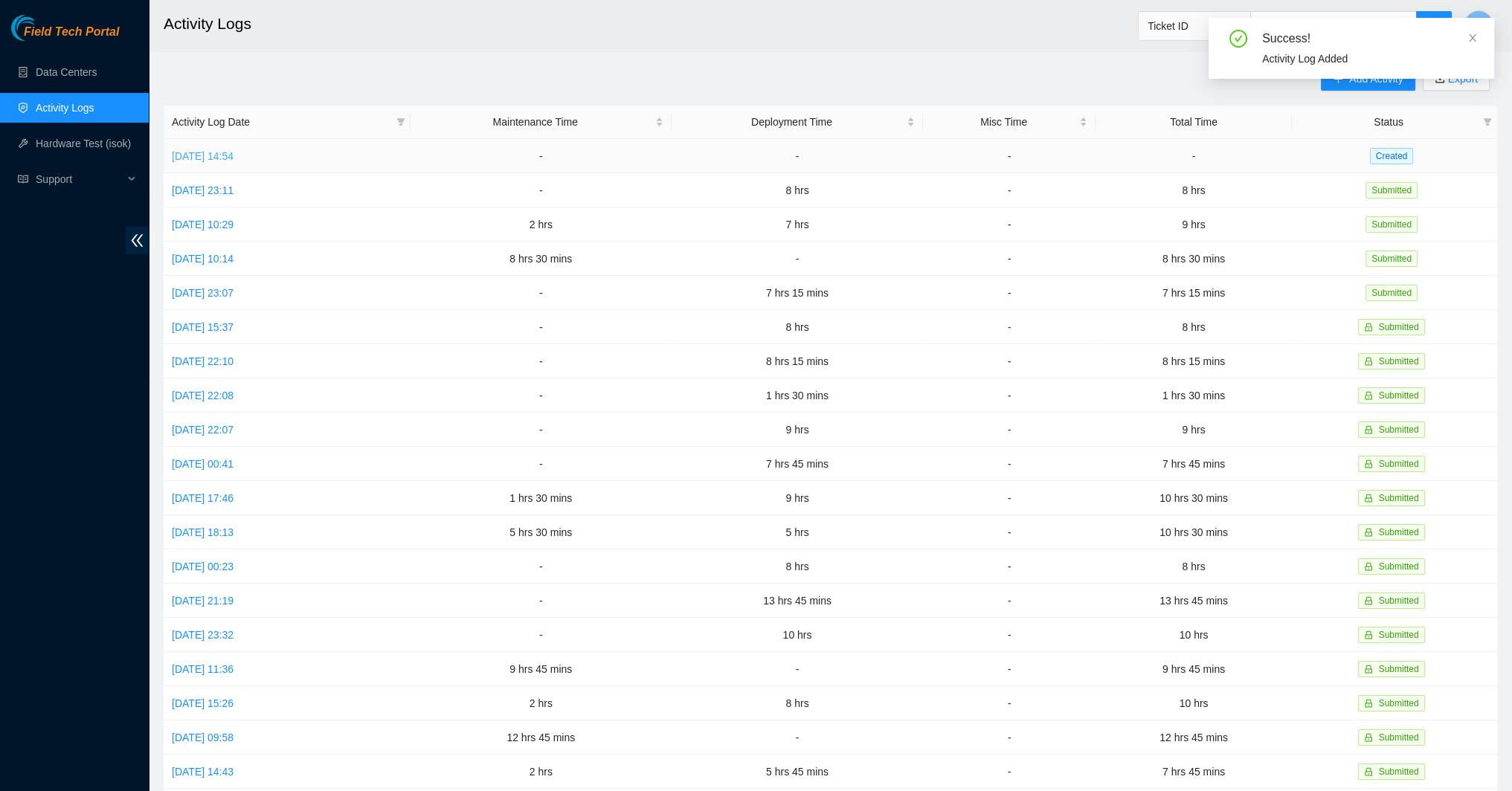
click at [223, 160] on link "[DATE] 14:54" at bounding box center [202, 156] width 62 height 12
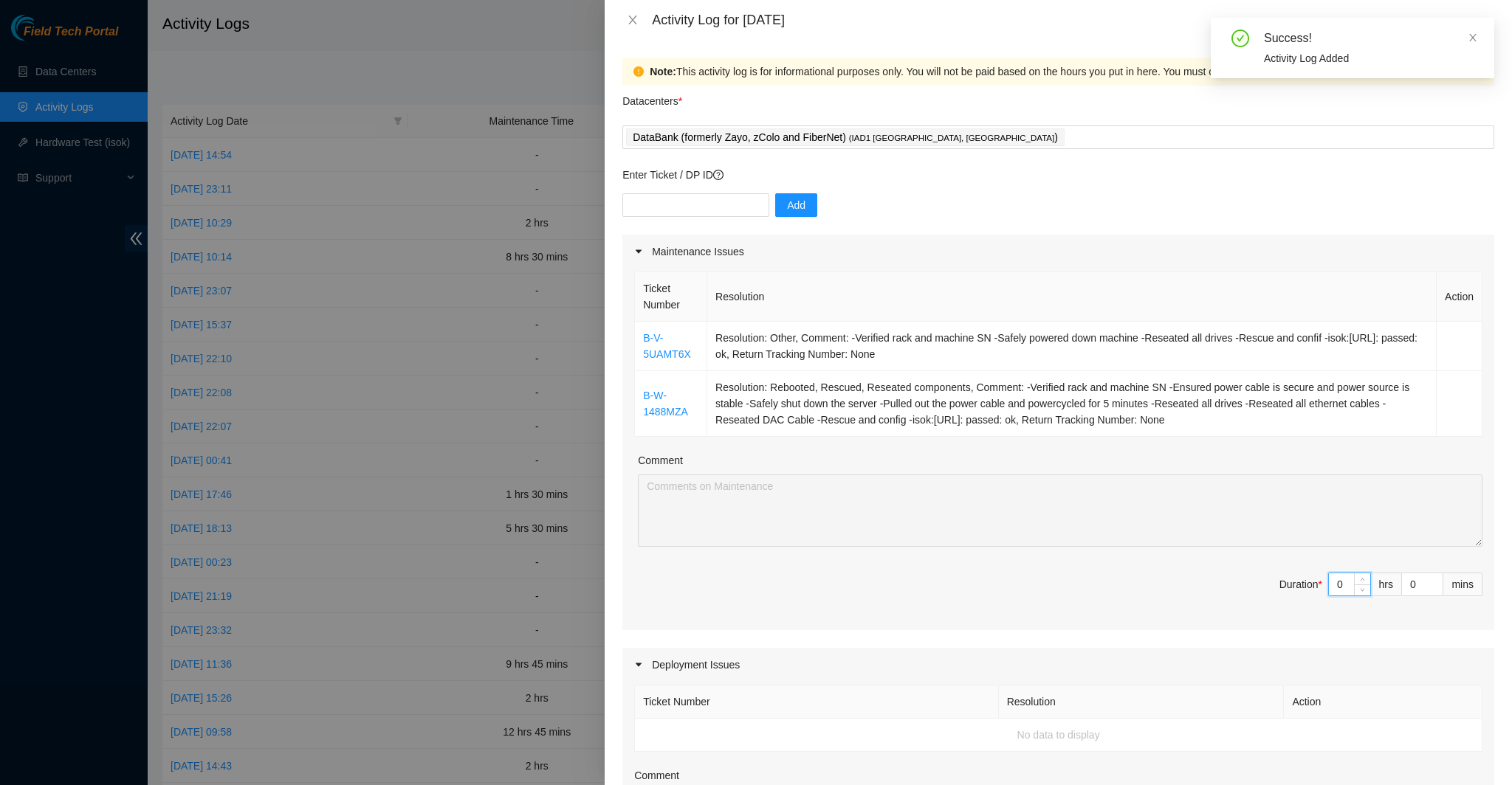
click at [1337, 583] on input "0" at bounding box center [1349, 584] width 41 height 22
type input "2"
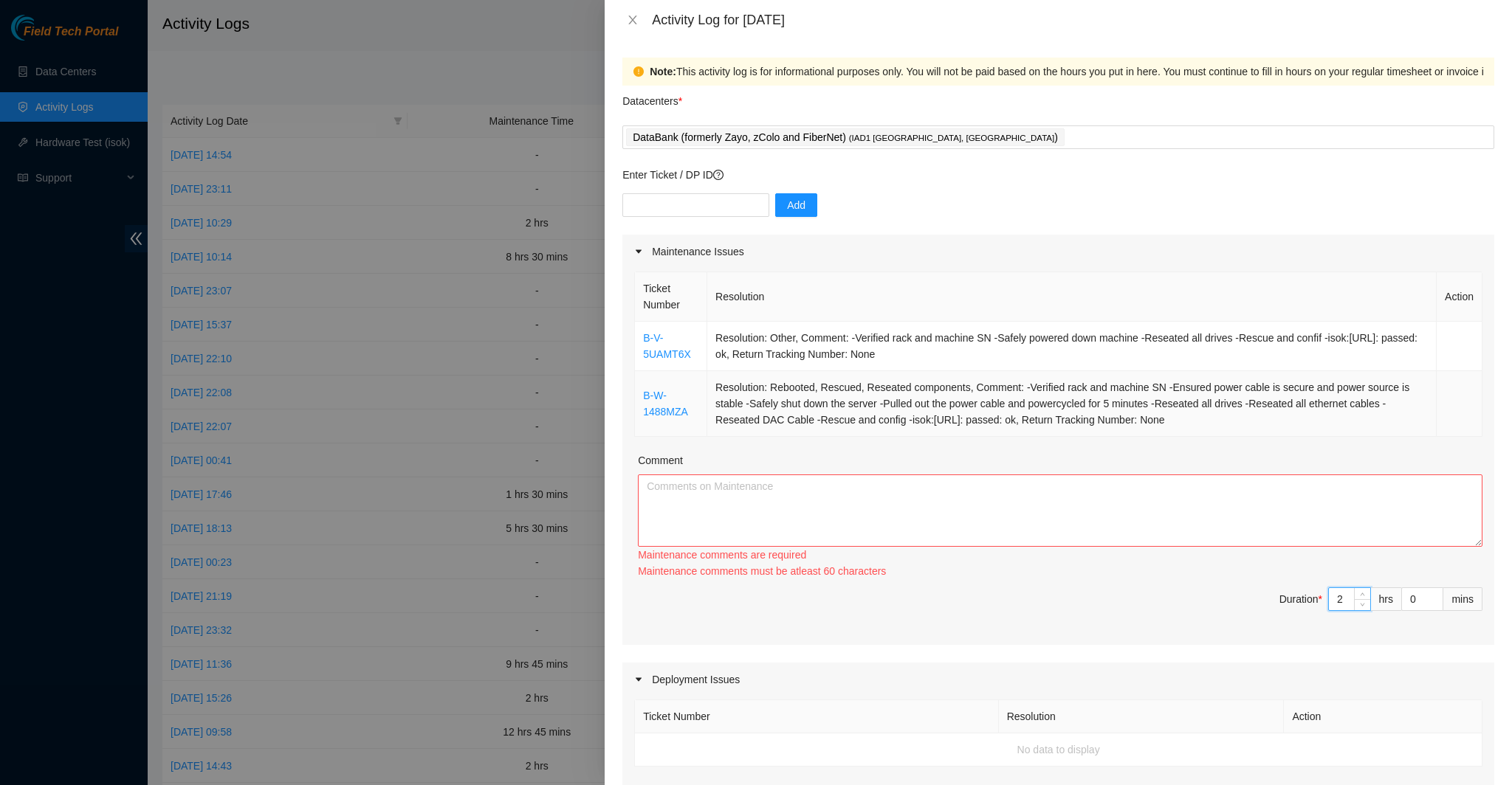
type input "2"
drag, startPoint x: 1178, startPoint y: 421, endPoint x: 634, endPoint y: 340, distance: 550.0
click at [634, 340] on tbody "B-V-5UAMT6X Resolution: Other, Comment: -Verified rack and machine SN -Safely p…" at bounding box center [1058, 379] width 847 height 115
copy tbody "B-V-5UAMT6X Resolution: Other, Comment: -Verified rack and machine SN -Safely p…"
click at [785, 503] on textarea "Comment" at bounding box center [1060, 510] width 845 height 72
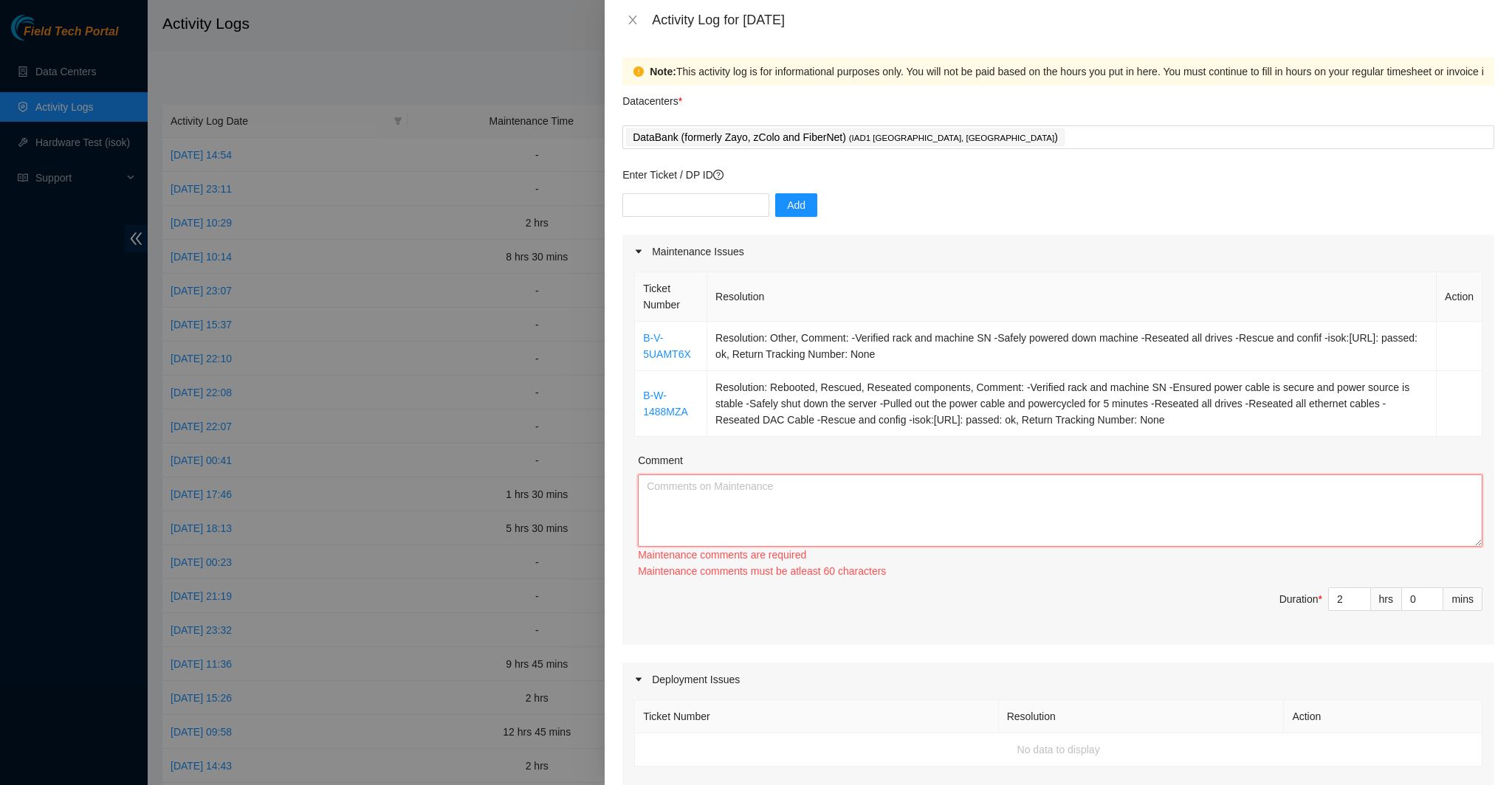
paste textarea "B-V-5UAMT6X Resolution: Other, Comment: -Verified rack and machine SN -Safely p…"
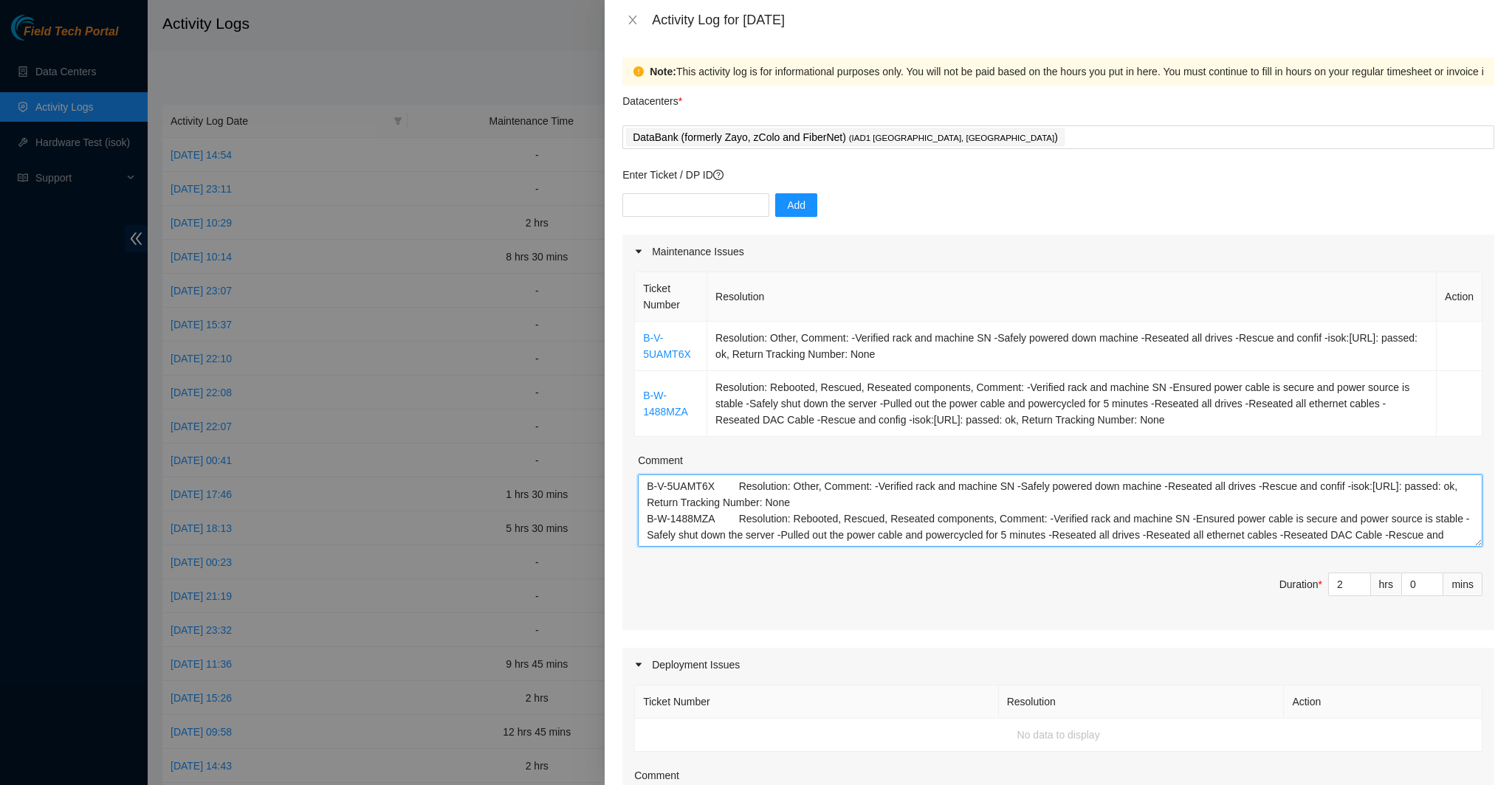
scroll to position [12, 0]
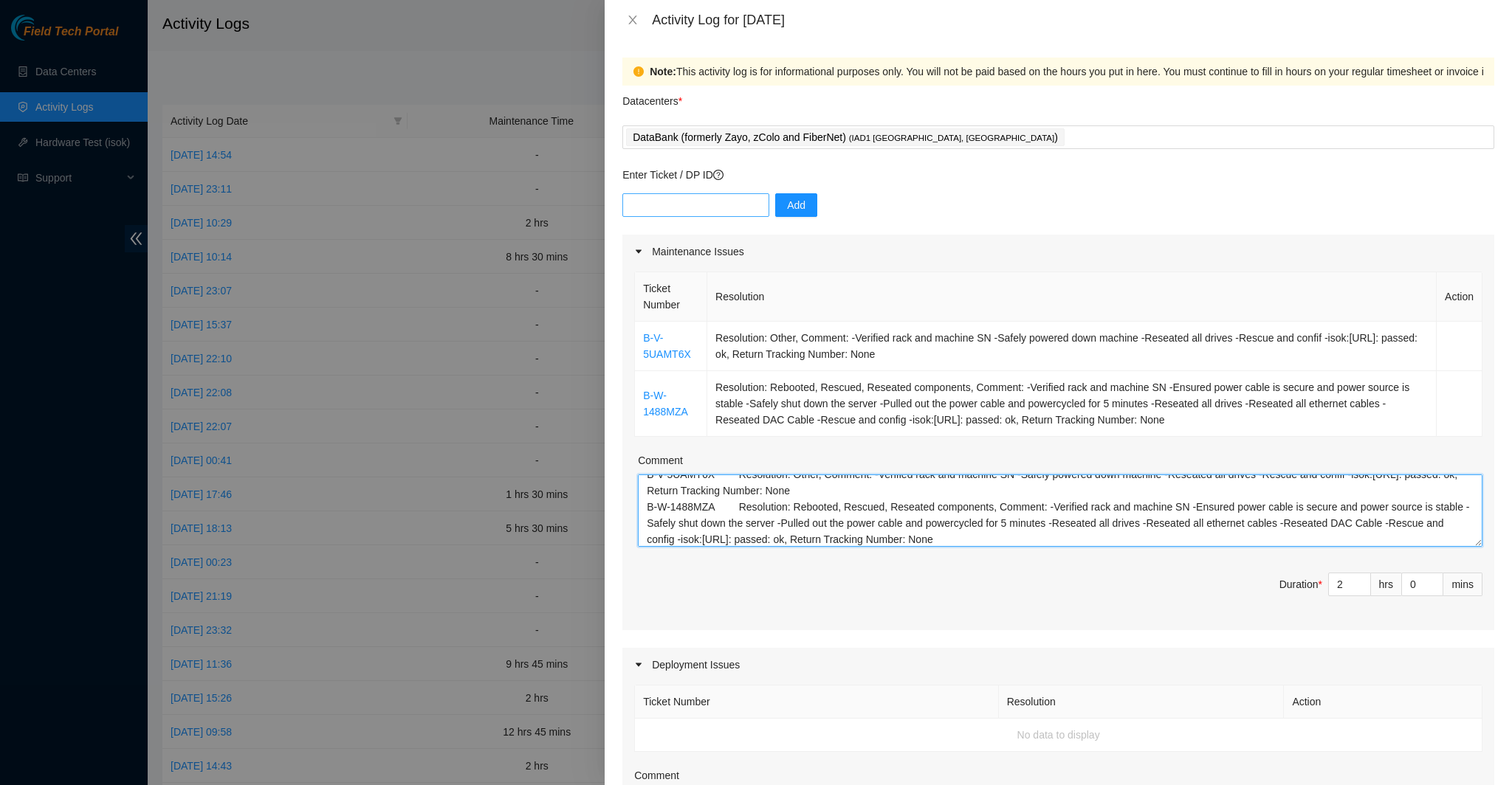
type textarea "B-V-5UAMT6X Resolution: Other, Comment: -Verified rack and machine SN -Safely p…"
click at [673, 208] on input "text" at bounding box center [696, 205] width 147 height 23
click at [753, 195] on input "DP83347" at bounding box center [696, 205] width 147 height 23
type input "DP83347"
click at [787, 204] on span "Add" at bounding box center [796, 204] width 18 height 16
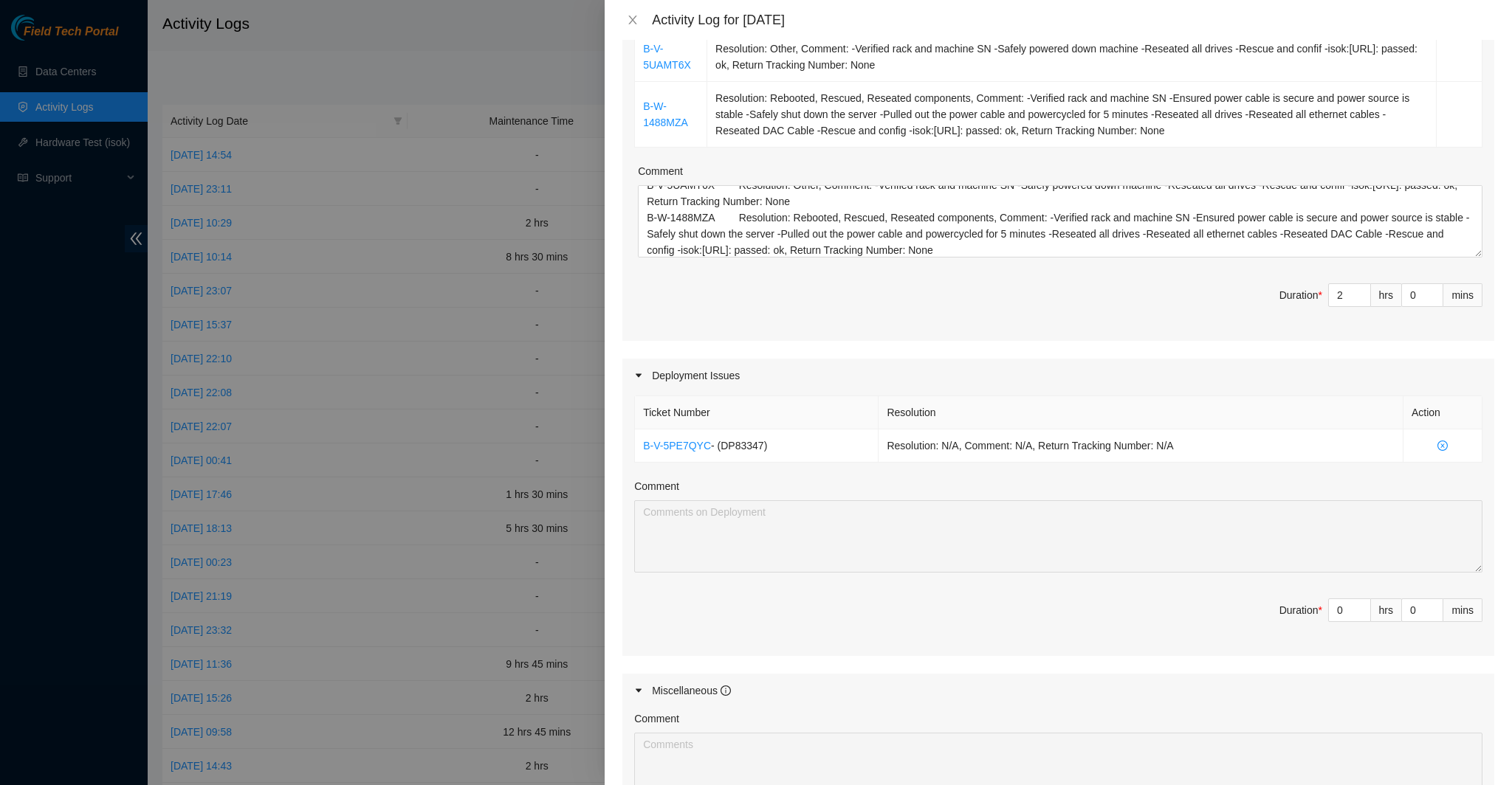
scroll to position [295, 0]
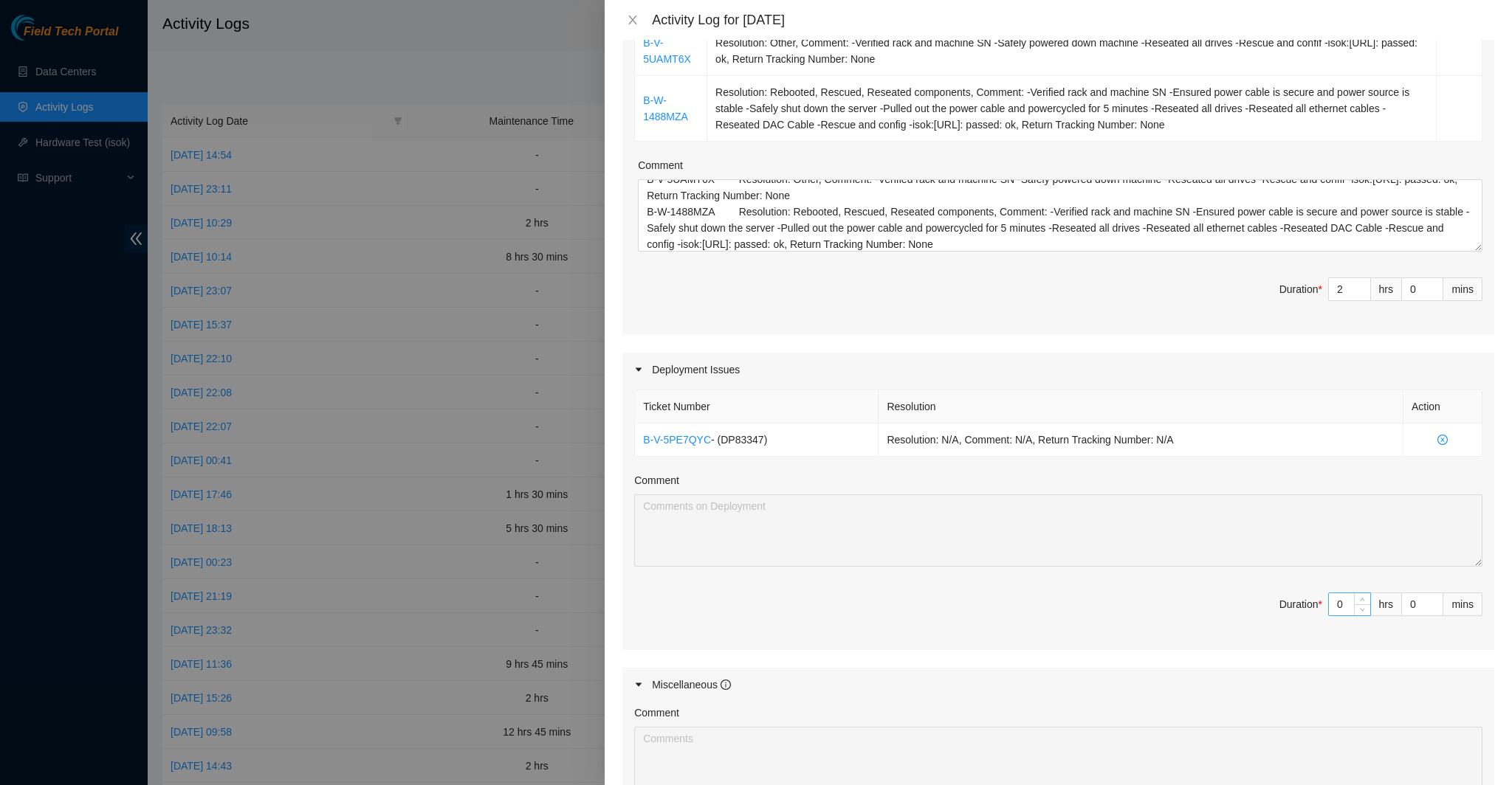
click at [1328, 599] on input "0" at bounding box center [1349, 604] width 41 height 22
click at [1332, 606] on input "0" at bounding box center [1349, 604] width 41 height 22
type input "6"
type input "8"
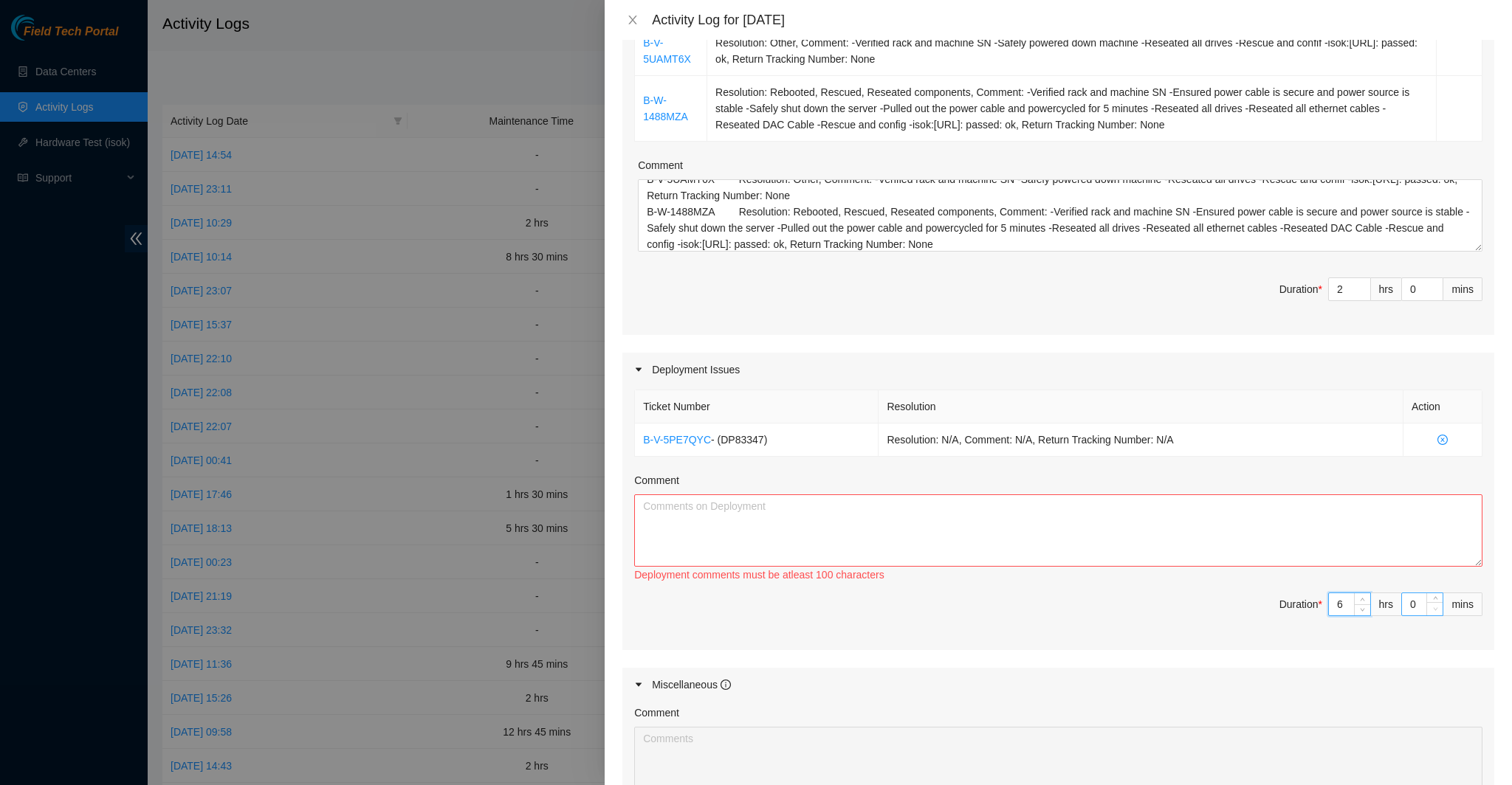
click at [1431, 604] on span "down" at bounding box center [1435, 608] width 9 height 9
type input "6"
click at [1404, 605] on input "0" at bounding box center [1422, 604] width 40 height 22
type input "03"
type input "3"
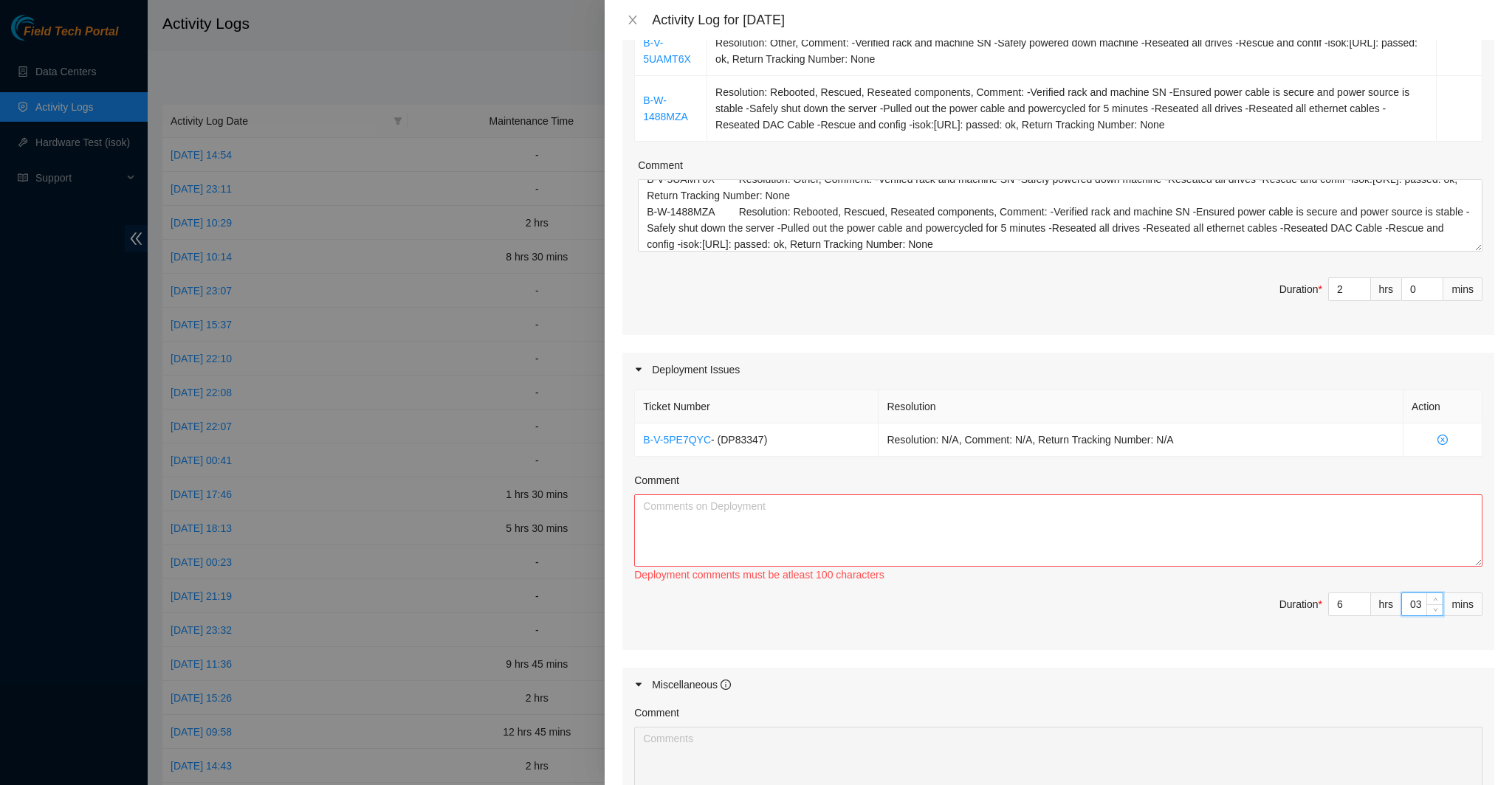
type input "030"
type input "30"
type input "31"
click at [1427, 600] on span "Increase Value" at bounding box center [1434, 597] width 16 height 9
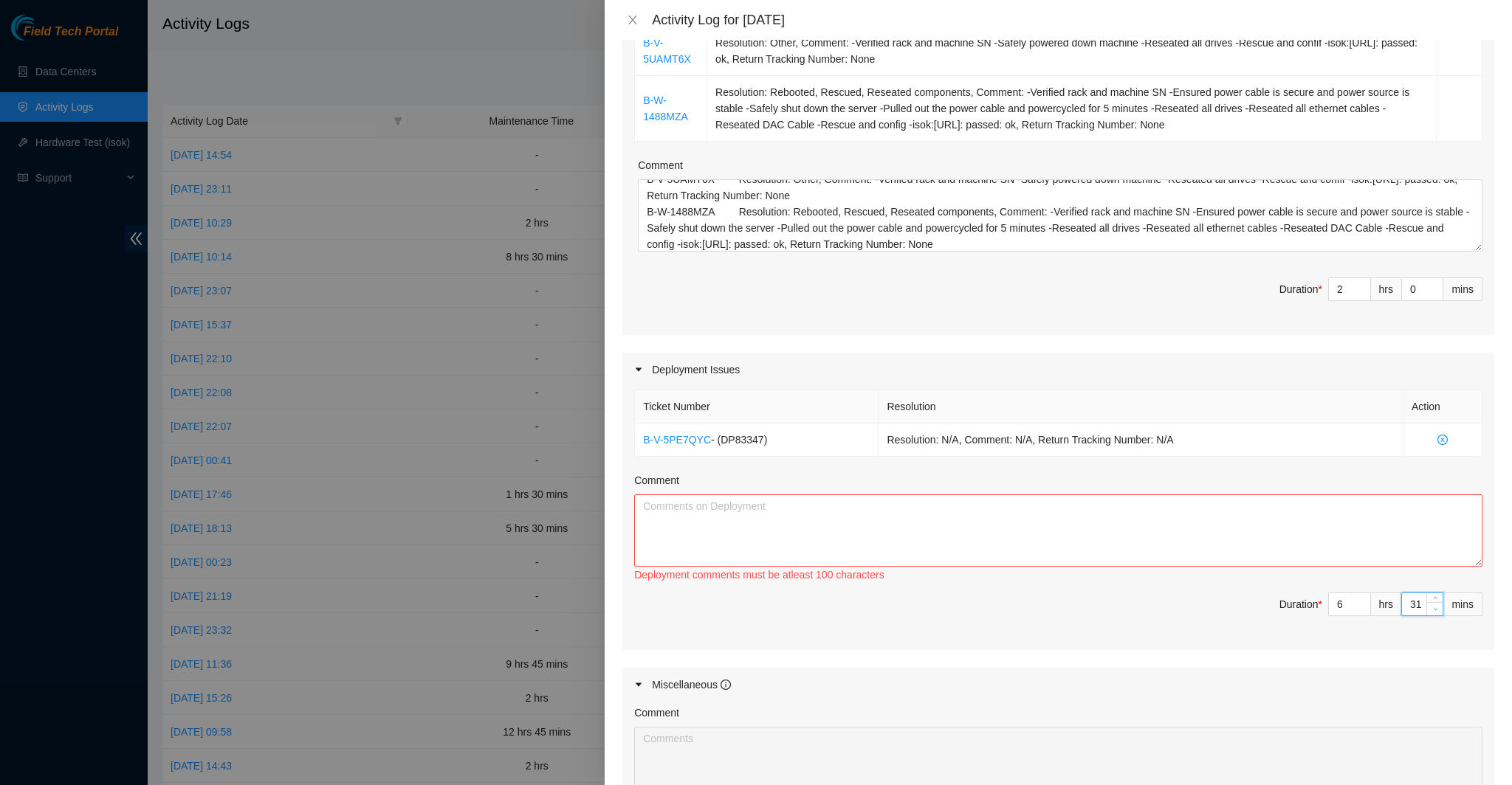
type input "3"
type input "0"
type input "3"
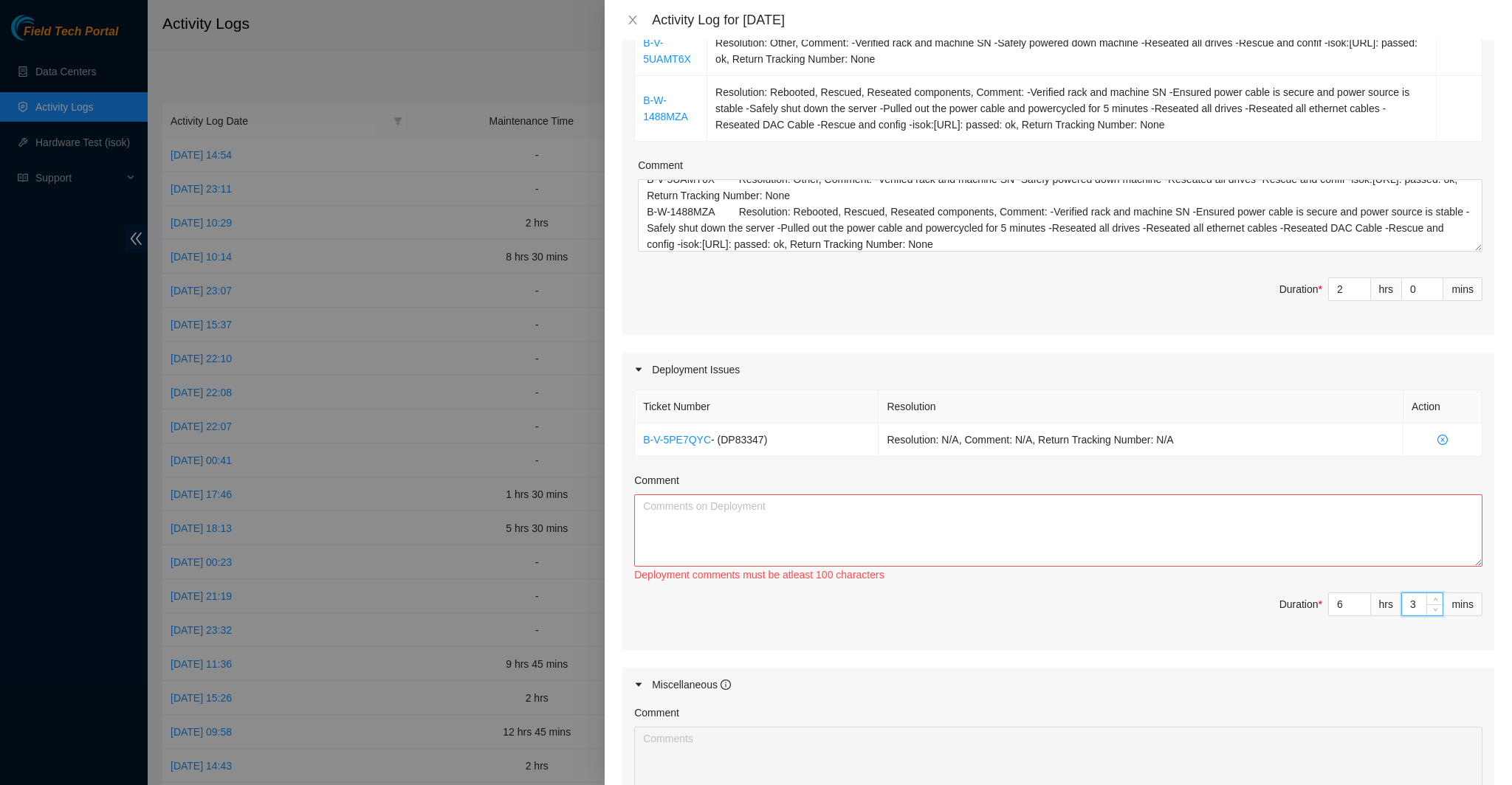
type input "30"
click at [1235, 526] on textarea "Comment" at bounding box center [1059, 530] width 848 height 72
paste textarea "-Prepped, ran, managed, and labeled 14 fibers for mtor4. (Note: Still need xcon…"
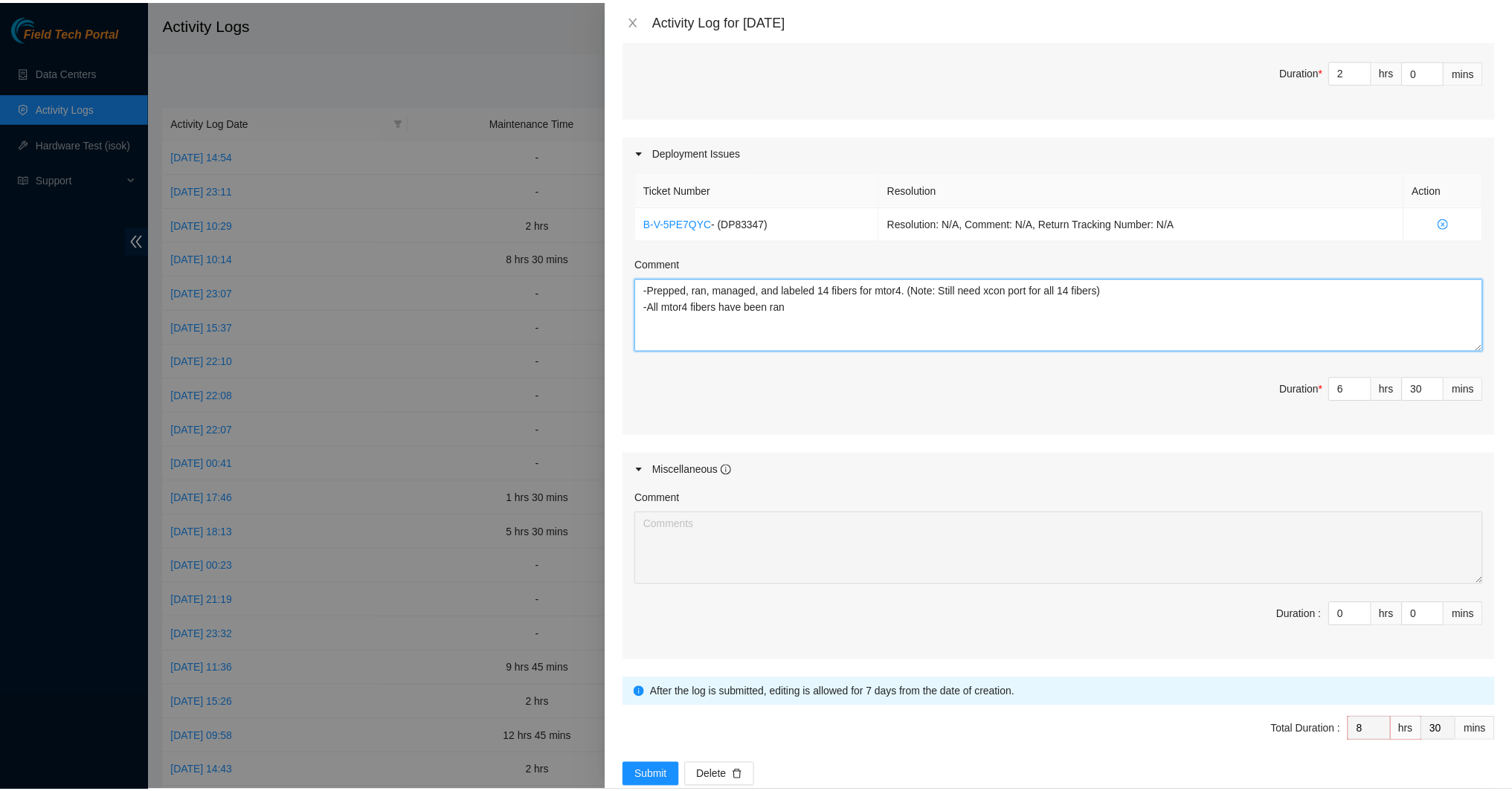
scroll to position [545, 0]
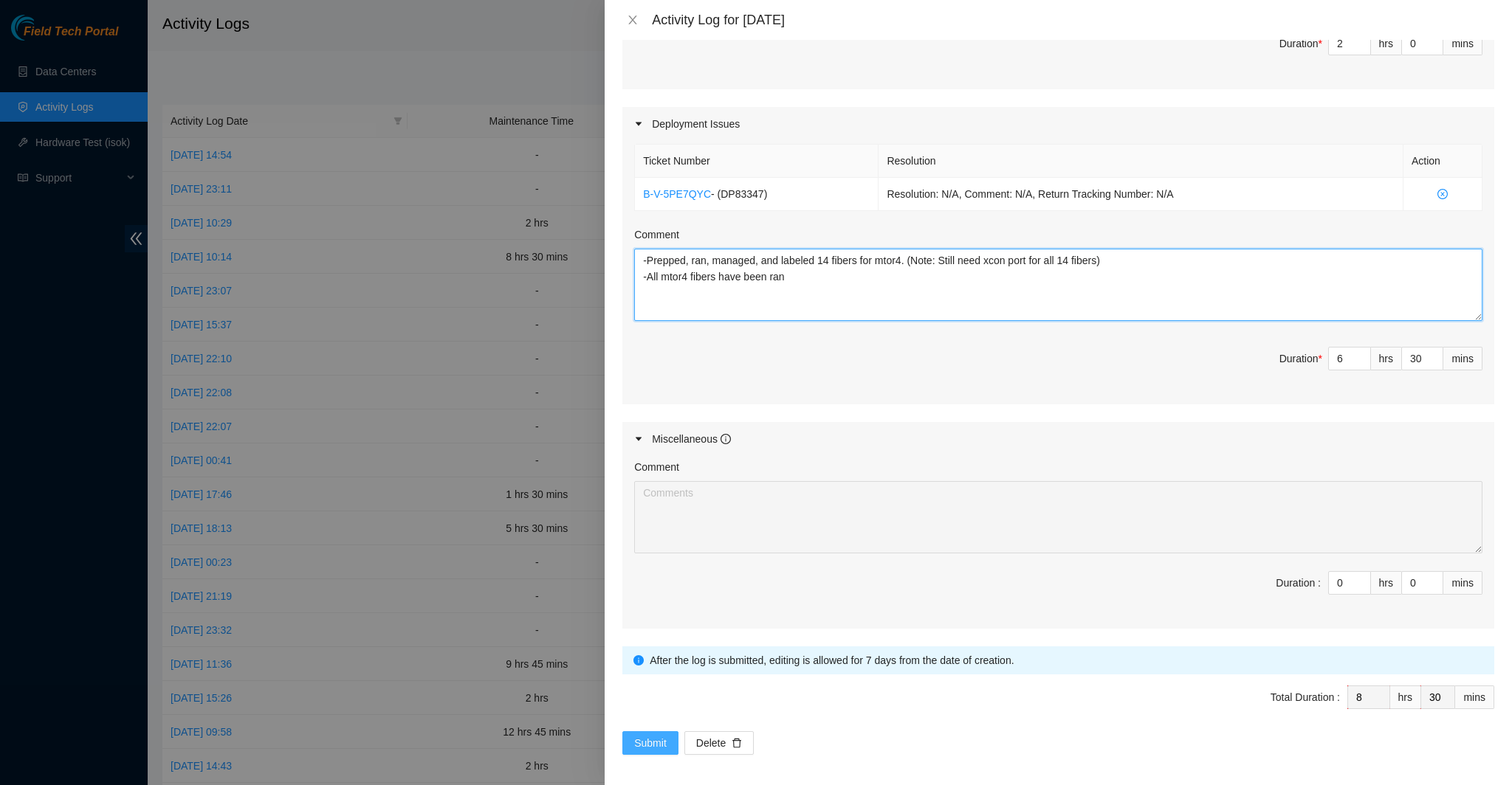
type textarea "-Prepped, ran, managed, and labeled 14 fibers for mtor4. (Note: Still need xcon…"
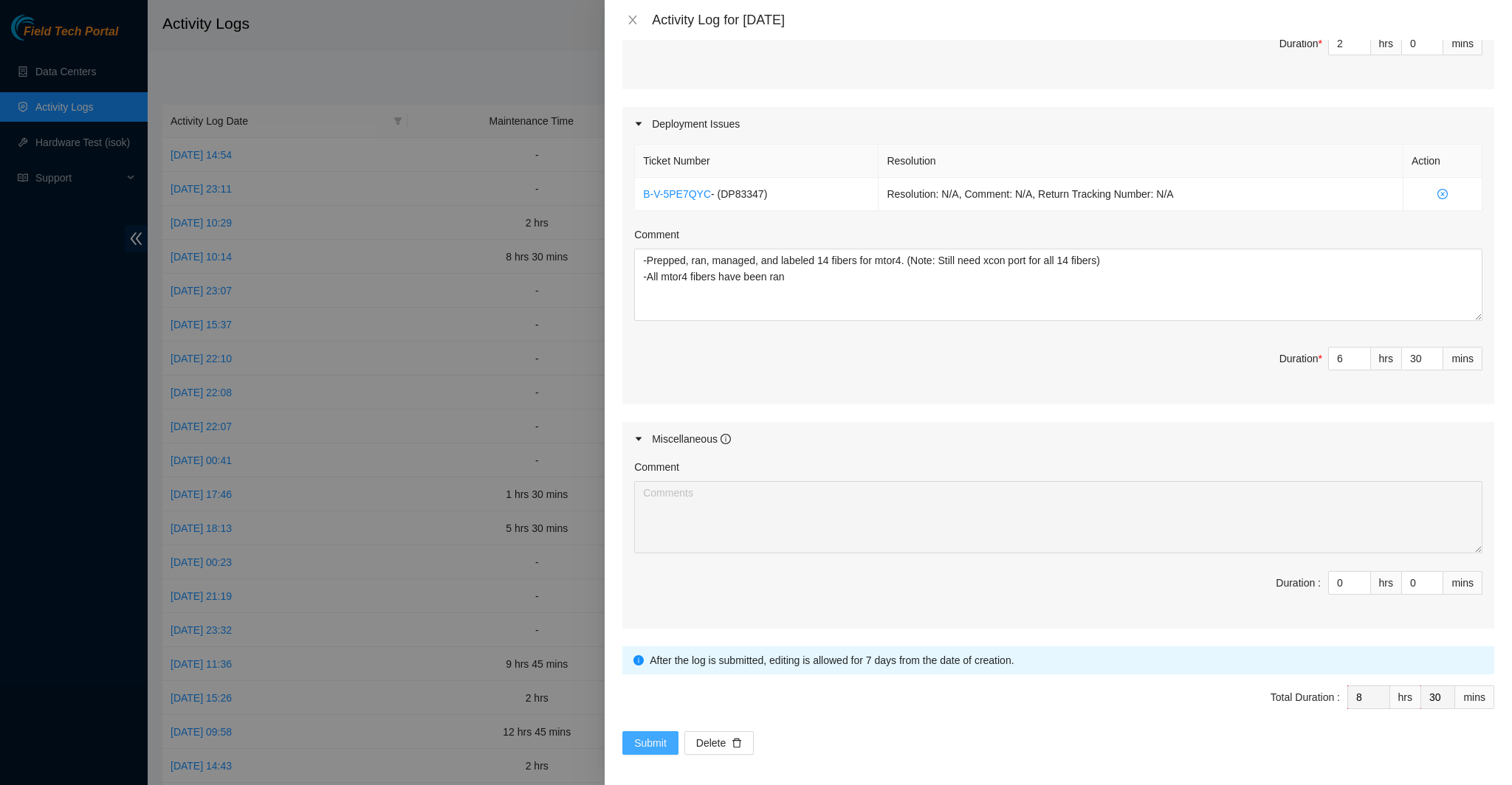
click at [634, 738] on span "Submit" at bounding box center [650, 742] width 33 height 16
